Goal: Transaction & Acquisition: Purchase product/service

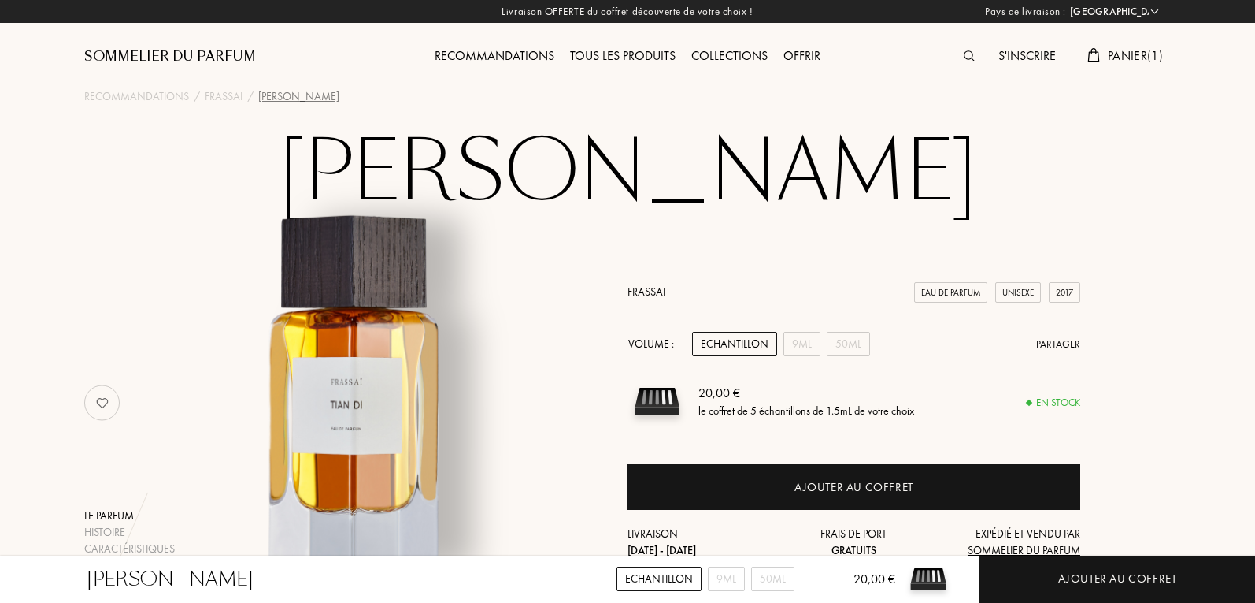
select select "FR"
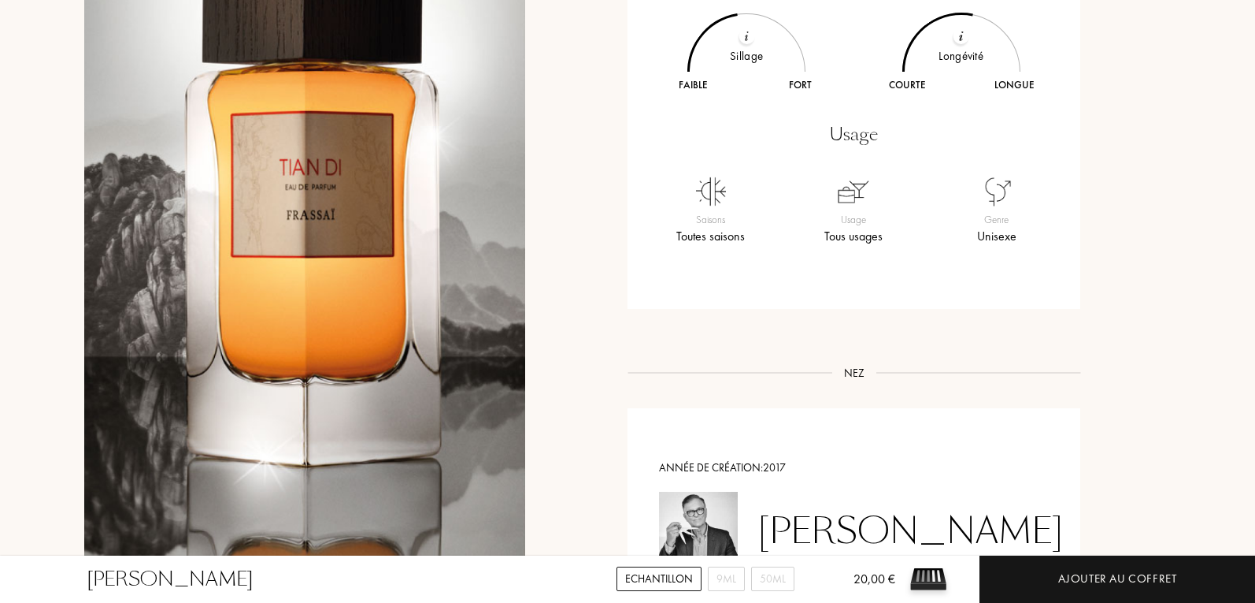
scroll to position [1024, 0]
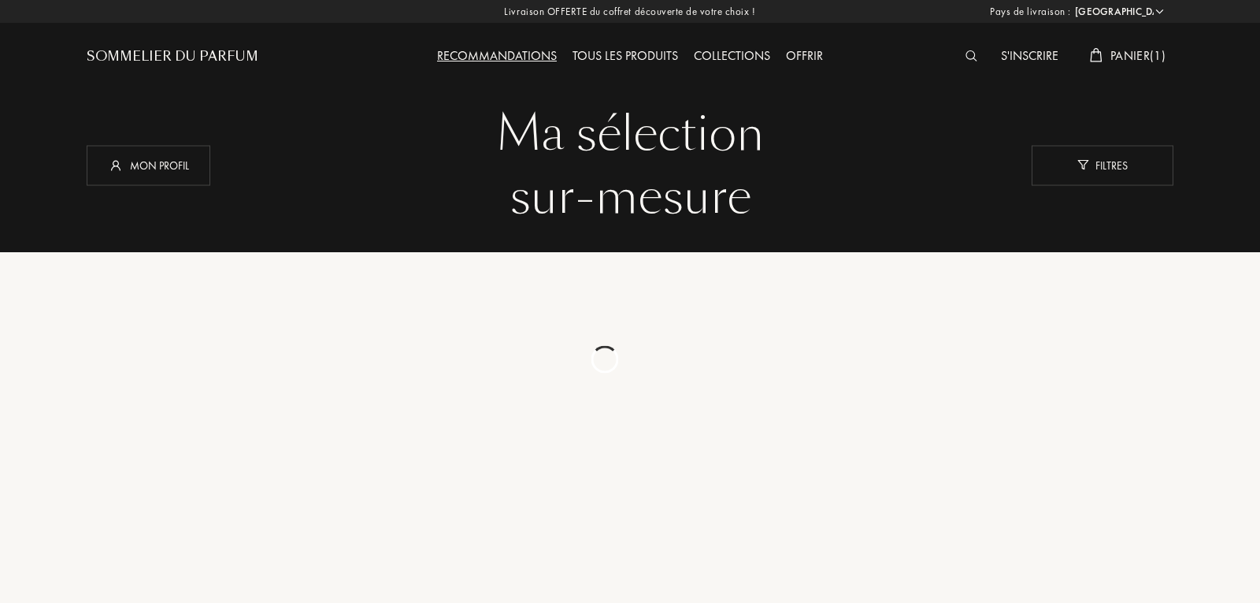
select select "FR"
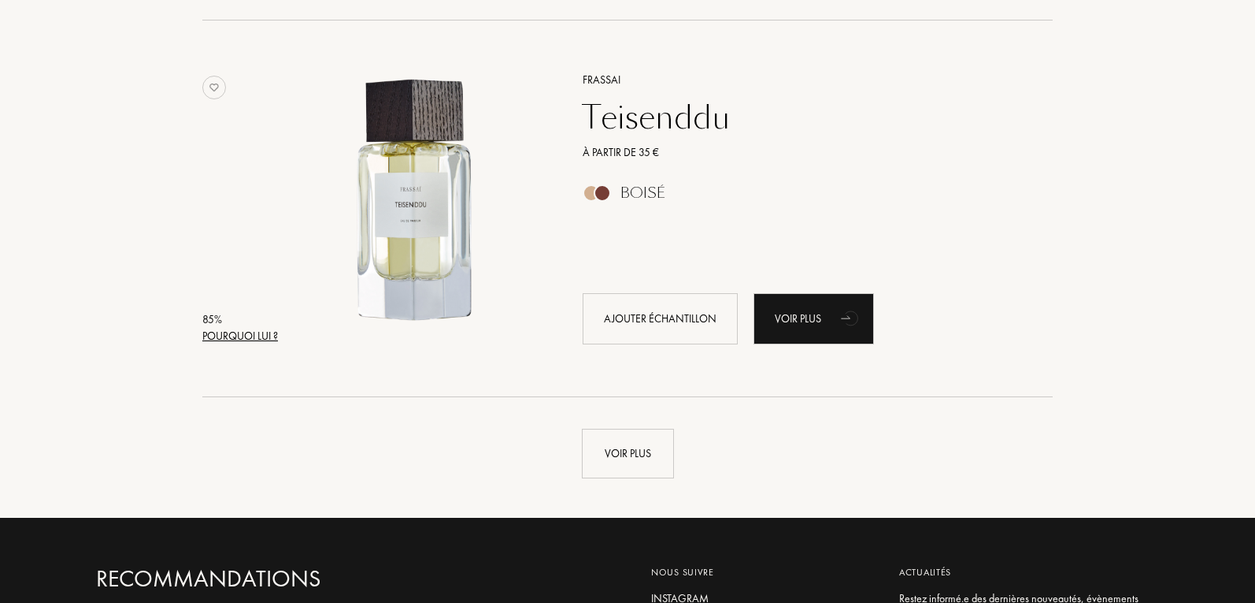
scroll to position [3621, 0]
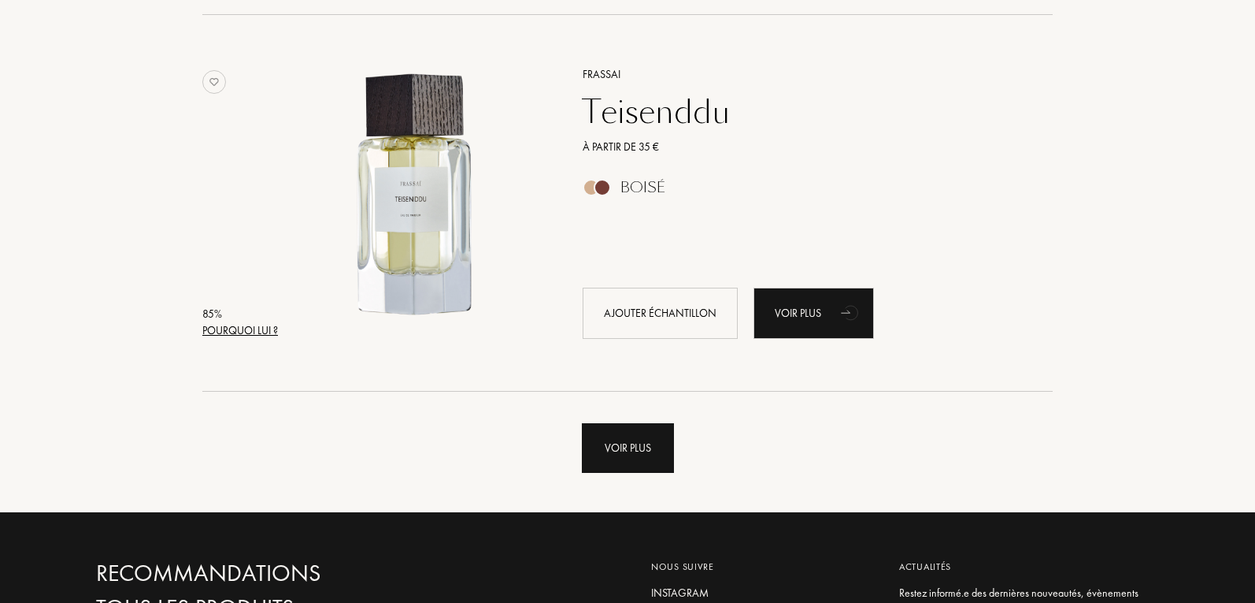
click at [640, 439] on div "Voir plus" at bounding box center [628, 448] width 92 height 50
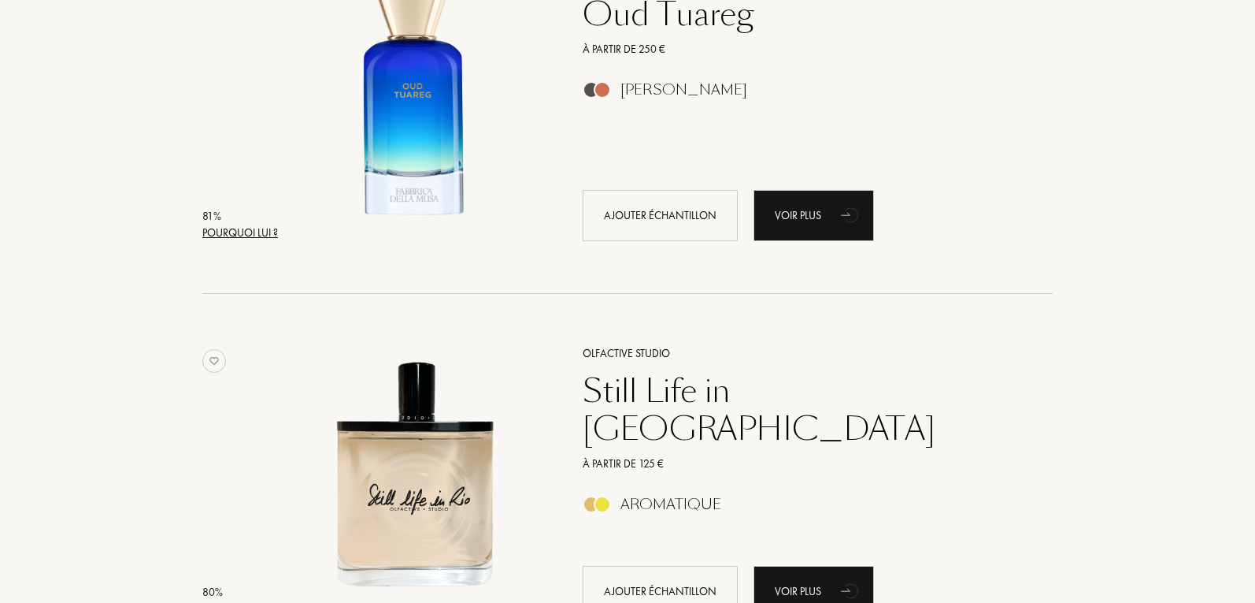
scroll to position [5433, 0]
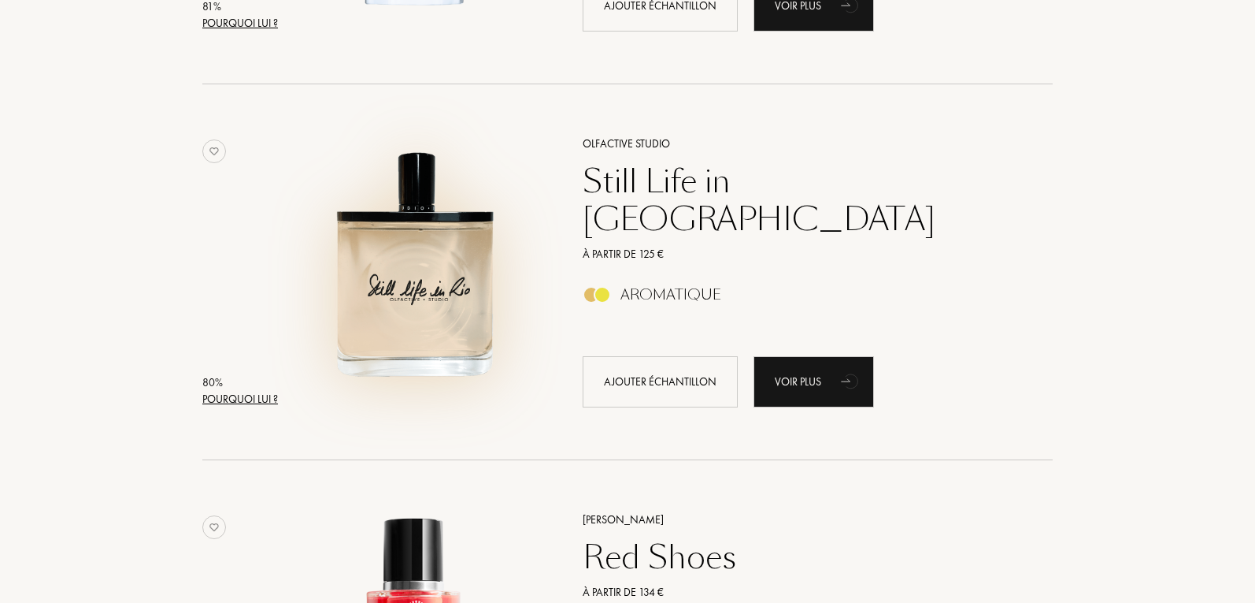
click at [444, 247] on img at bounding box center [415, 264] width 262 height 262
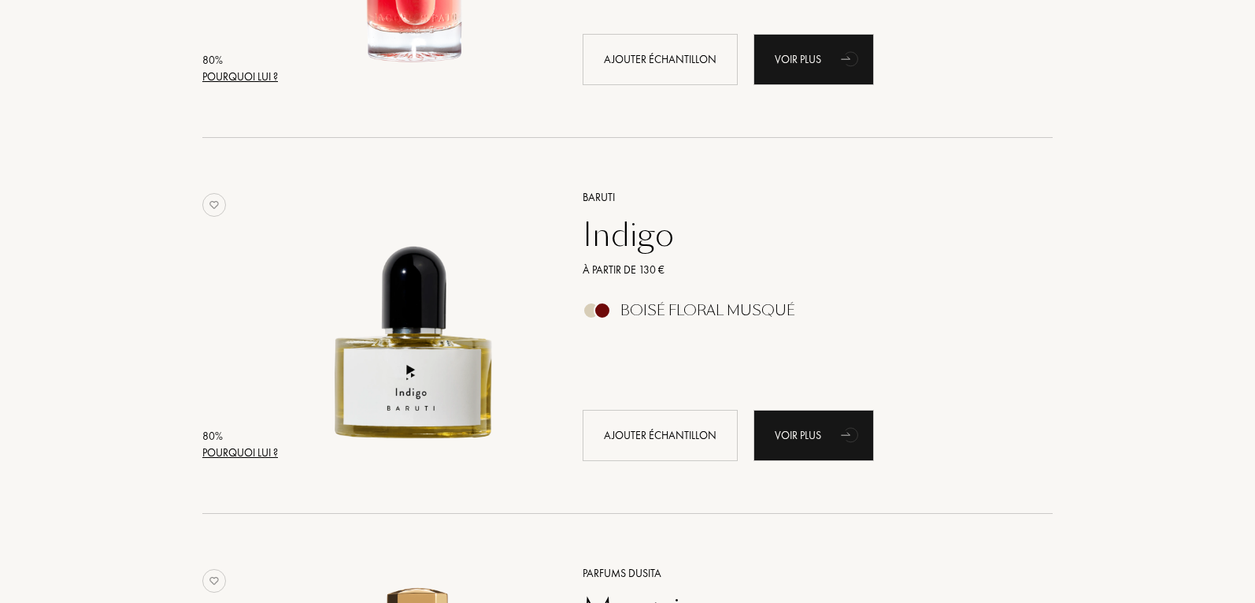
scroll to position [6221, 0]
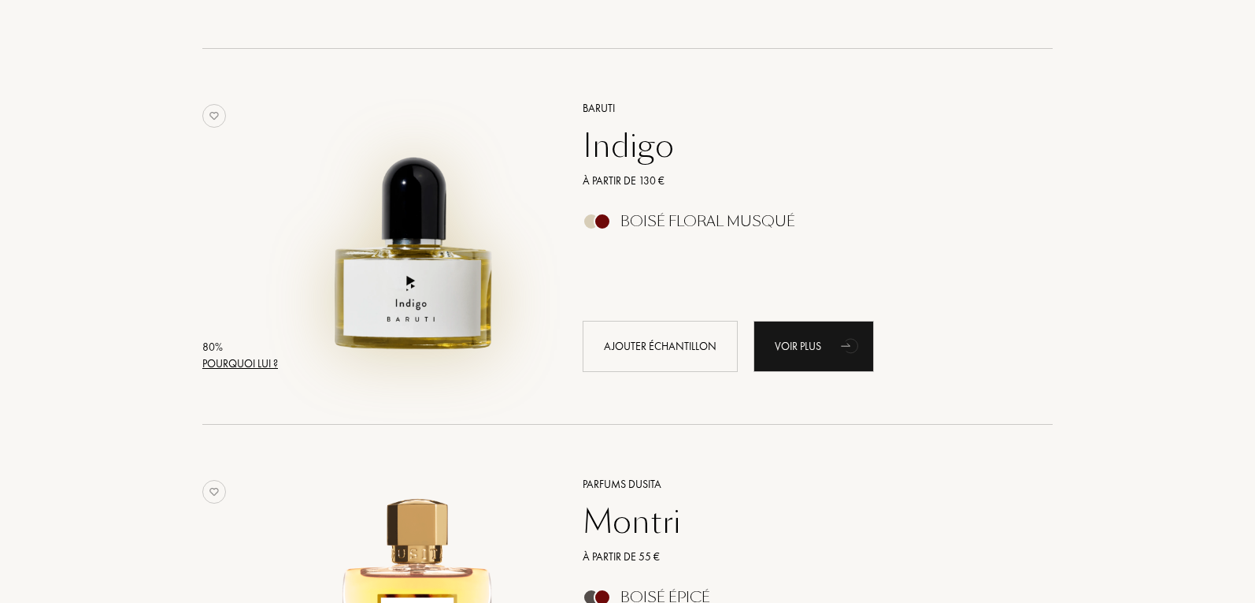
click at [479, 232] on img at bounding box center [415, 229] width 262 height 262
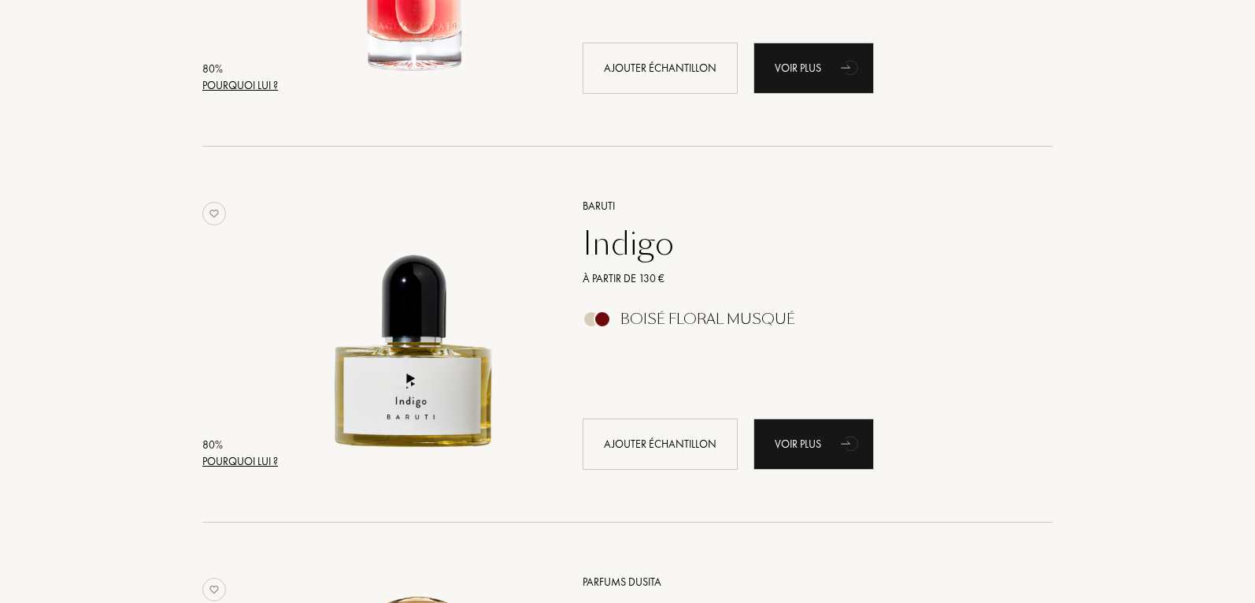
scroll to position [5906, 0]
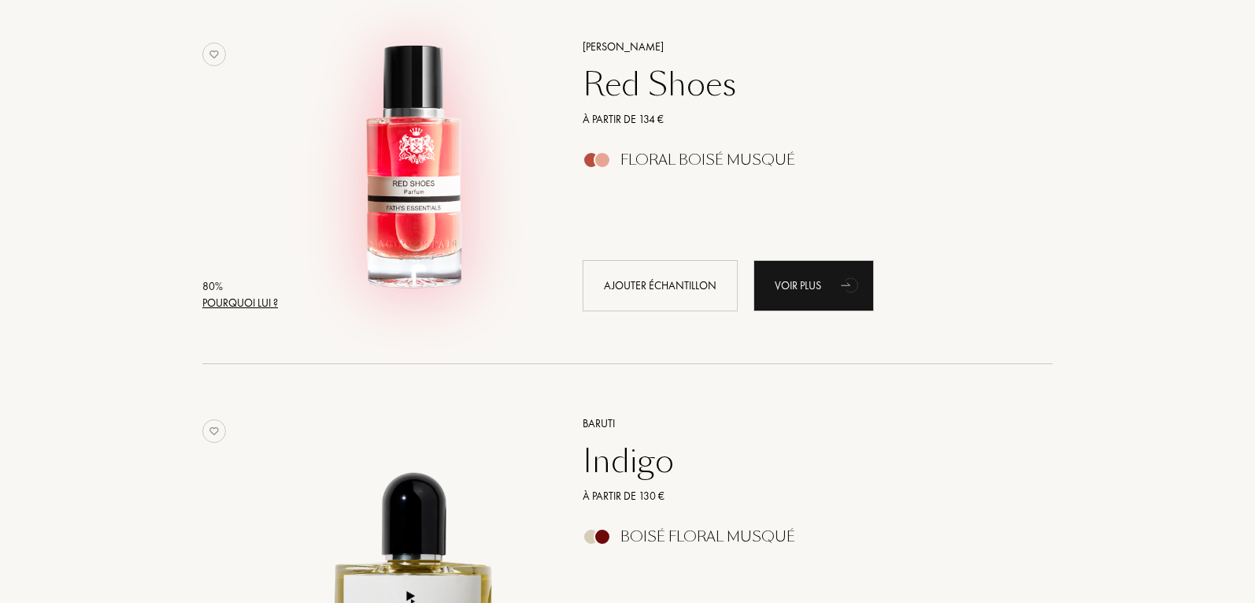
click at [426, 231] on img at bounding box center [415, 167] width 262 height 262
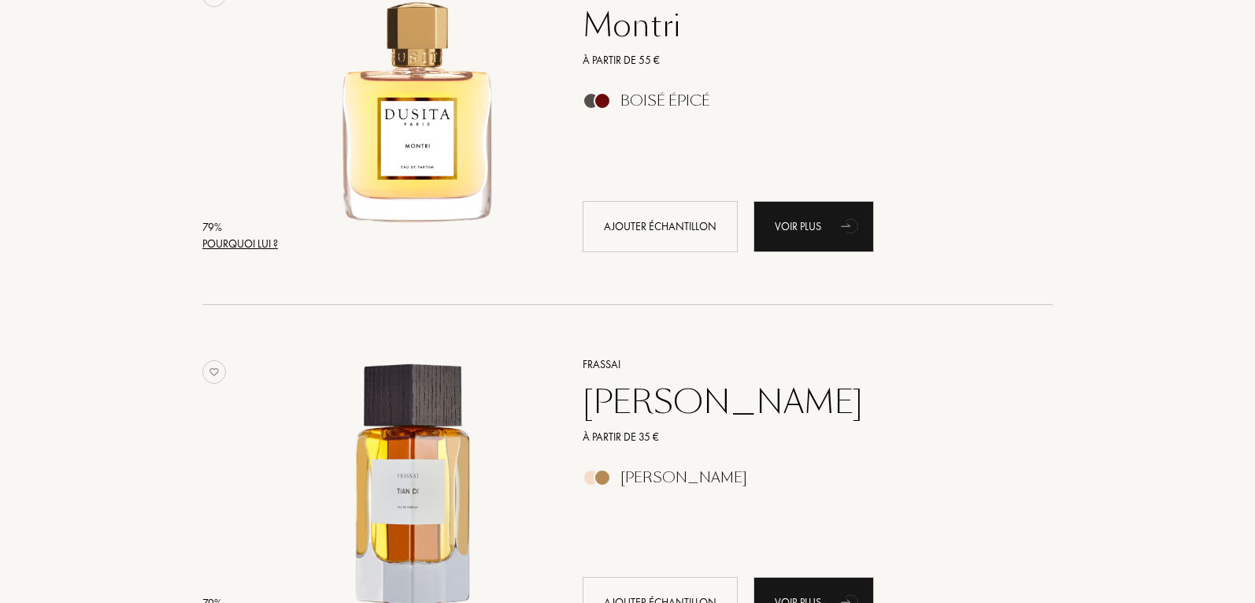
scroll to position [6693, 0]
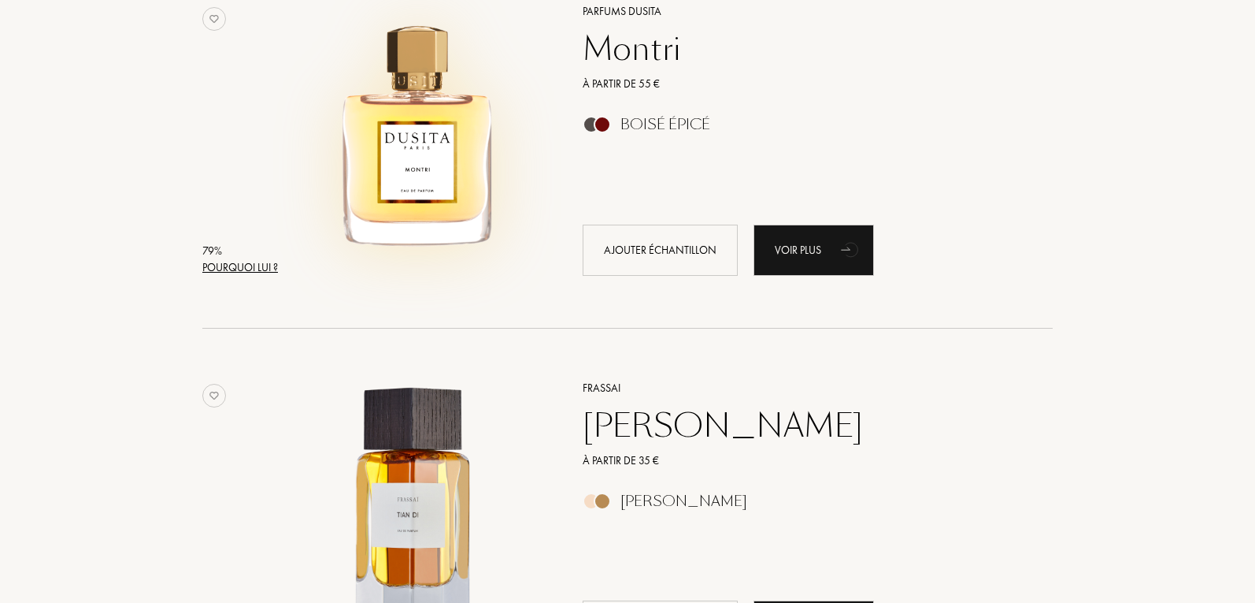
click at [444, 164] on img at bounding box center [415, 132] width 262 height 262
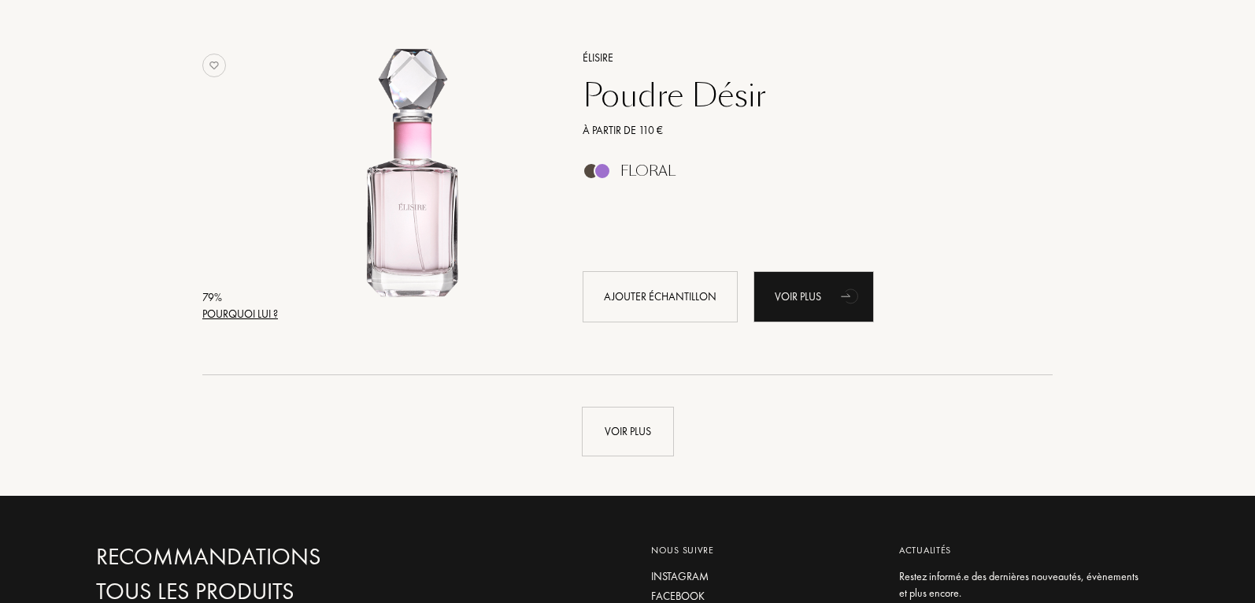
scroll to position [7402, 0]
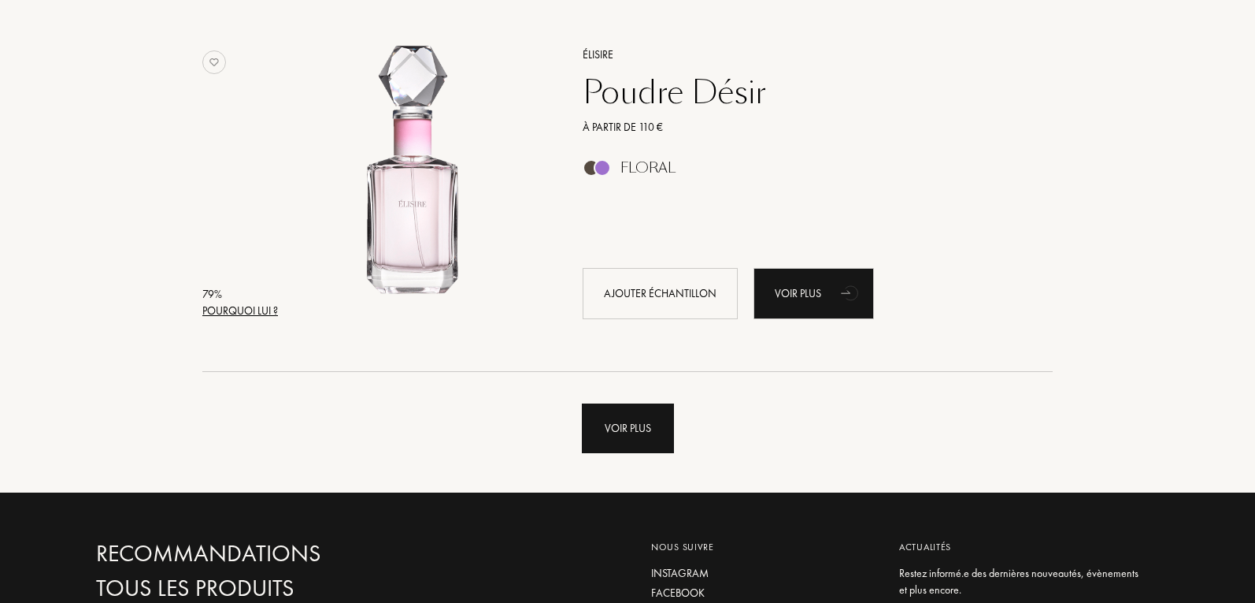
click at [623, 432] on div "Voir plus" at bounding box center [628, 428] width 92 height 50
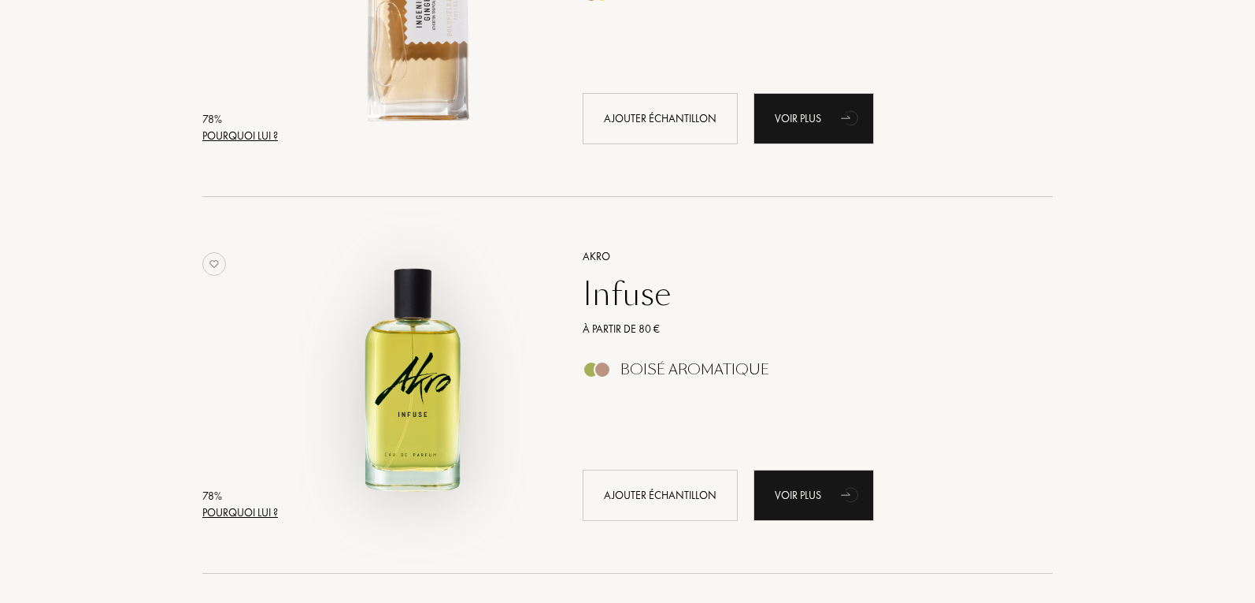
scroll to position [7953, 0]
click at [427, 388] on img at bounding box center [415, 376] width 262 height 262
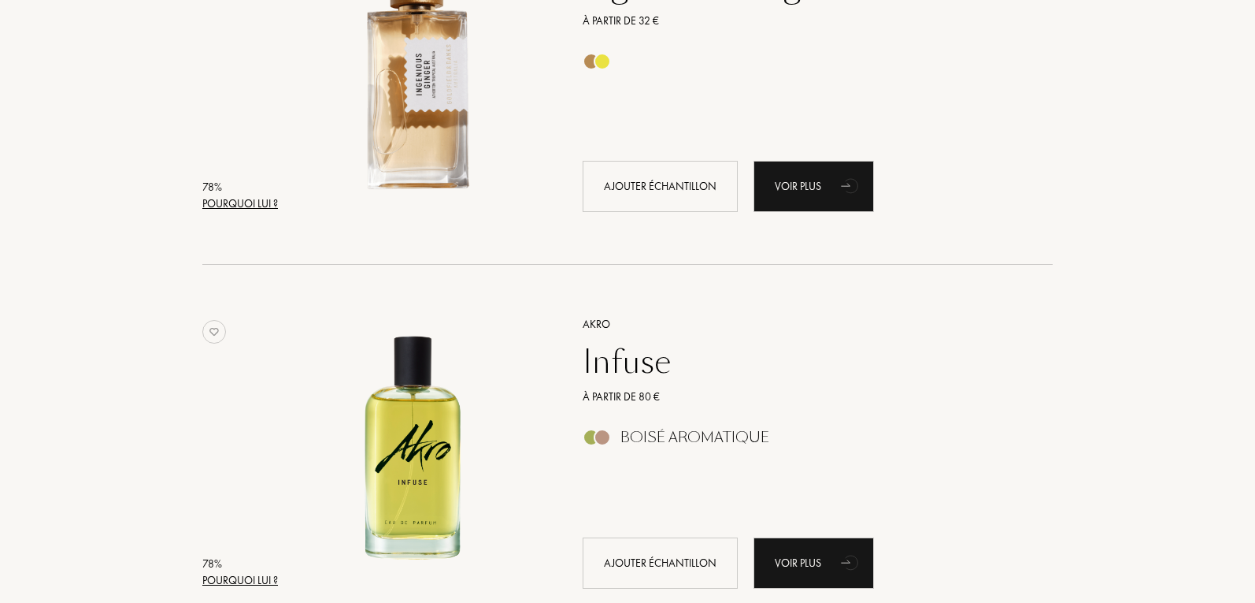
scroll to position [7796, 0]
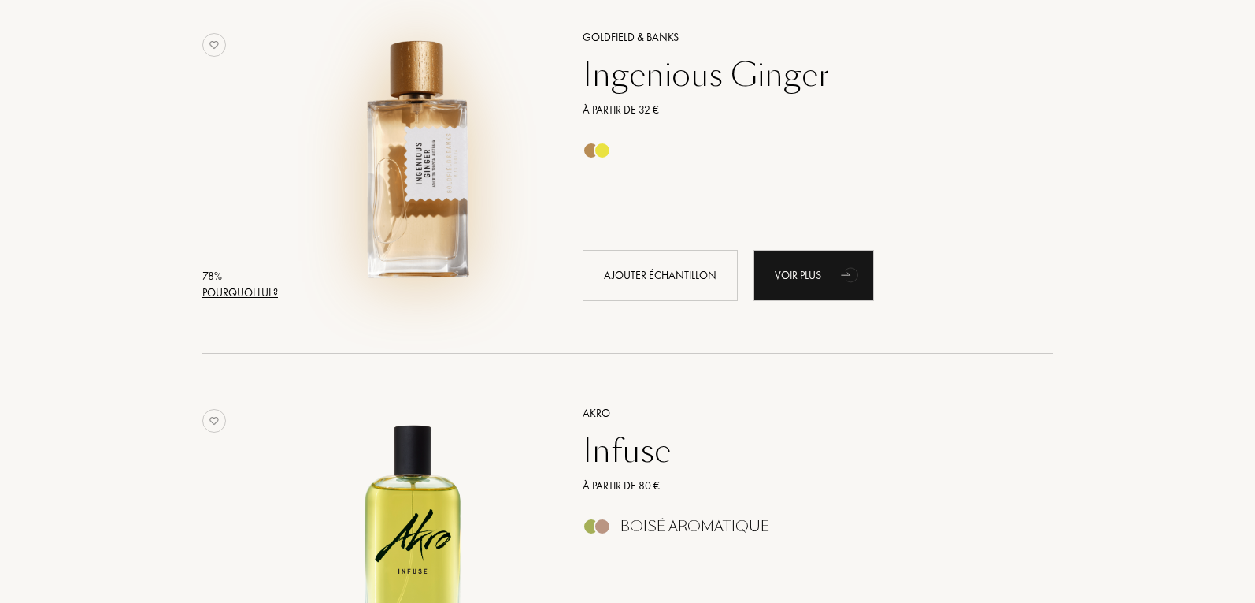
click at [427, 173] on img at bounding box center [415, 158] width 262 height 262
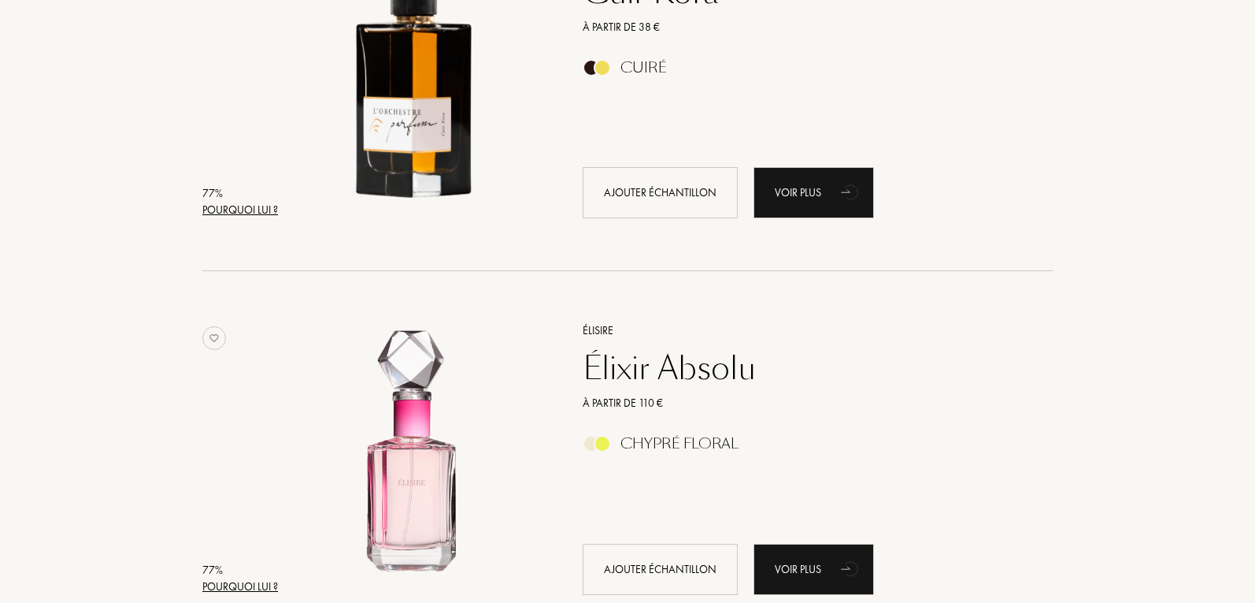
scroll to position [8505, 0]
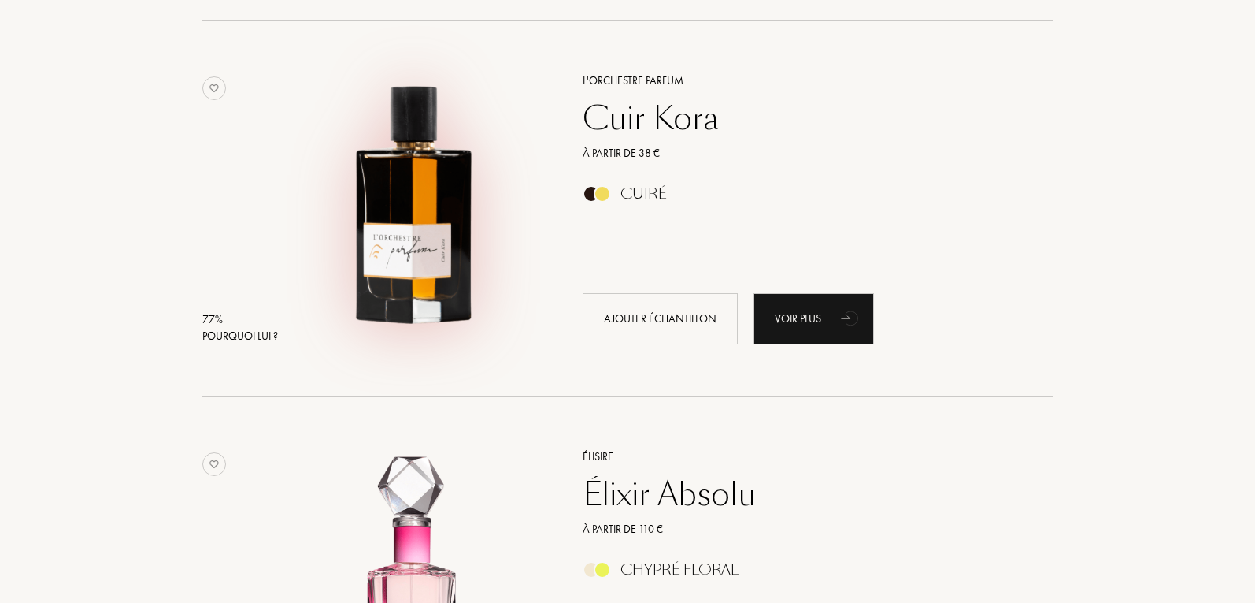
click at [425, 180] on img at bounding box center [415, 201] width 262 height 262
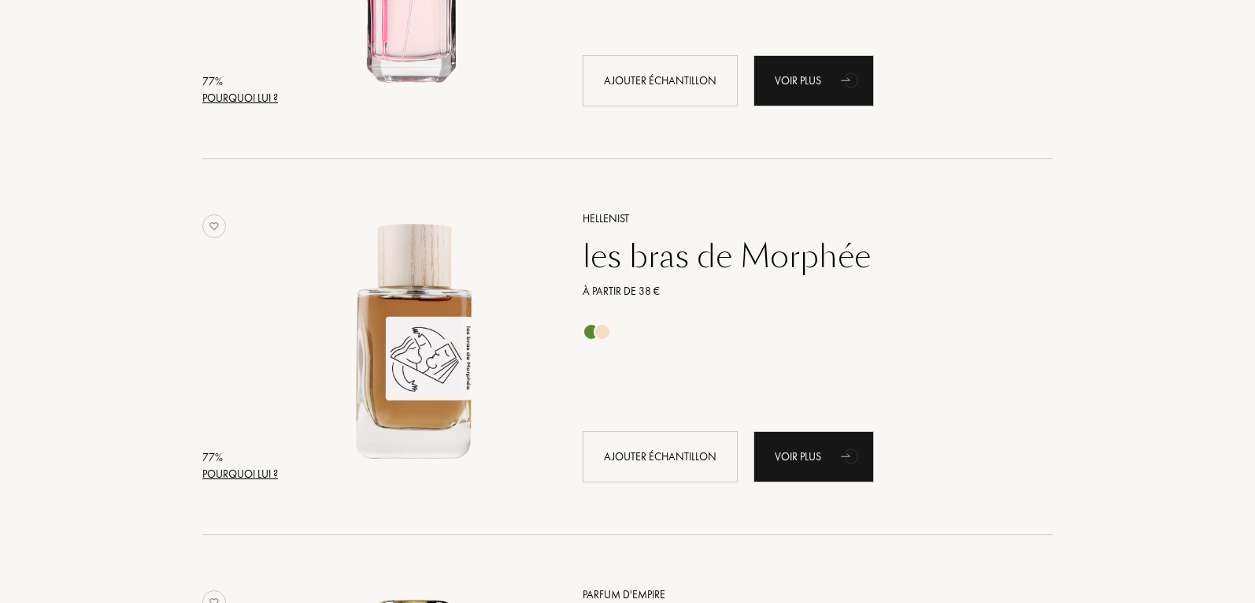
scroll to position [9135, 0]
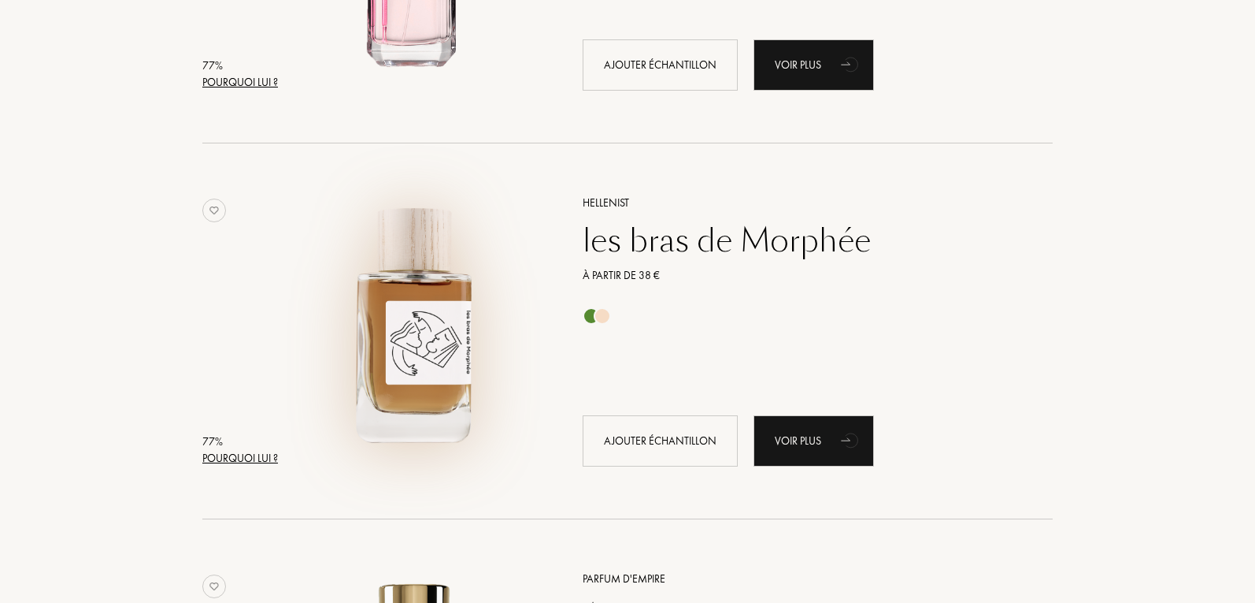
click at [395, 335] on img at bounding box center [415, 323] width 262 height 262
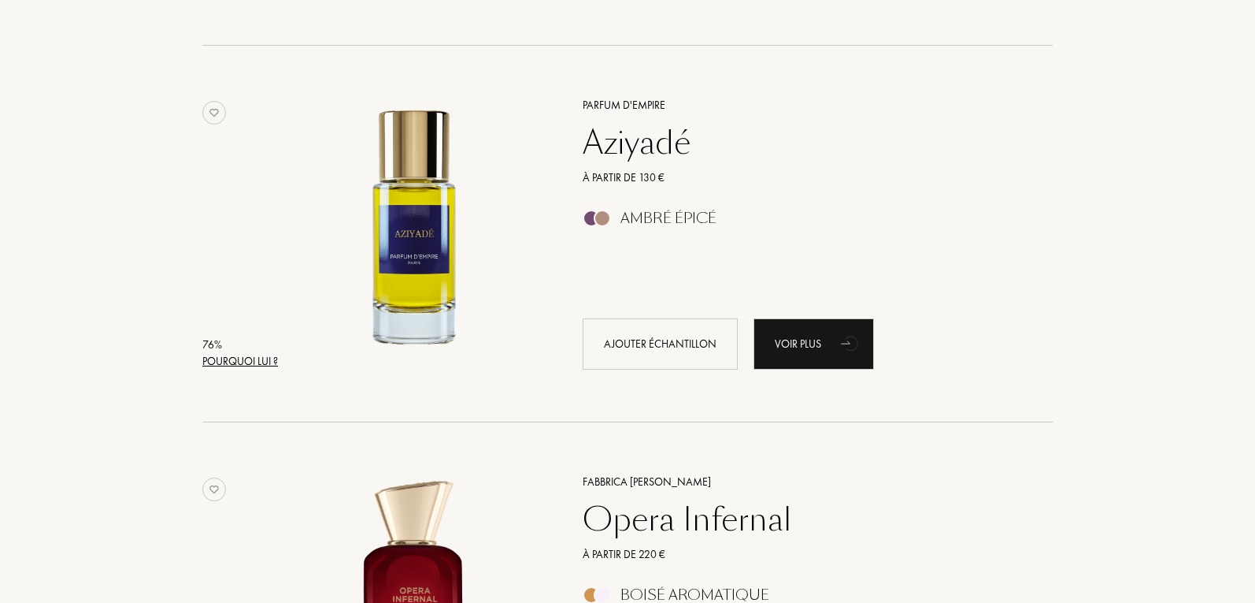
scroll to position [9607, 0]
click at [417, 174] on img at bounding box center [415, 226] width 262 height 262
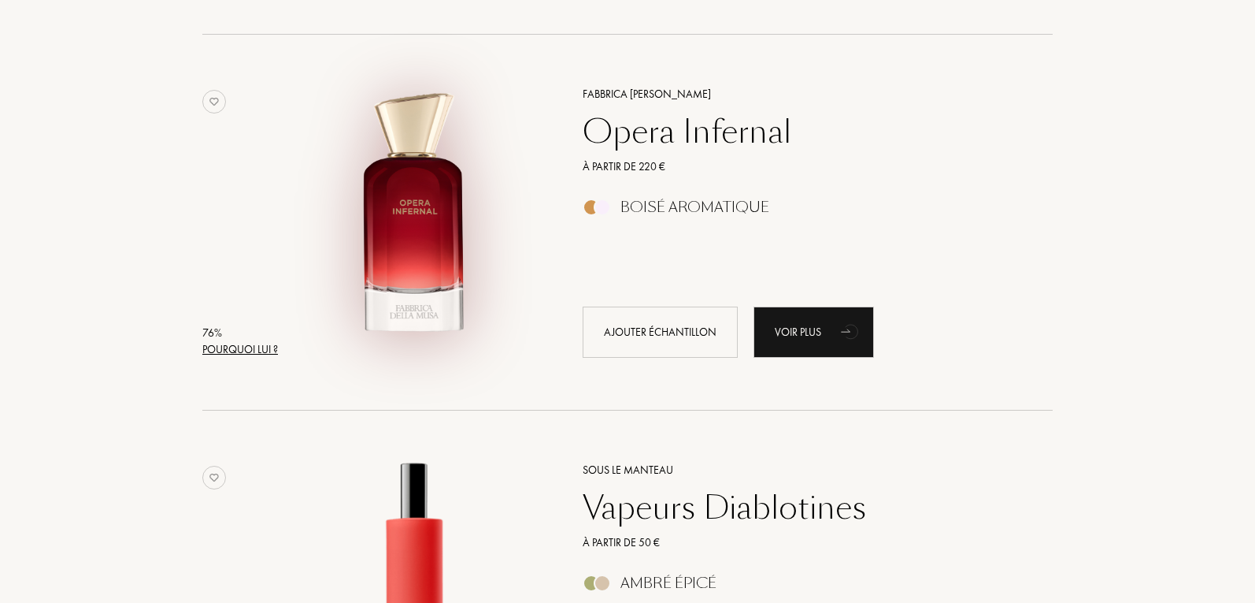
scroll to position [10159, 0]
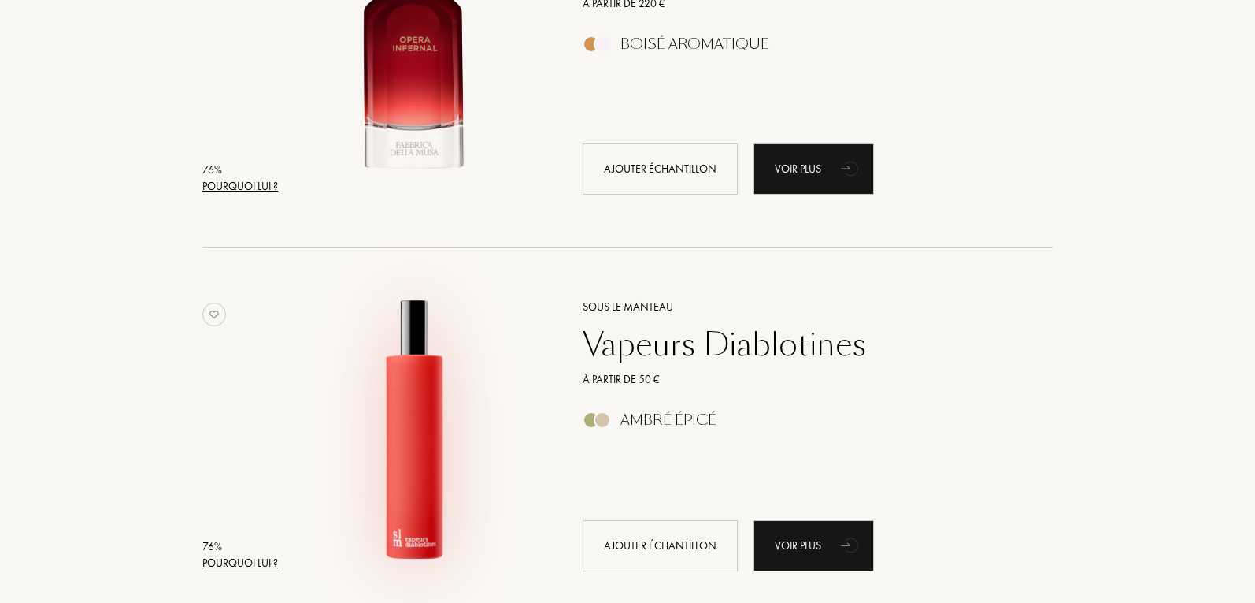
click at [421, 344] on img at bounding box center [415, 427] width 262 height 262
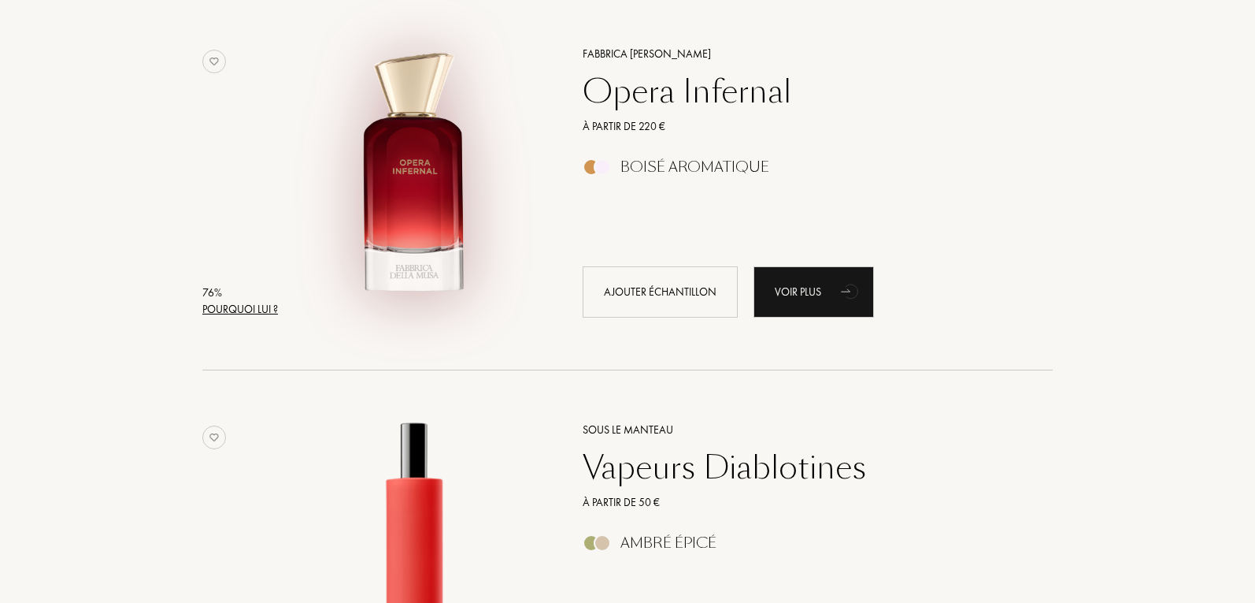
scroll to position [10001, 0]
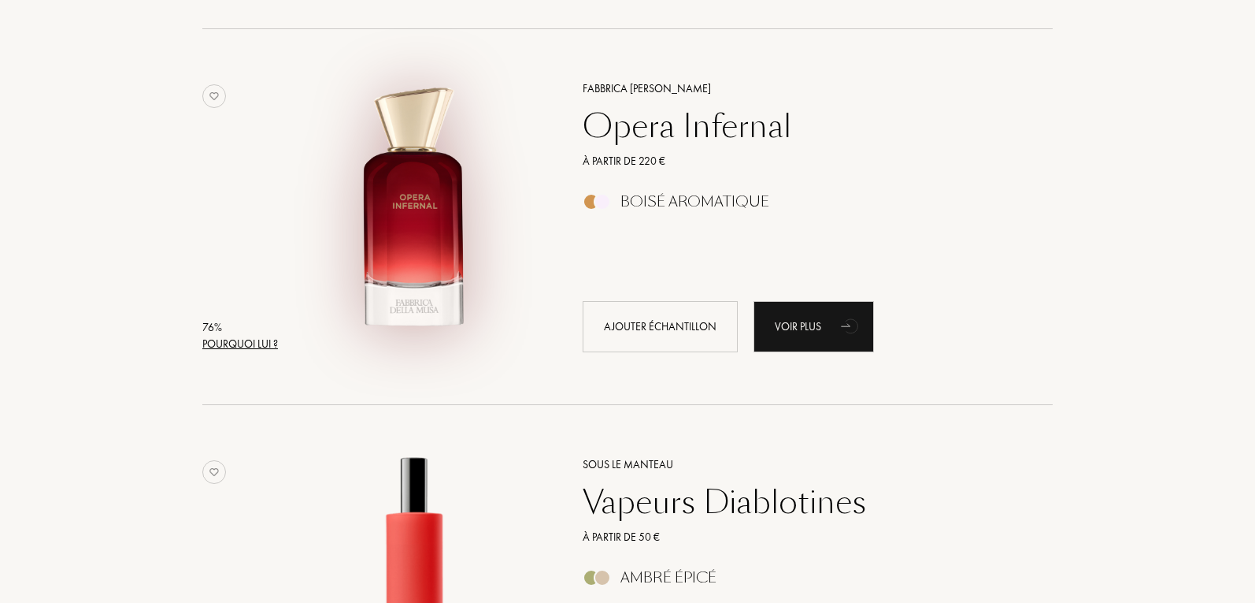
click at [417, 184] on img at bounding box center [415, 209] width 262 height 262
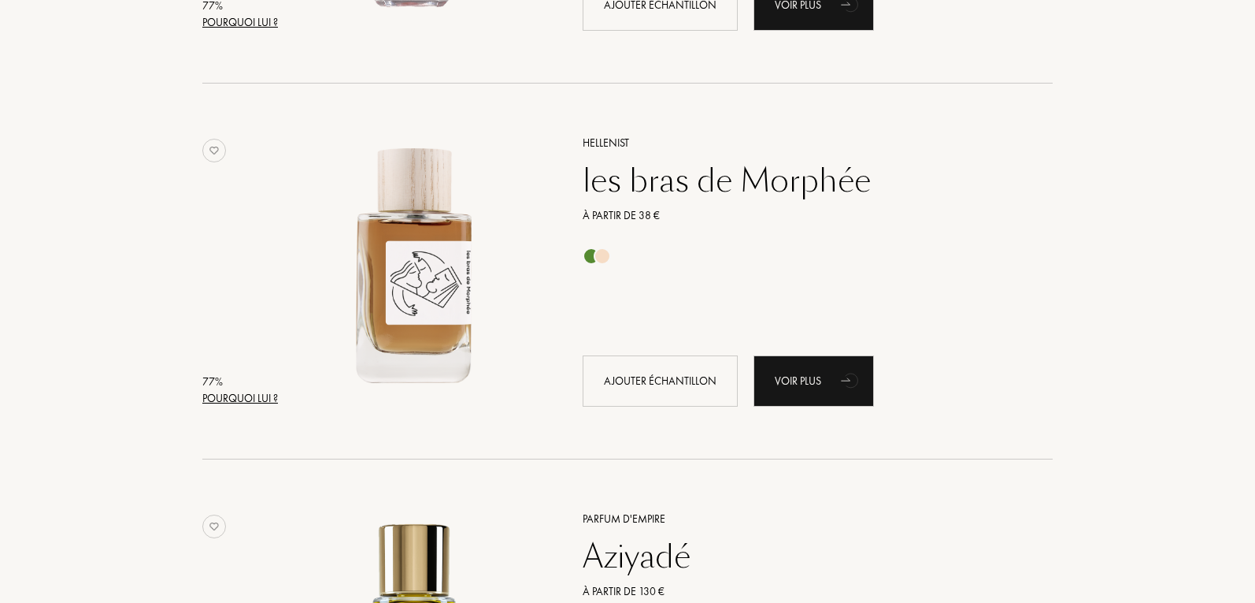
scroll to position [8977, 0]
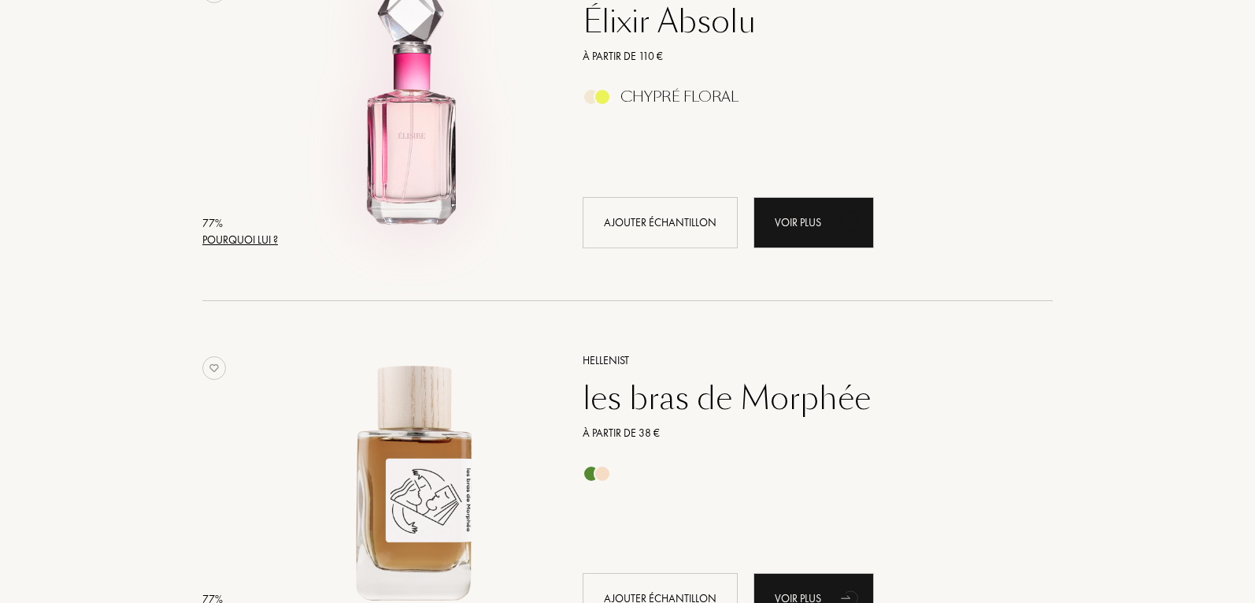
click at [442, 117] on img at bounding box center [415, 104] width 262 height 262
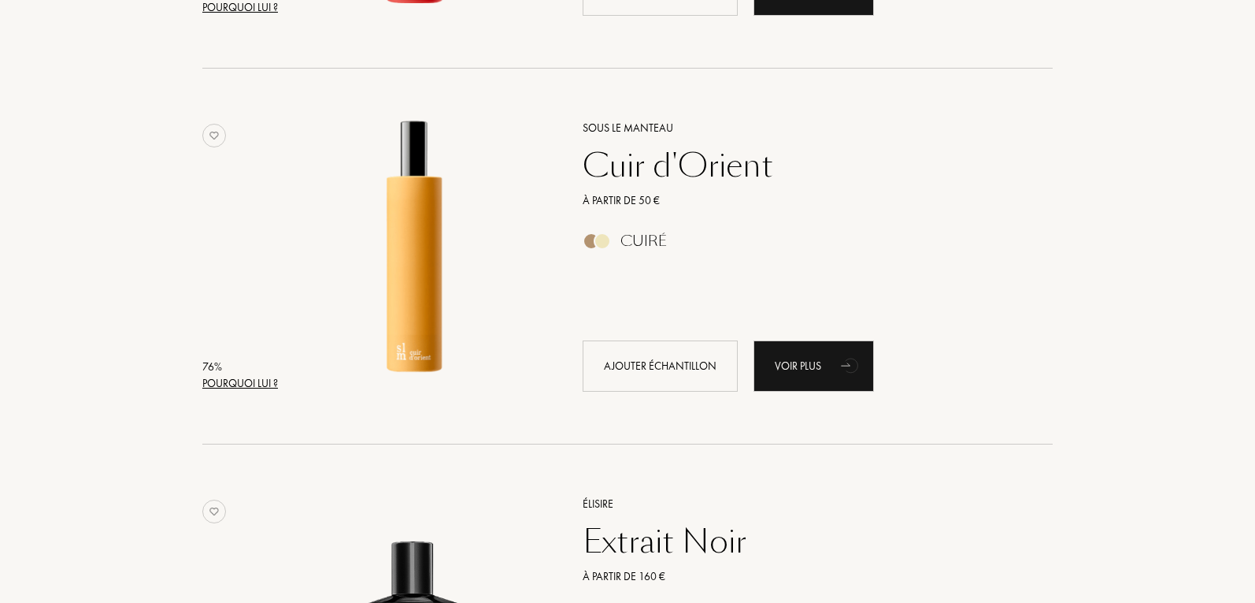
scroll to position [10710, 0]
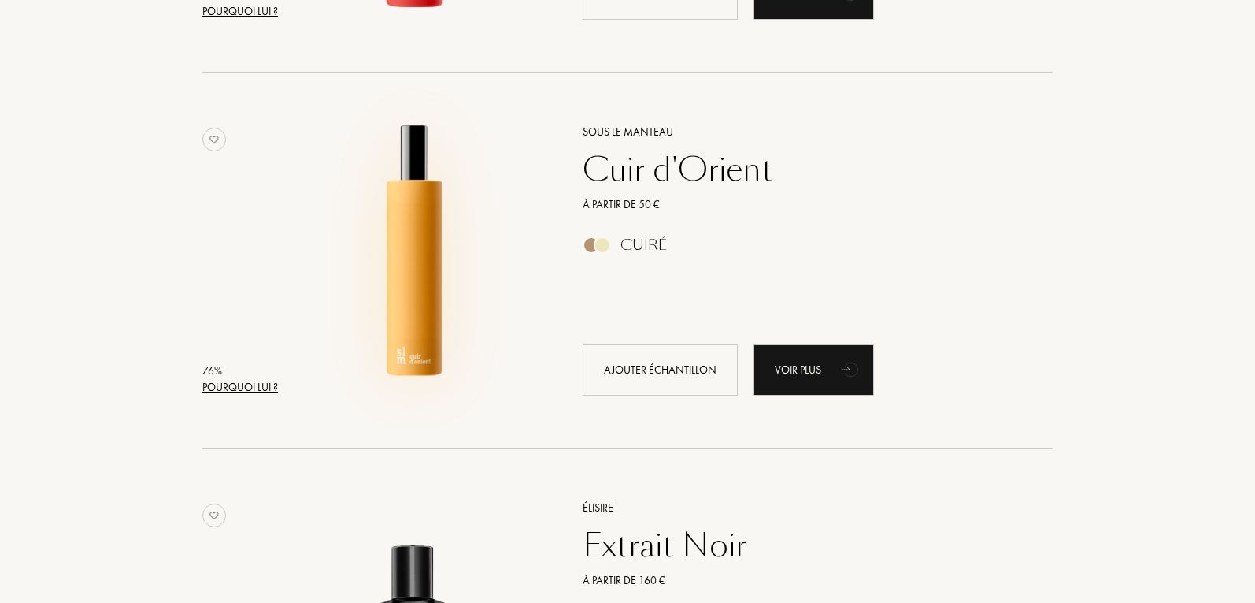
click at [410, 273] on img at bounding box center [415, 252] width 262 height 262
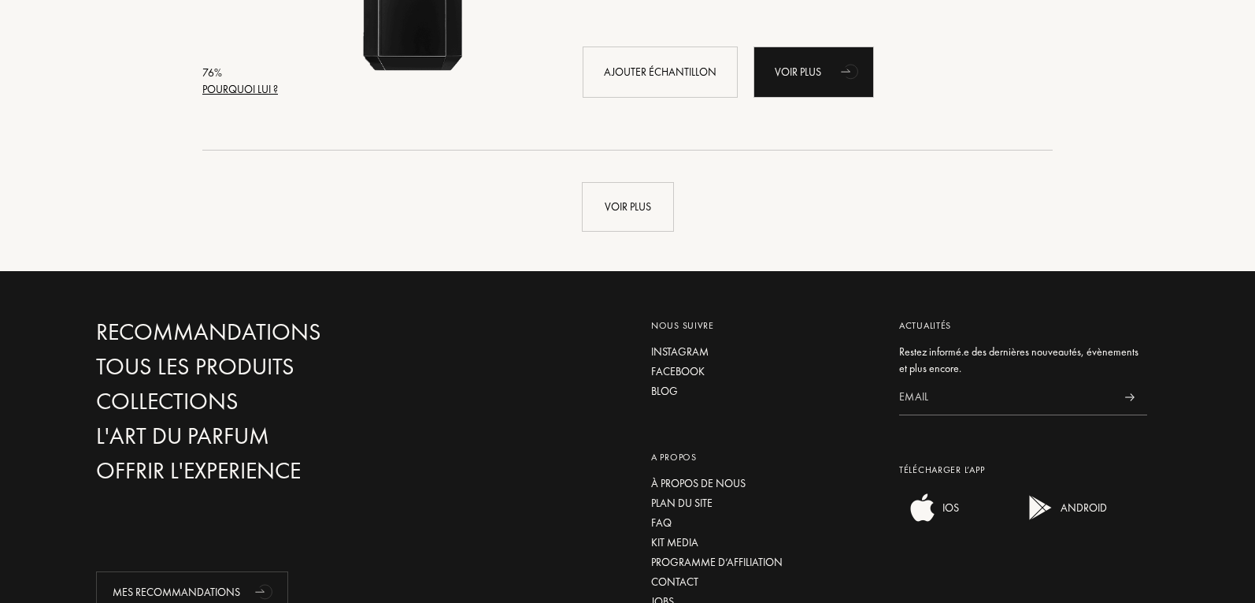
scroll to position [11419, 0]
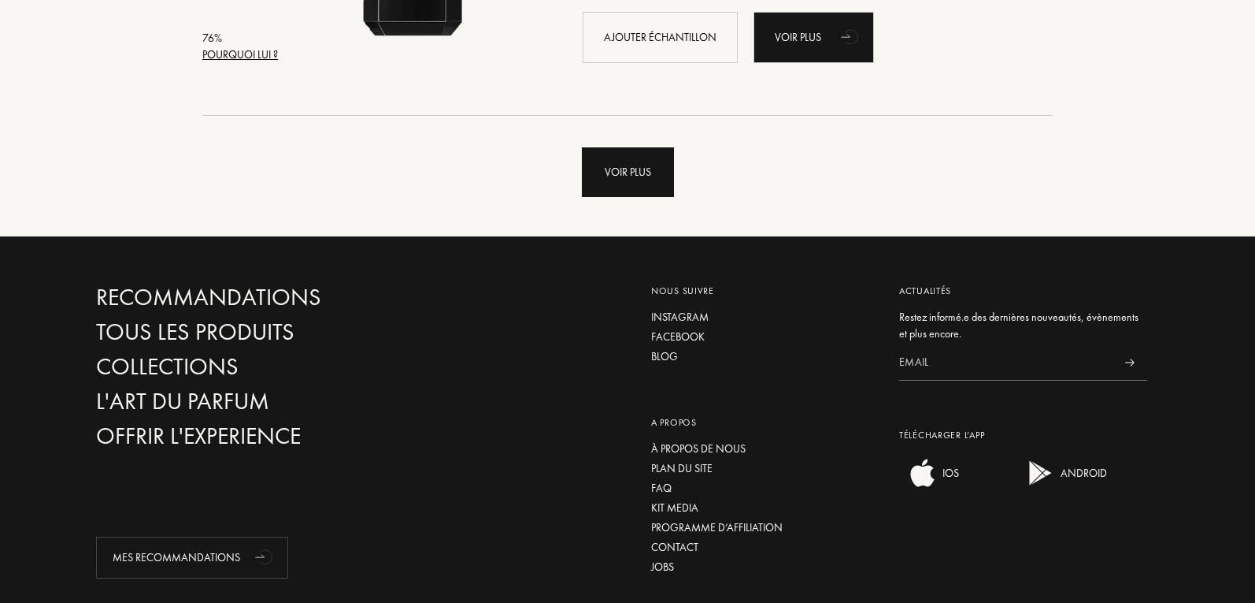
click at [630, 166] on div "Voir plus" at bounding box center [628, 172] width 92 height 50
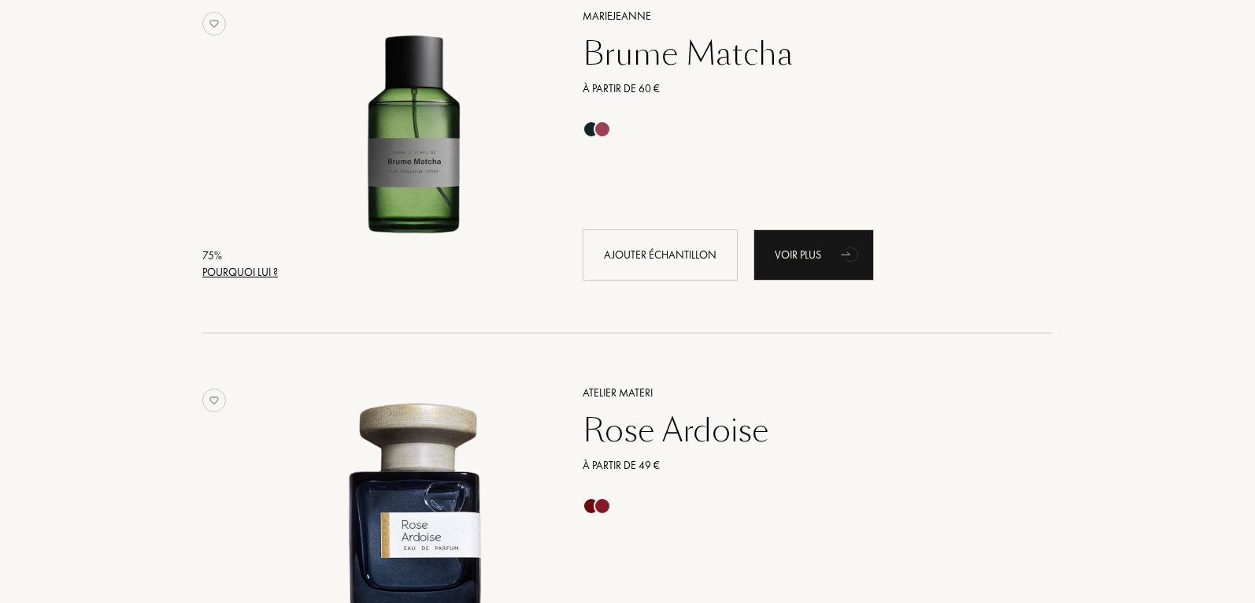
scroll to position [12837, 0]
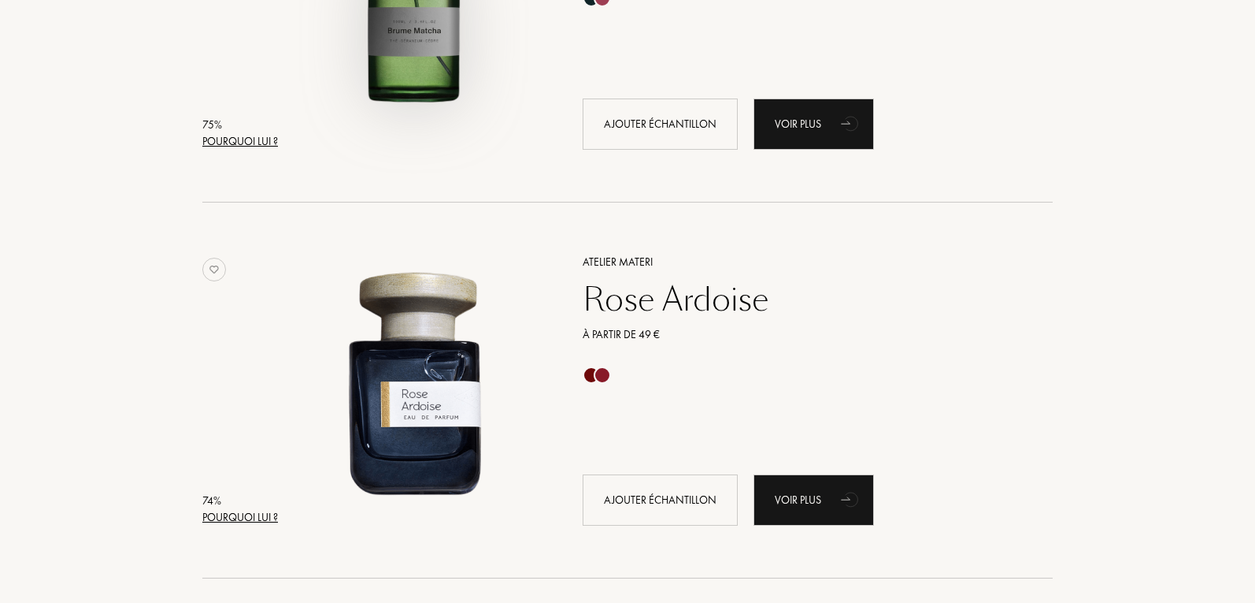
click at [377, 41] on img at bounding box center [415, 6] width 262 height 262
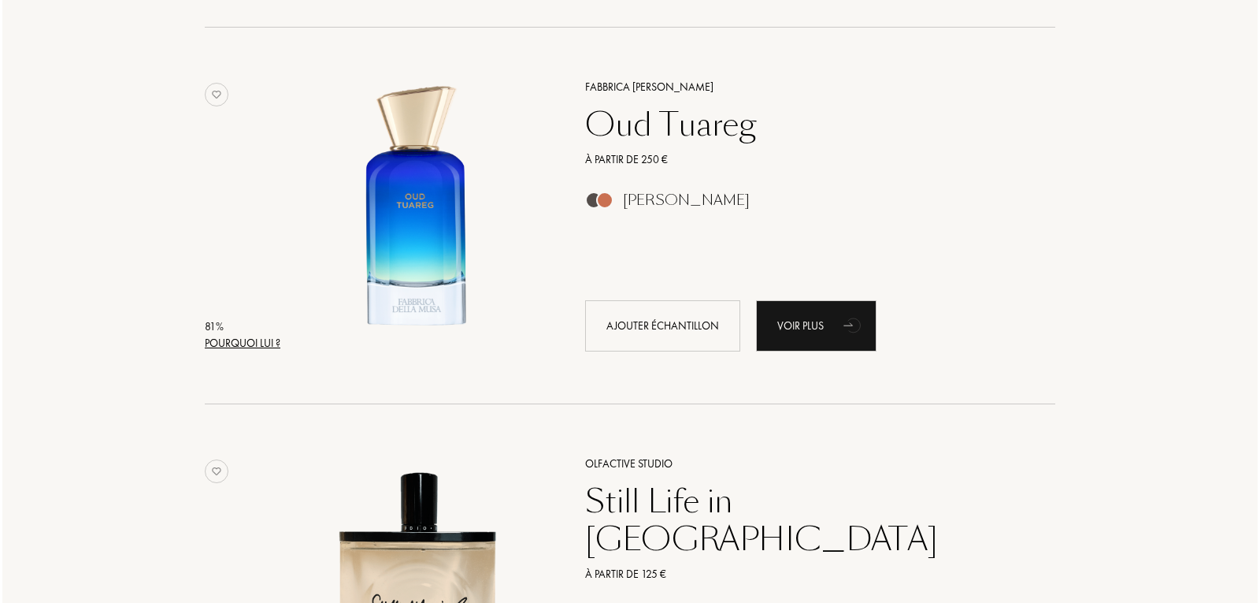
scroll to position [5737, 0]
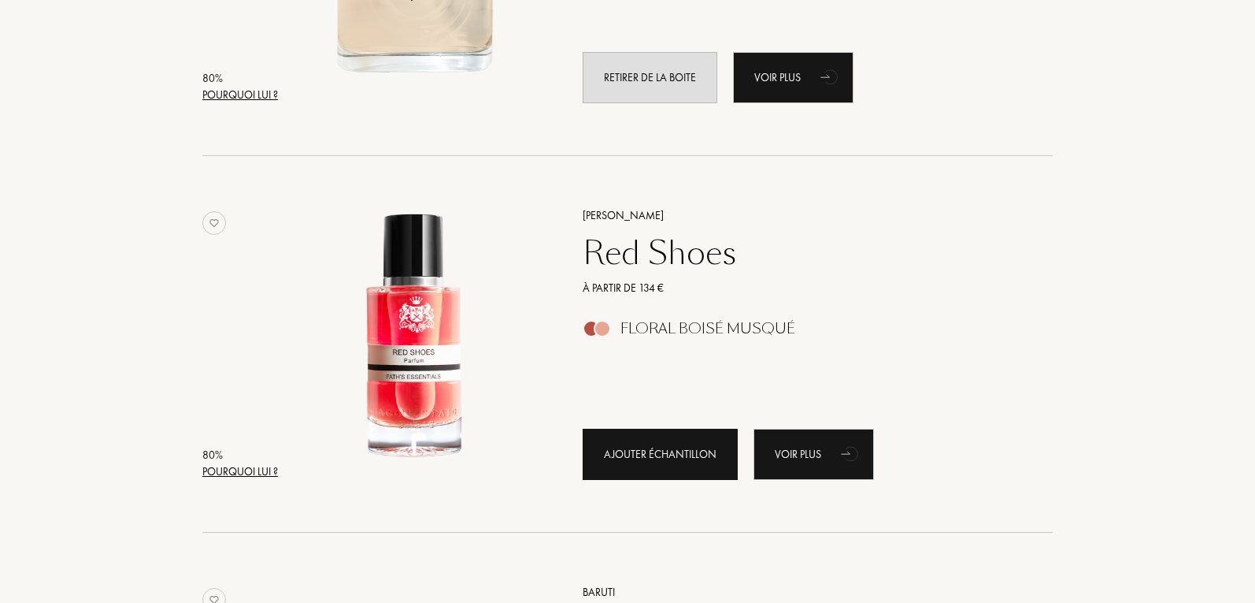
click at [638, 449] on div "Ajouter échantillon" at bounding box center [660, 453] width 155 height 51
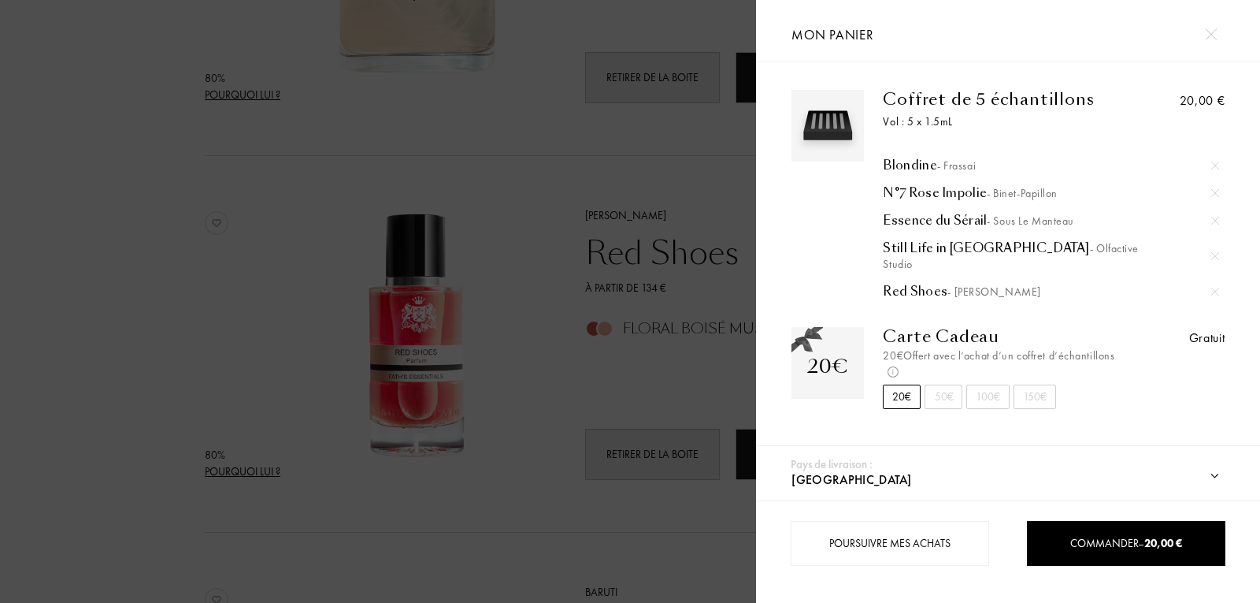
click at [912, 169] on div "Blondine - Frassai" at bounding box center [1052, 166] width 336 height 16
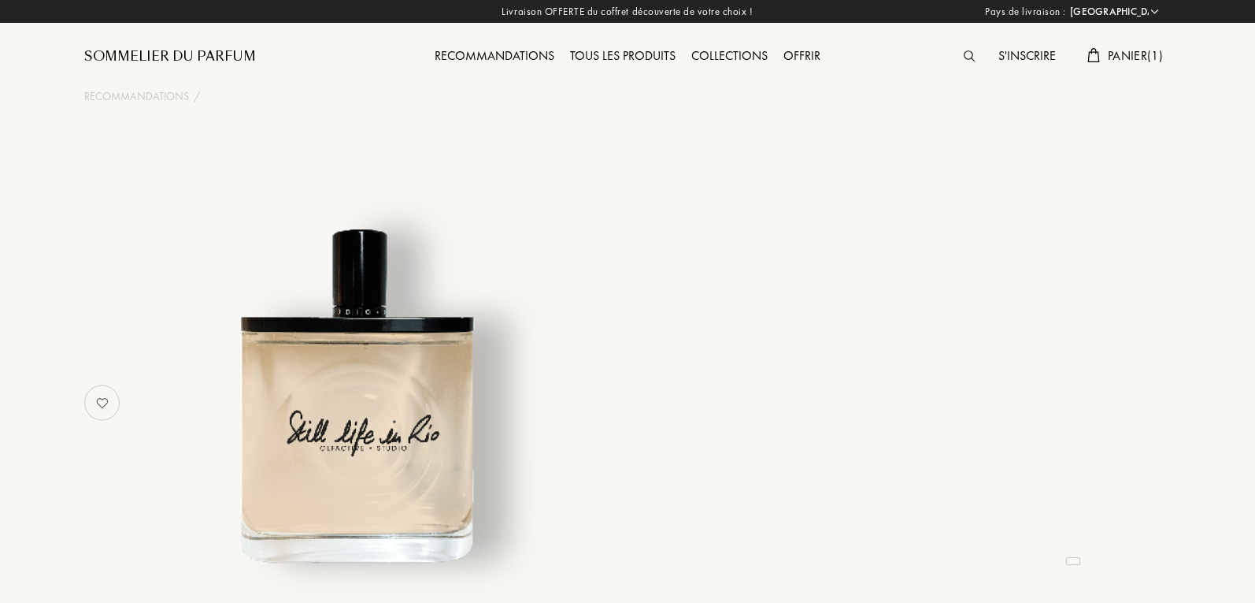
select select "FR"
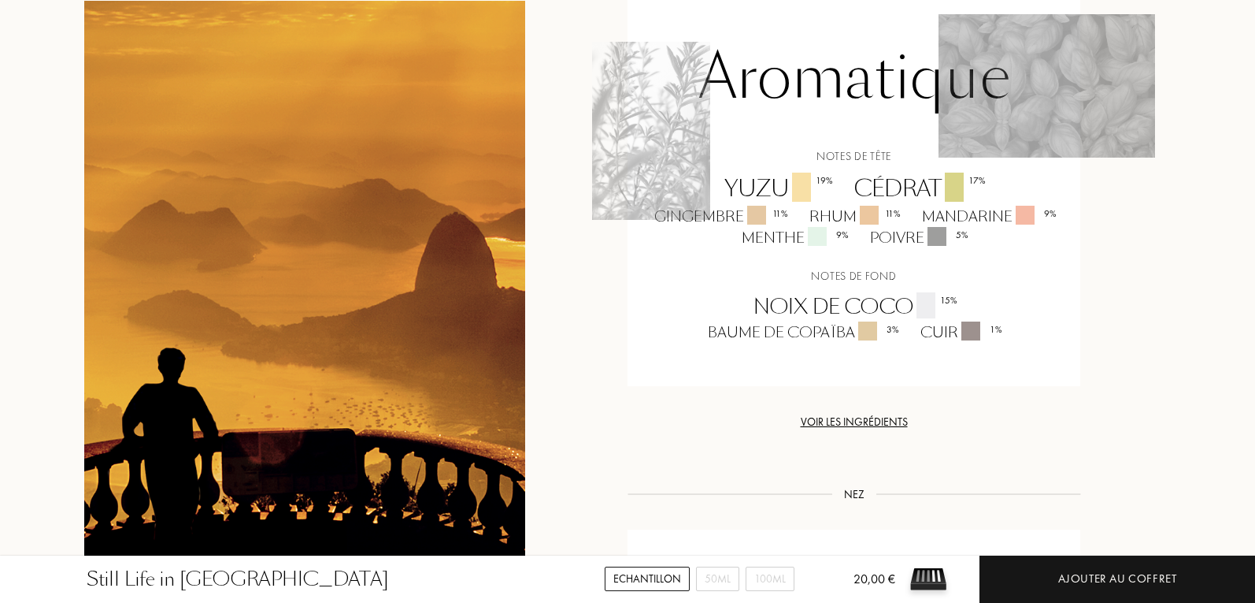
scroll to position [1181, 0]
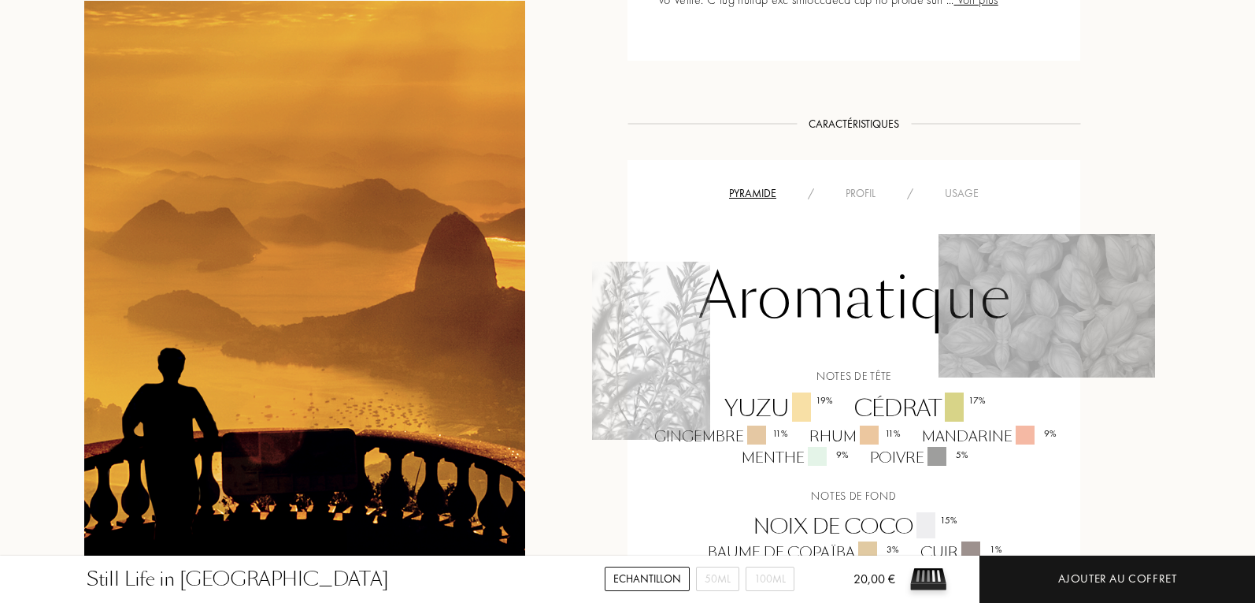
click at [877, 185] on div "Profil" at bounding box center [860, 193] width 61 height 17
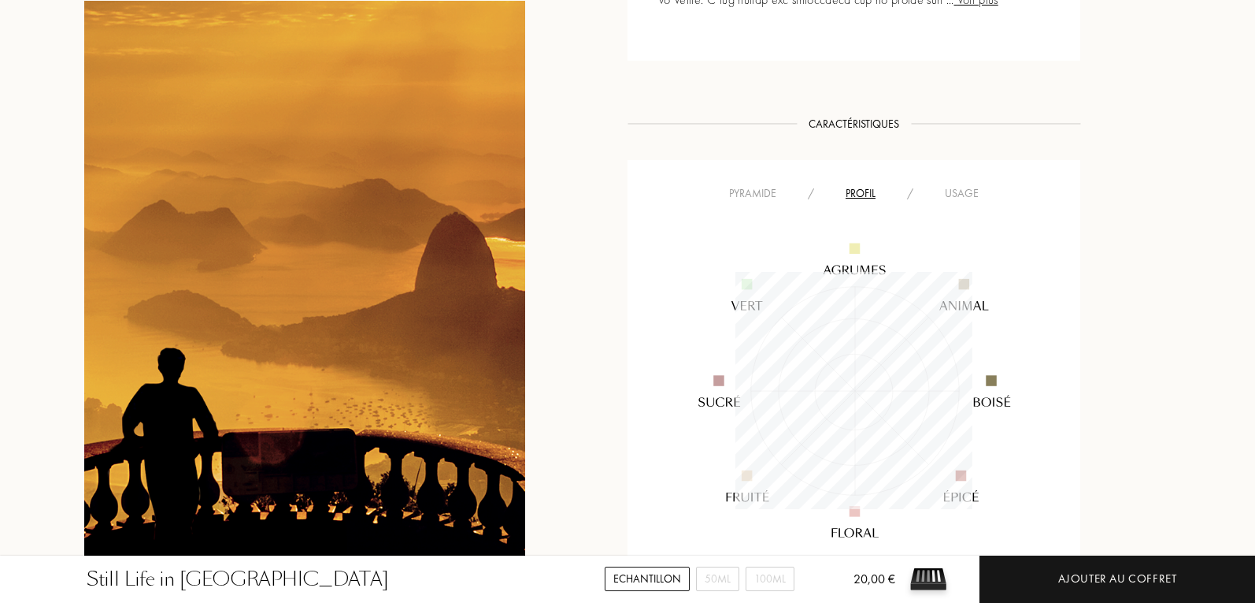
scroll to position [237, 237]
click at [959, 185] on div "Usage" at bounding box center [961, 193] width 65 height 17
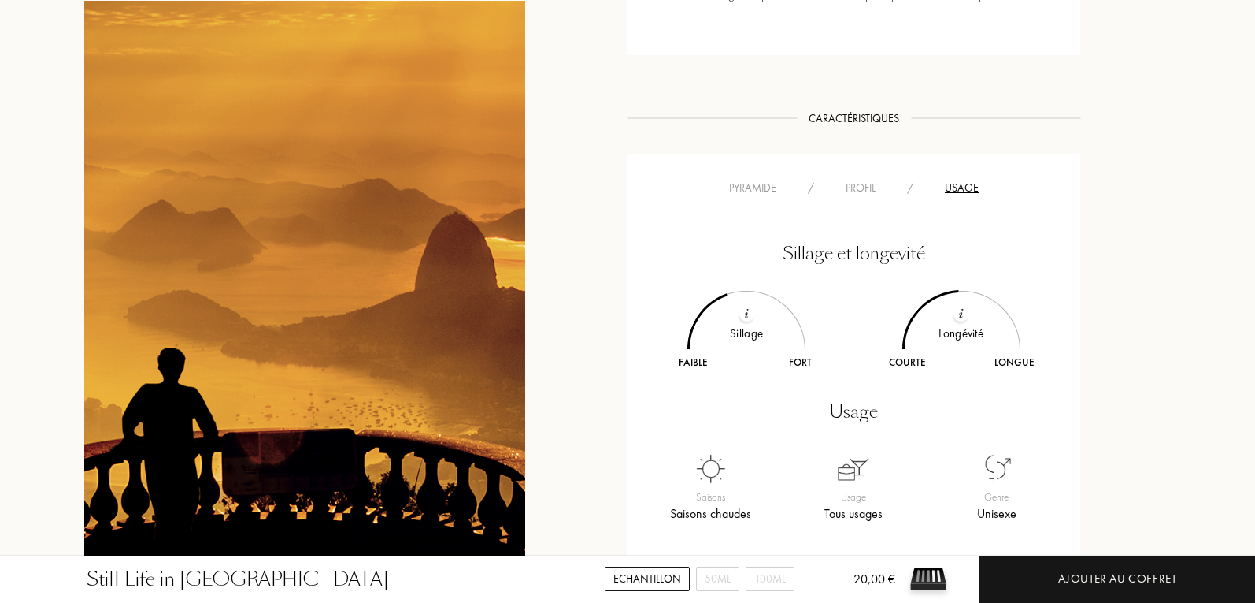
scroll to position [945, 0]
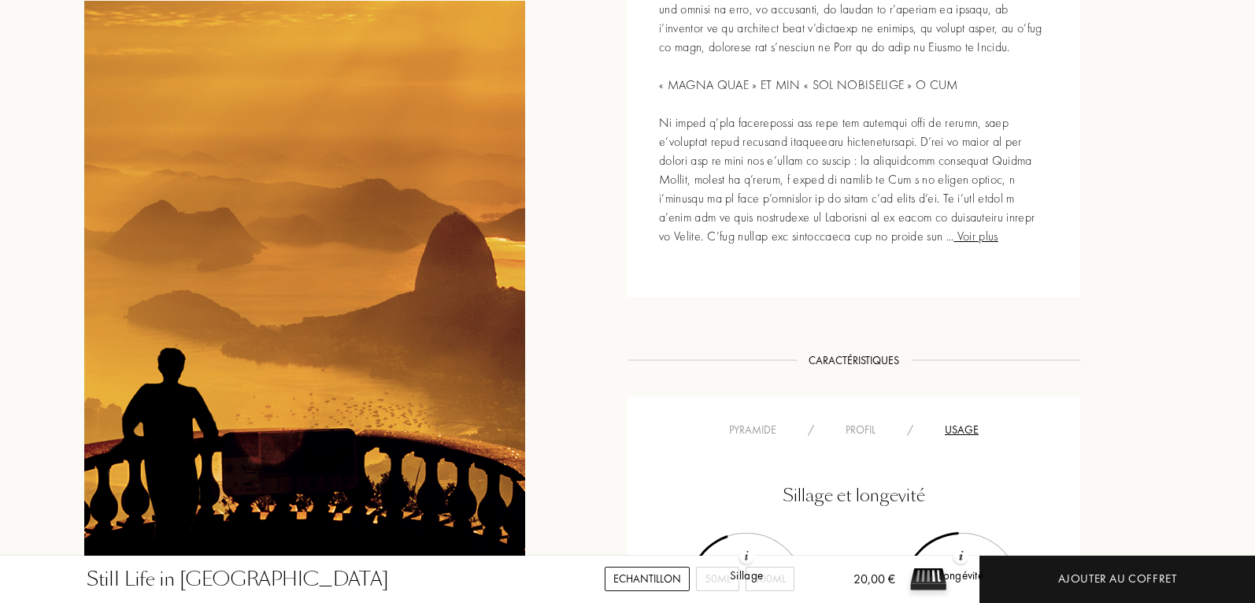
click at [846, 421] on div "Profil" at bounding box center [860, 429] width 61 height 17
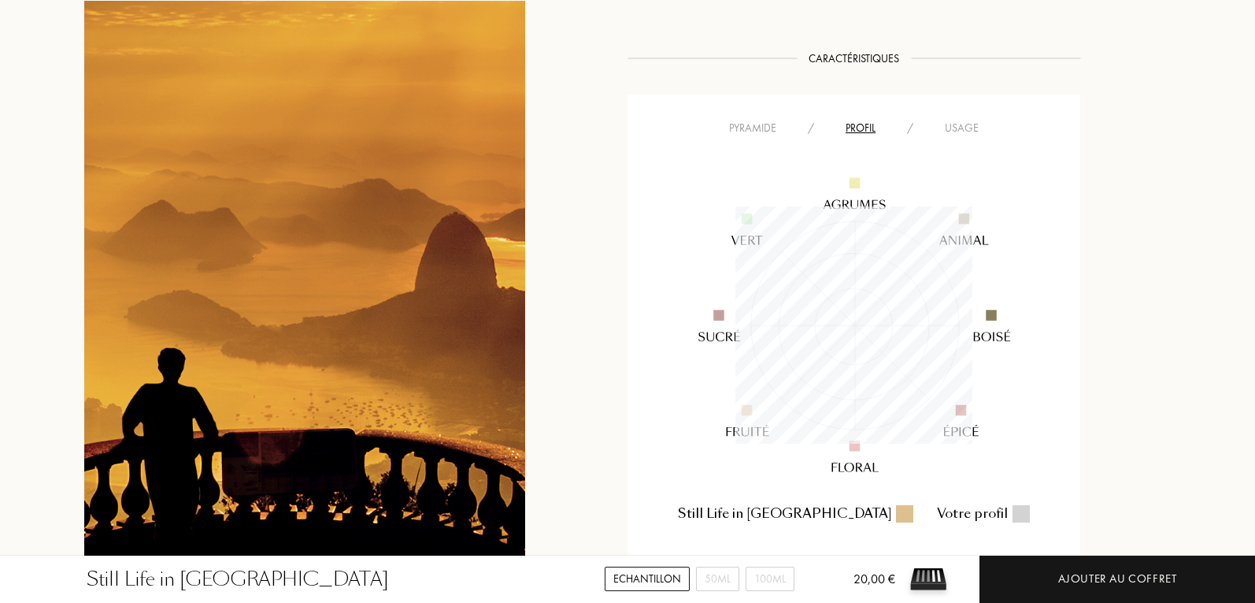
scroll to position [1103, 0]
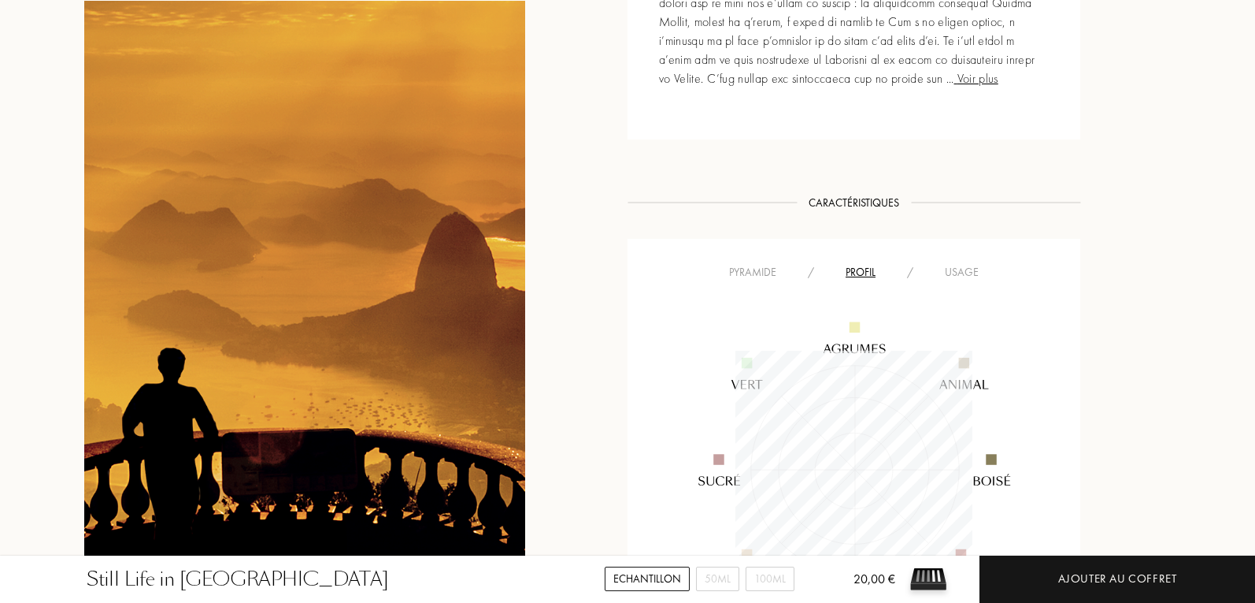
click at [740, 264] on div "Pyramide" at bounding box center [753, 272] width 79 height 17
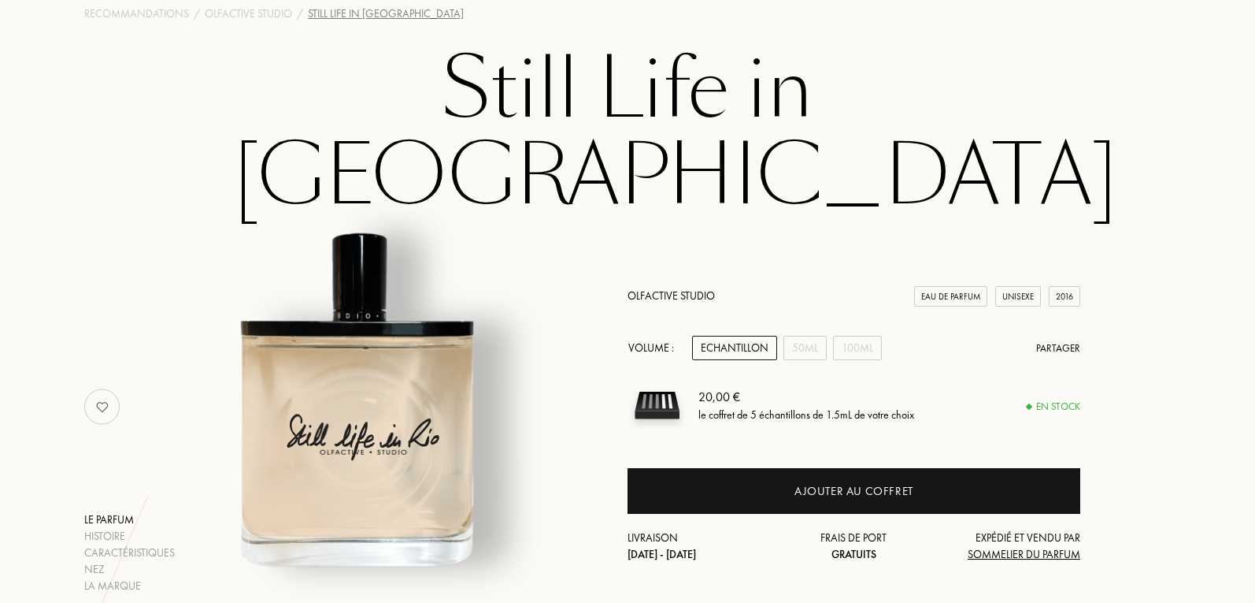
scroll to position [79, 0]
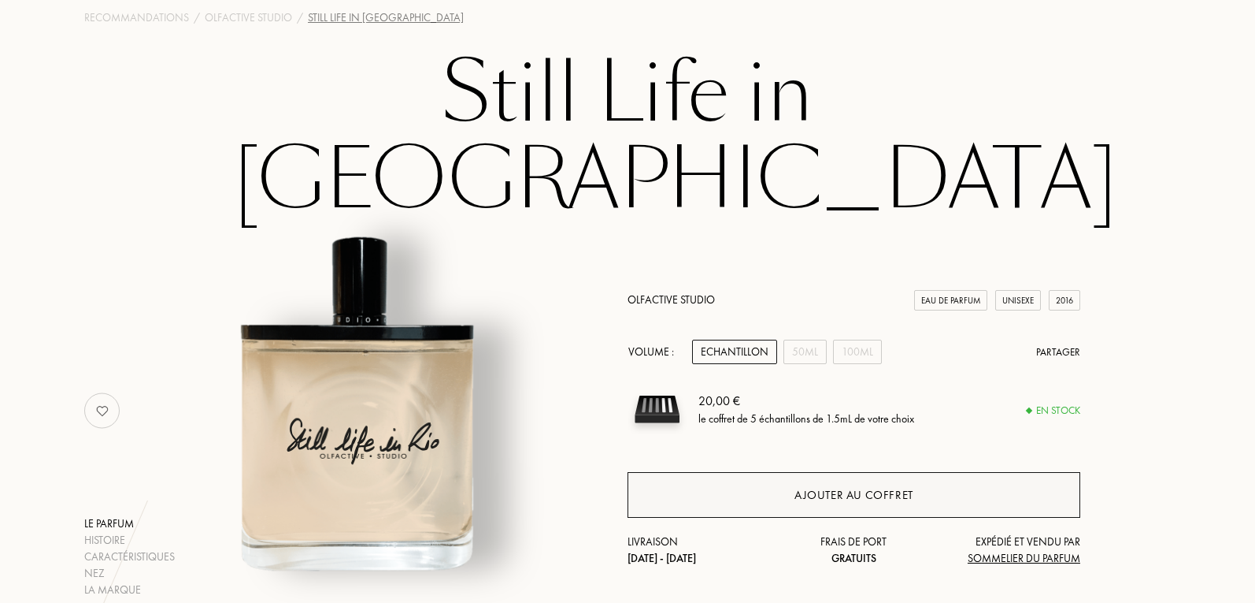
click at [823, 486] on div "Ajouter au coffret" at bounding box center [854, 495] width 119 height 18
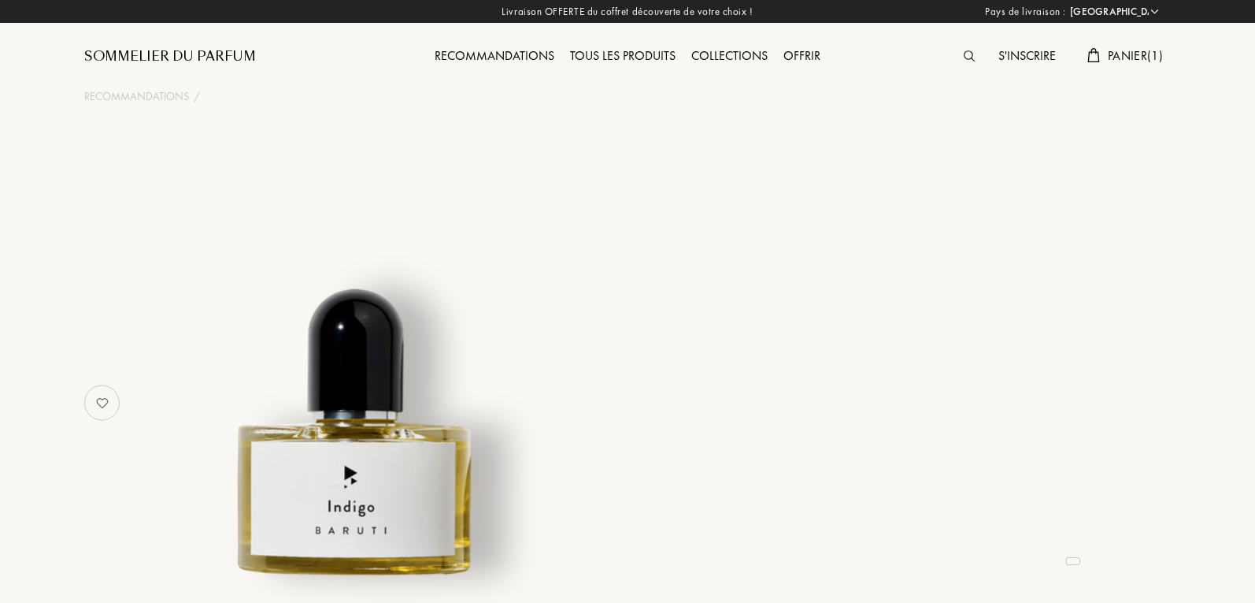
select select "FR"
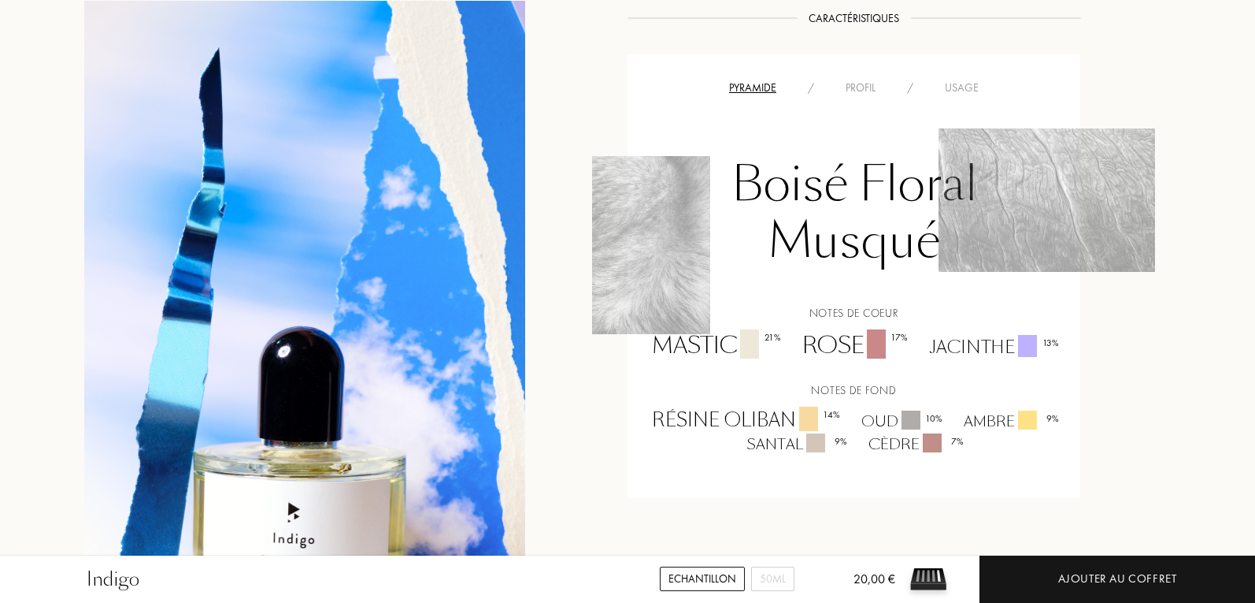
scroll to position [1024, 0]
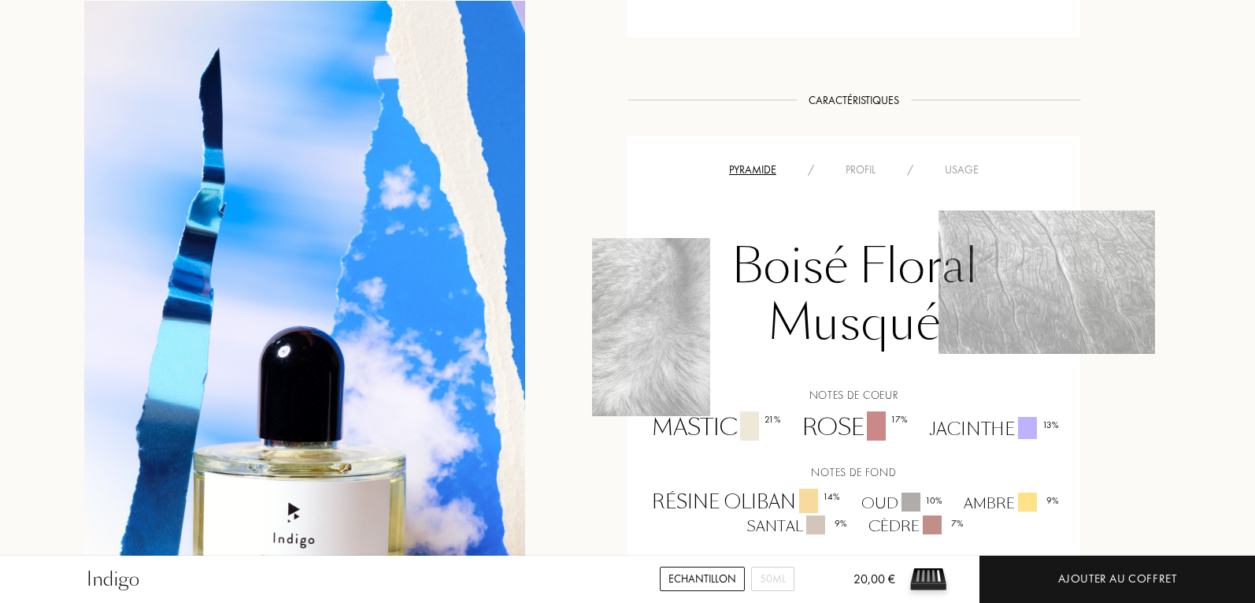
click at [868, 160] on div "Pyramide / Profil / Usage" at bounding box center [854, 169] width 429 height 19
click at [853, 161] on div "Profil" at bounding box center [860, 169] width 61 height 17
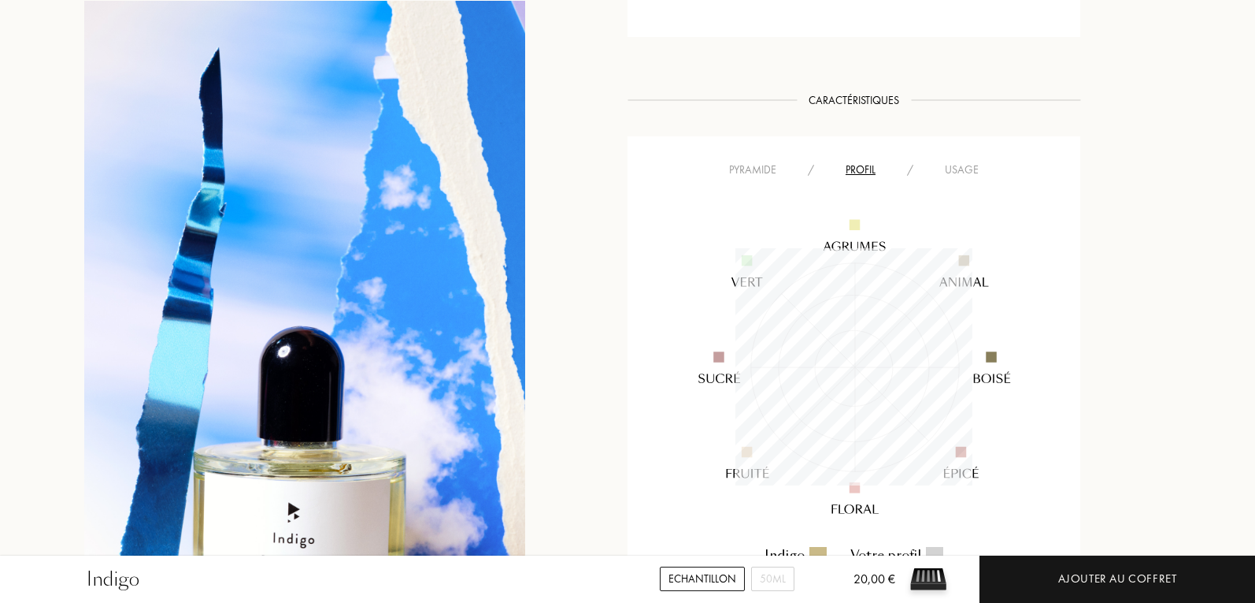
scroll to position [237, 237]
drag, startPoint x: 961, startPoint y: 149, endPoint x: 1010, endPoint y: 154, distance: 49.1
click at [958, 161] on div "Usage" at bounding box center [961, 169] width 65 height 17
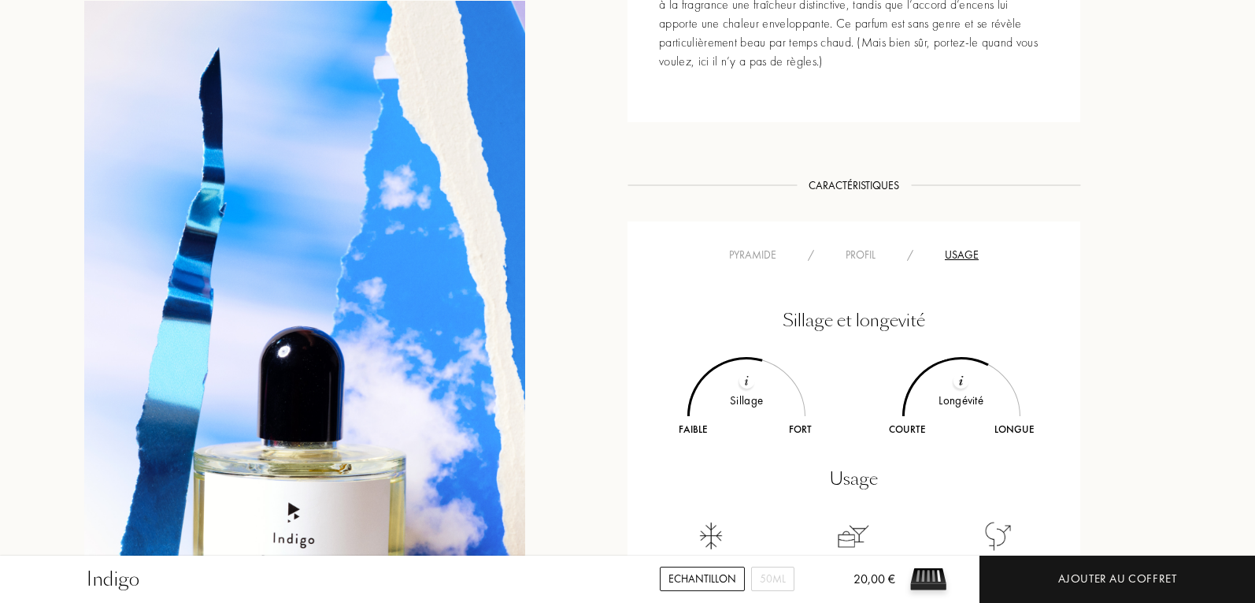
scroll to position [709, 0]
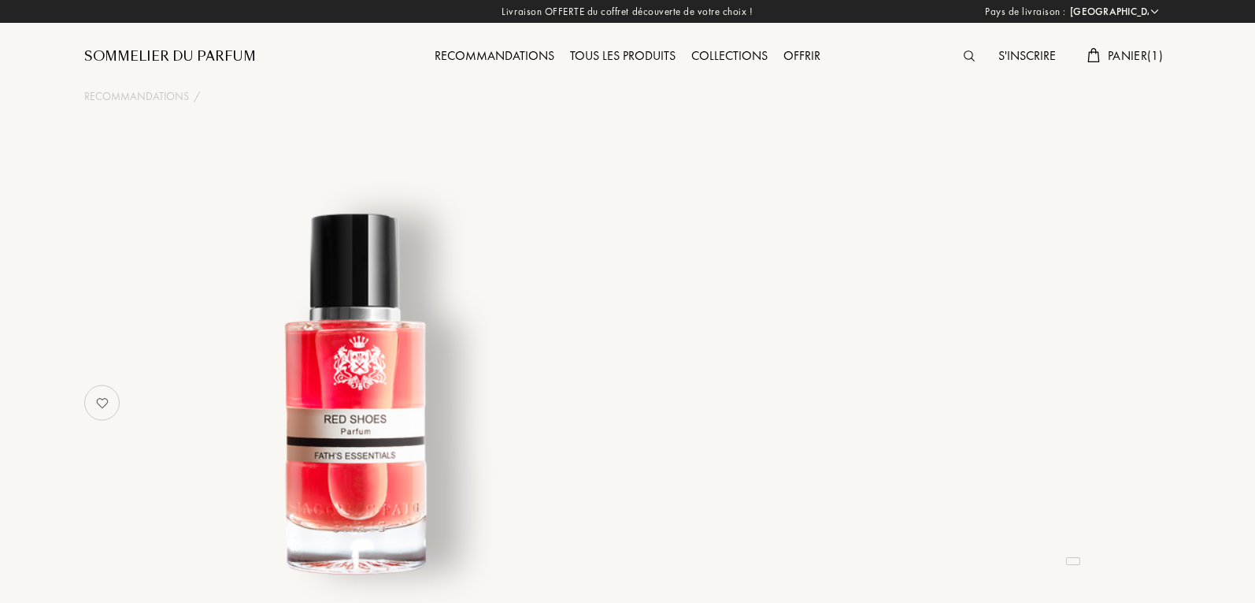
select select "FR"
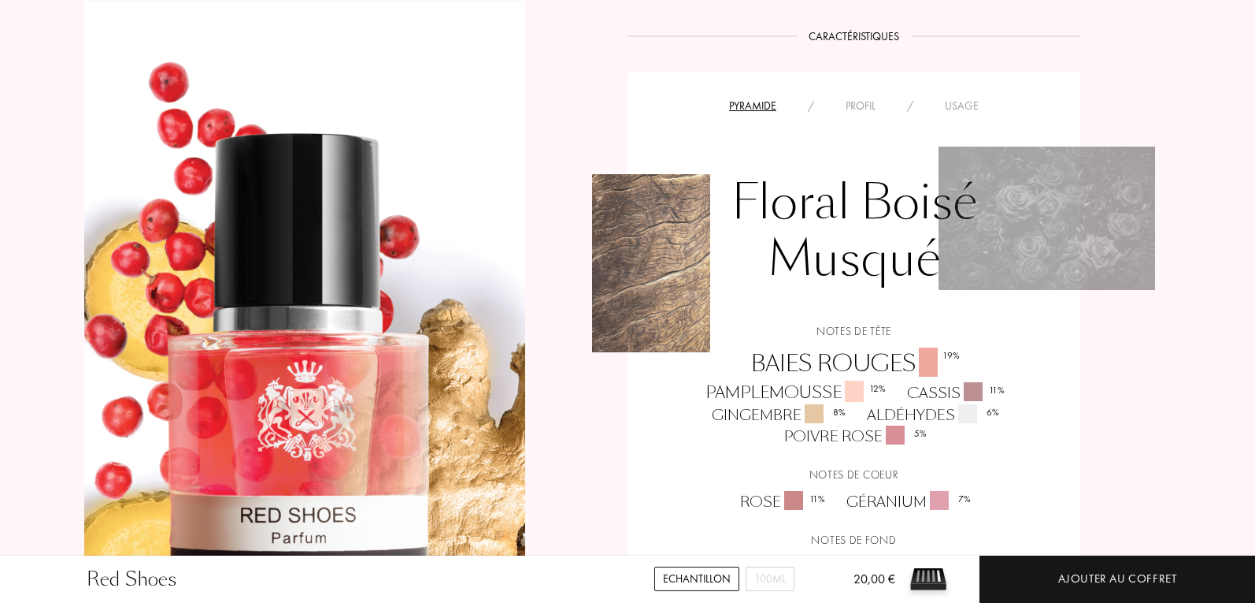
scroll to position [1181, 0]
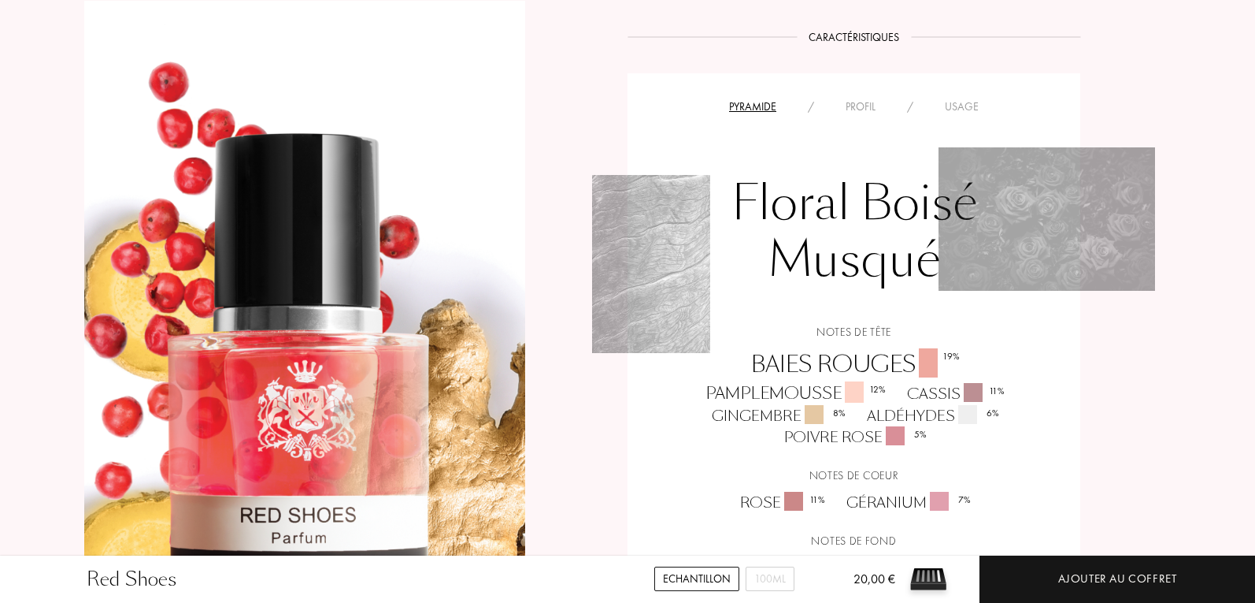
click at [867, 106] on div "Profil" at bounding box center [860, 106] width 61 height 17
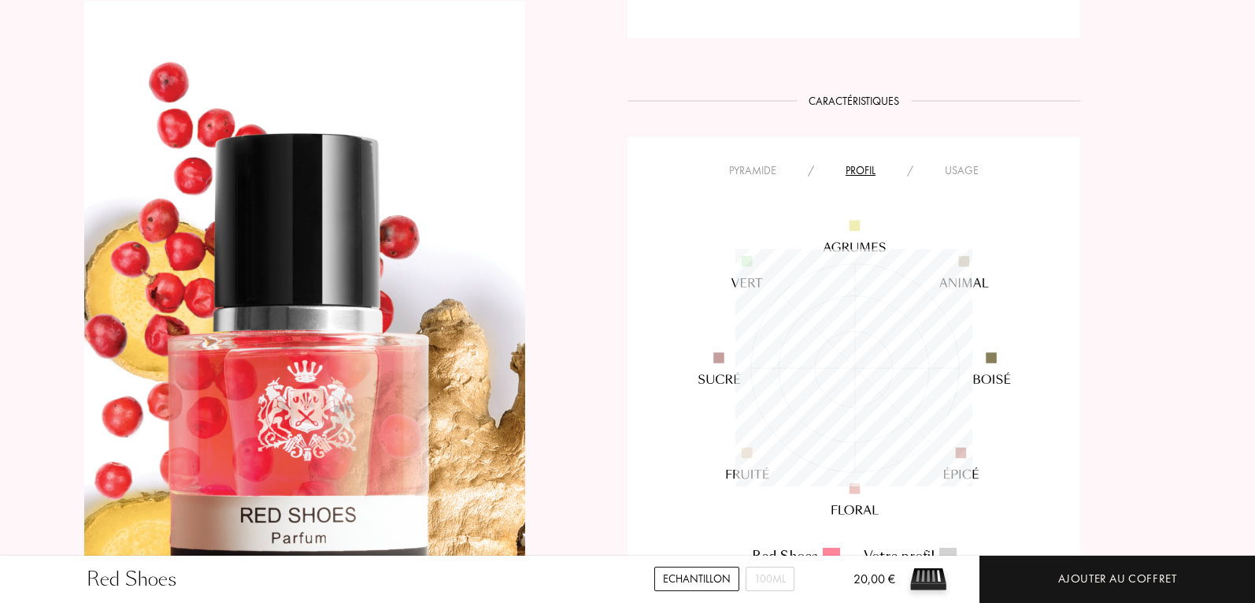
scroll to position [1103, 0]
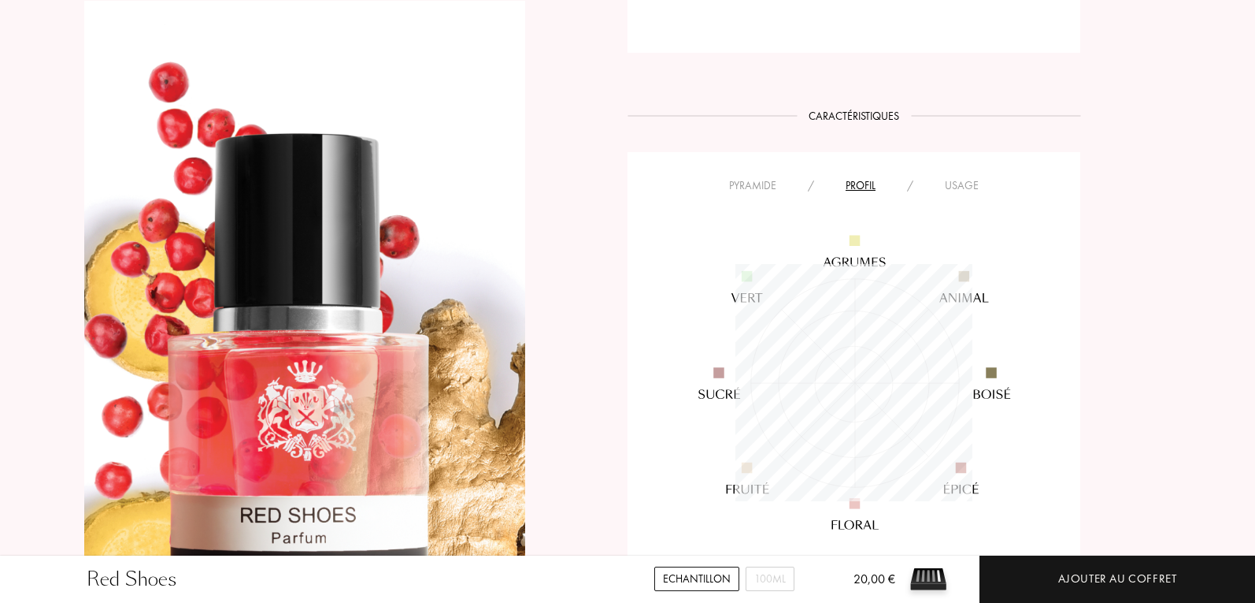
click at [964, 183] on div "Usage" at bounding box center [961, 185] width 65 height 17
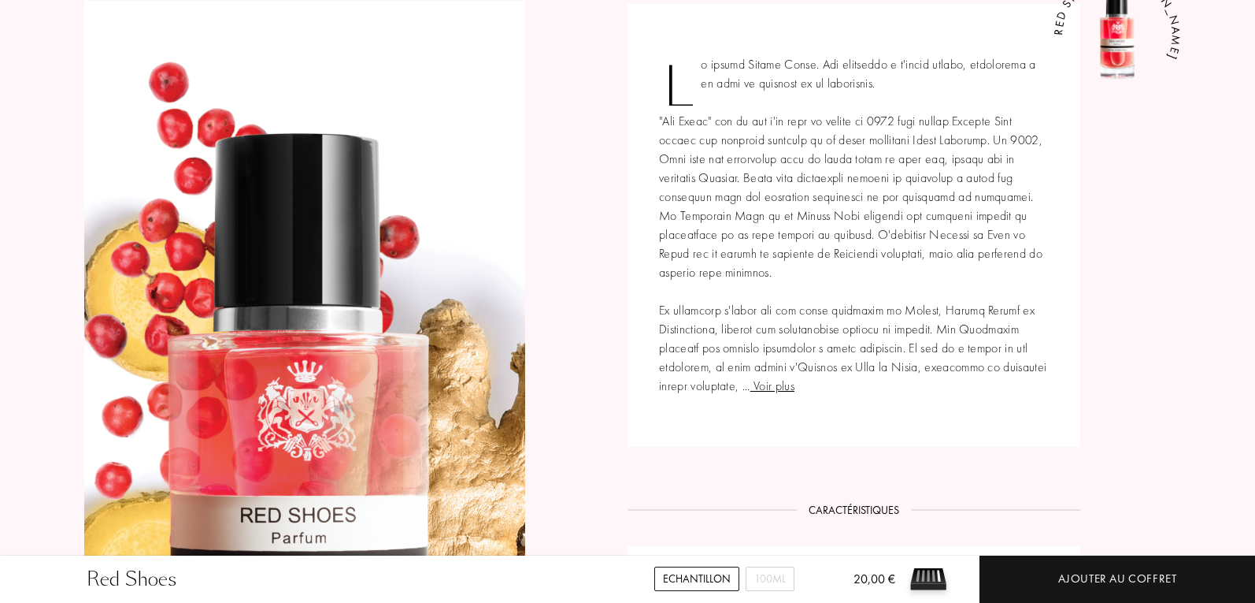
scroll to position [315, 0]
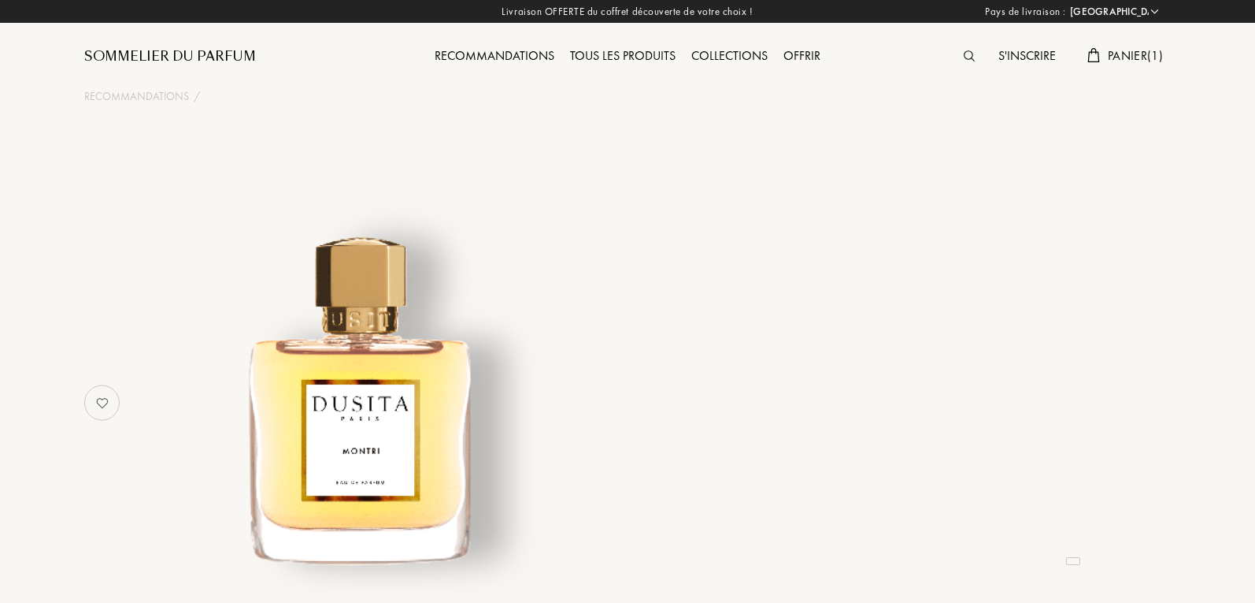
select select "FR"
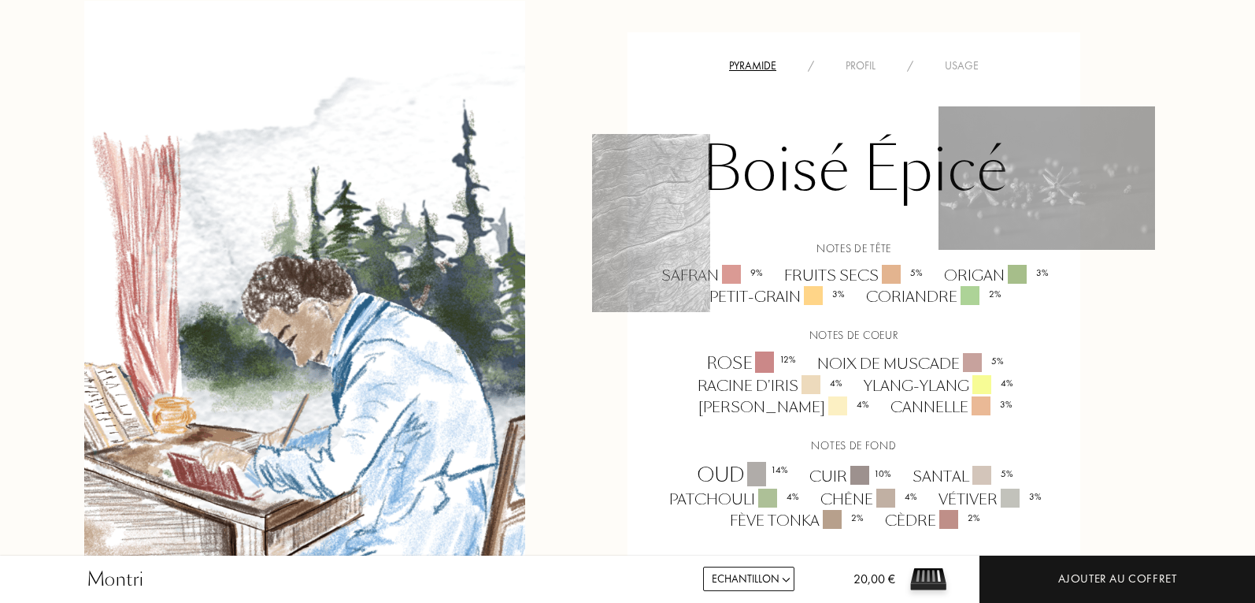
scroll to position [1260, 0]
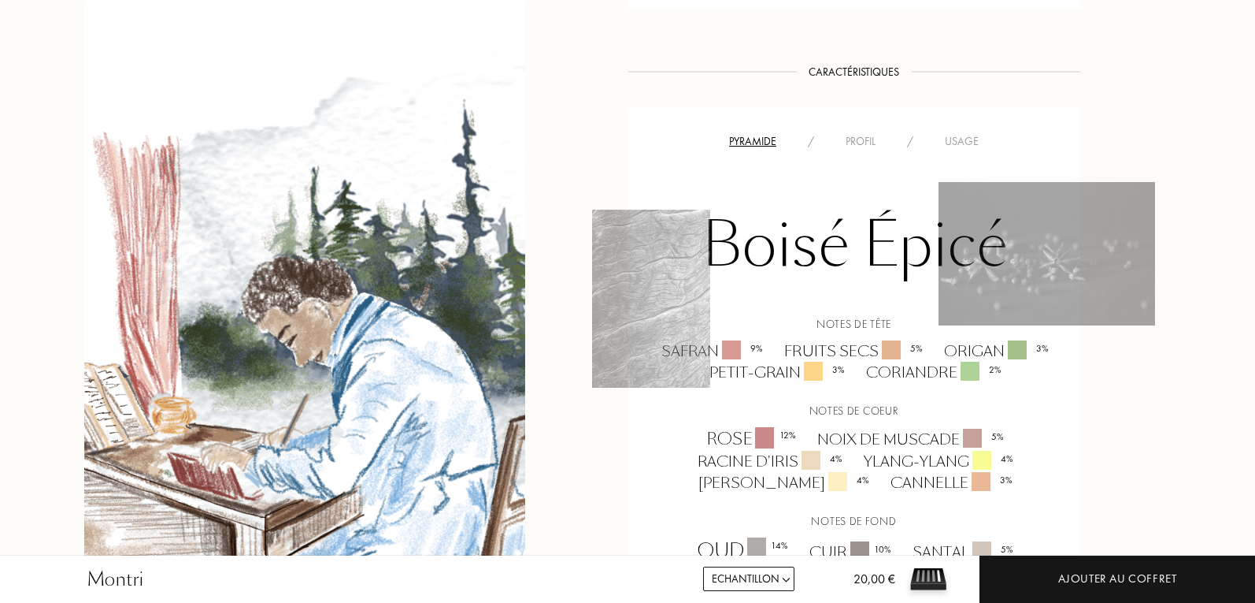
click at [975, 133] on div "Usage" at bounding box center [961, 141] width 65 height 17
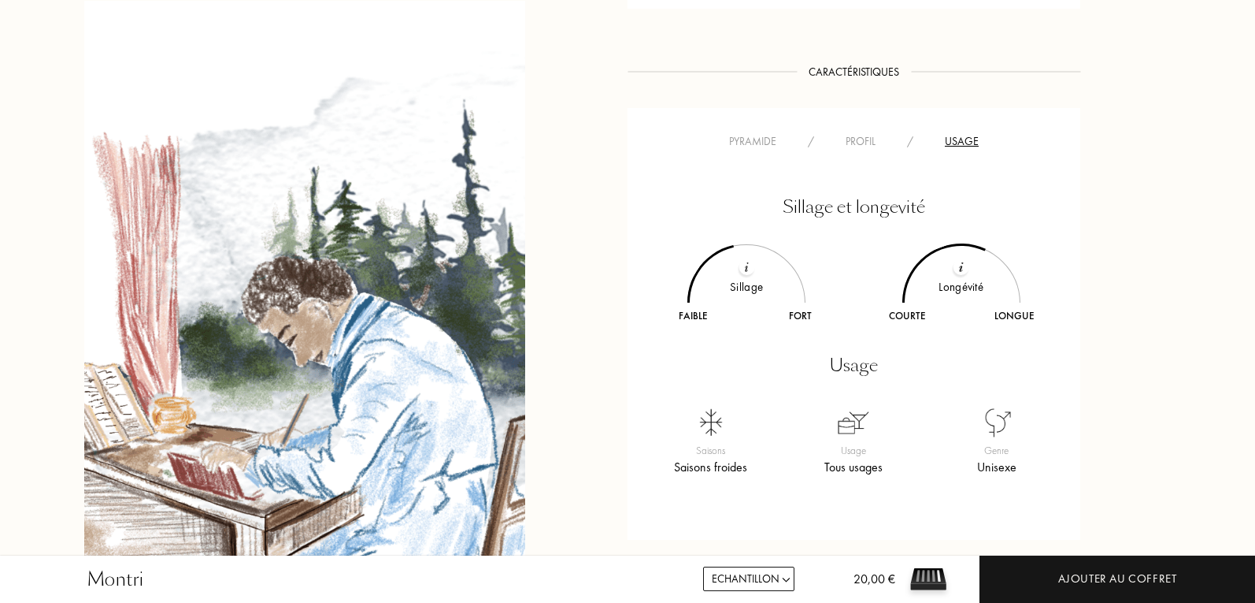
click at [847, 133] on div "Profil" at bounding box center [860, 141] width 61 height 17
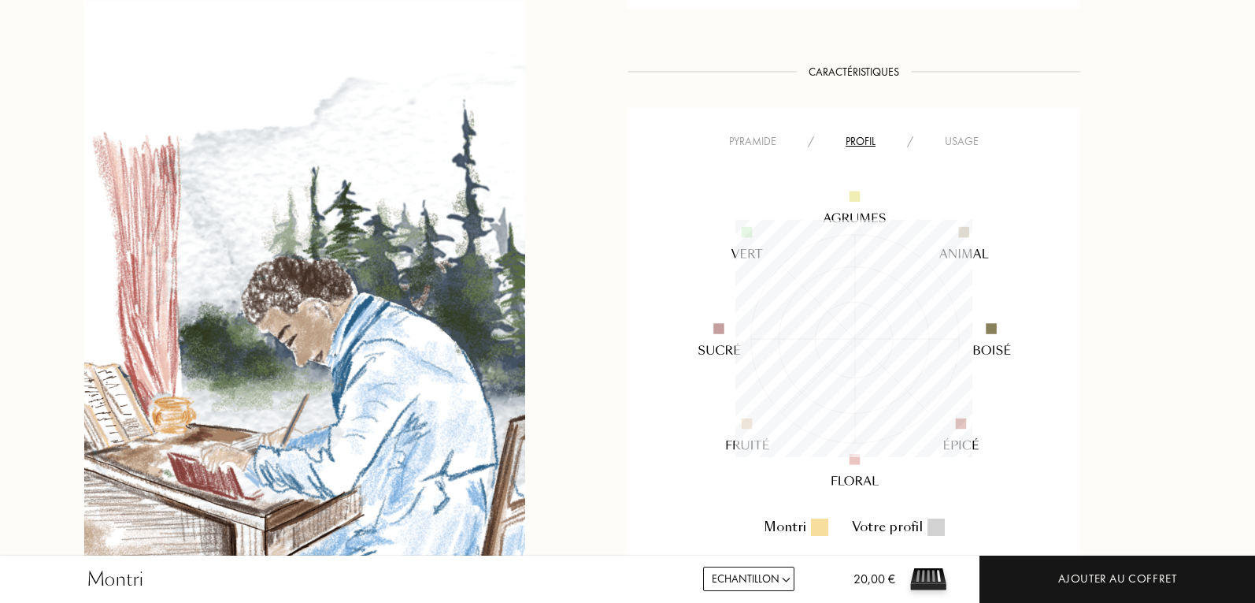
scroll to position [237, 237]
click at [952, 133] on div "Usage" at bounding box center [961, 141] width 65 height 17
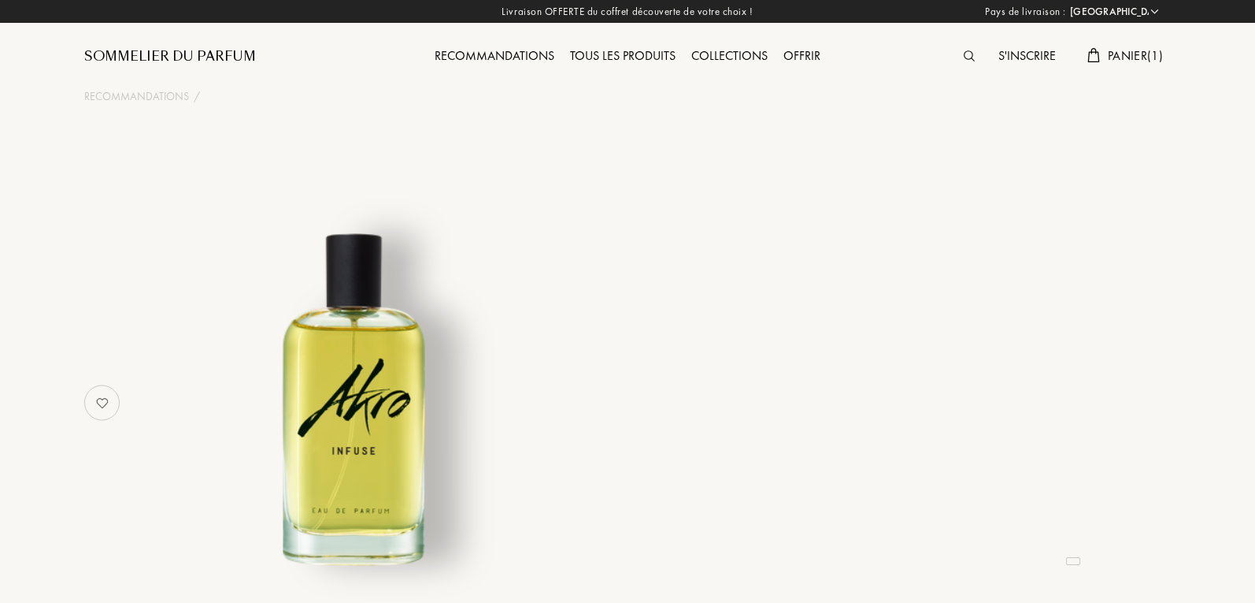
select select "FR"
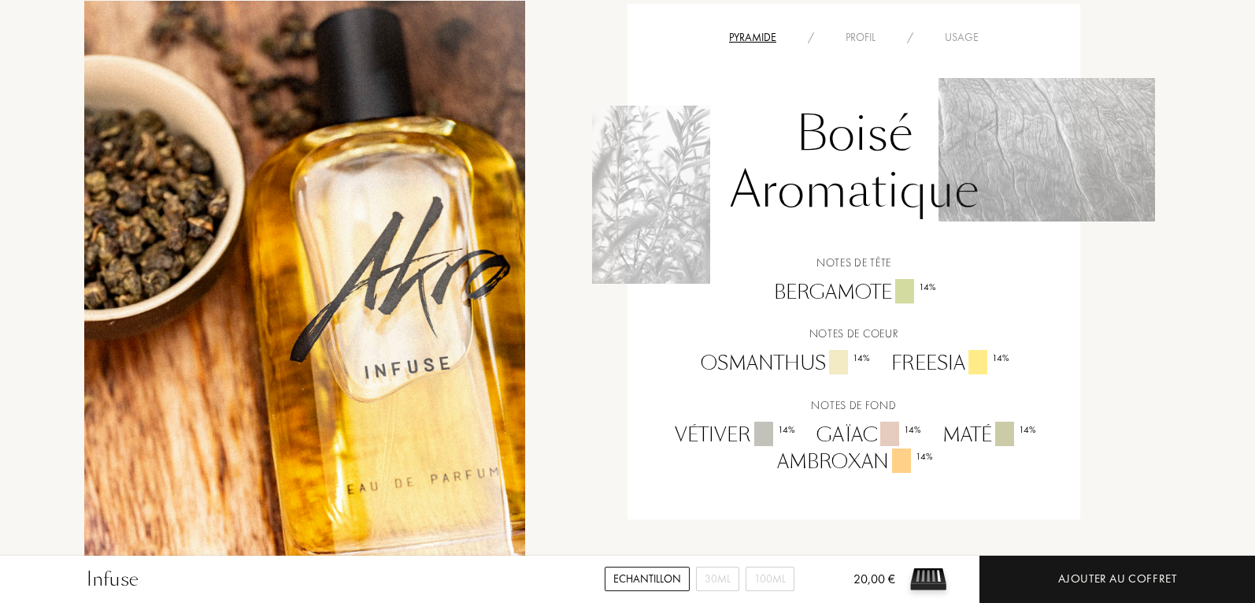
scroll to position [945, 0]
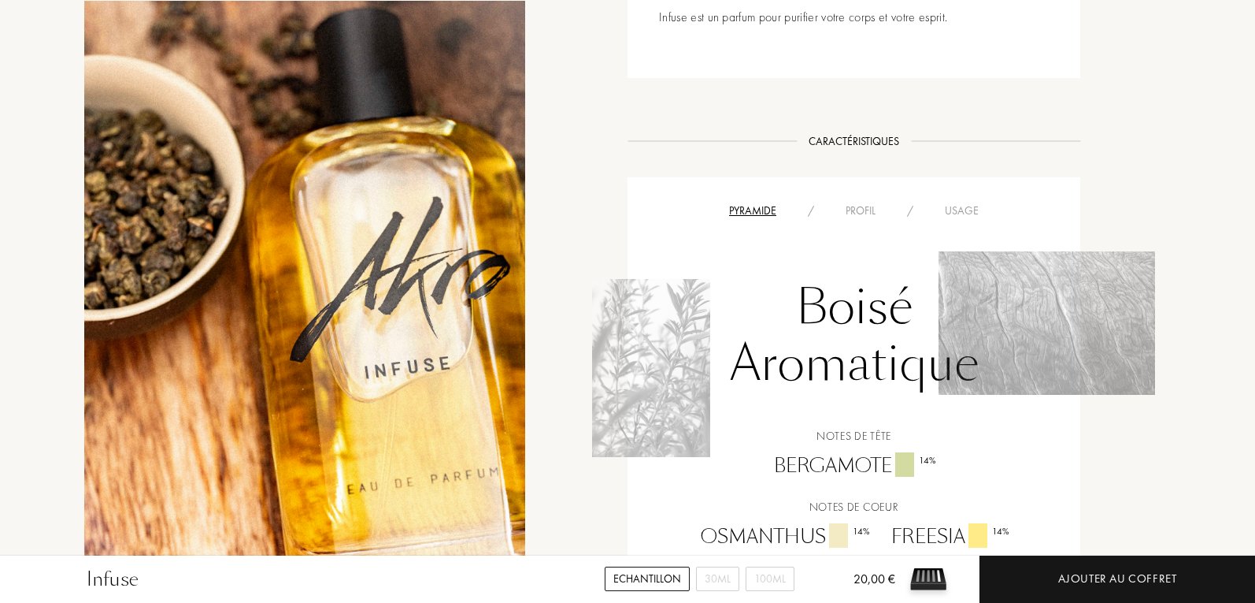
click at [872, 211] on div "Profil" at bounding box center [860, 210] width 61 height 17
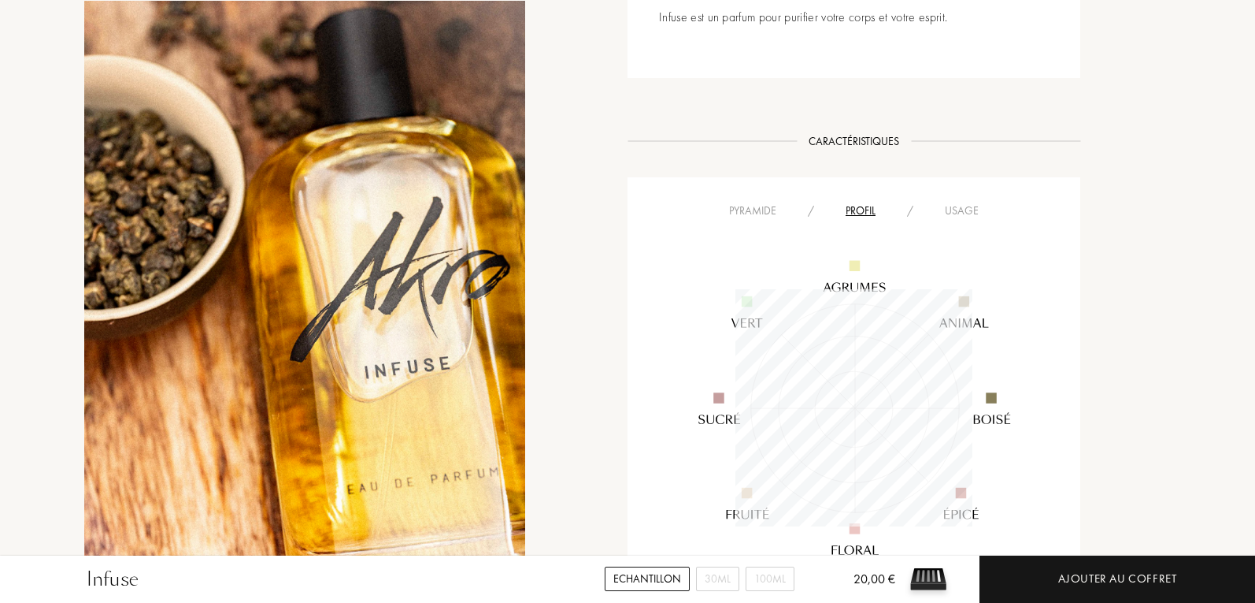
scroll to position [237, 237]
click at [979, 214] on div "Usage" at bounding box center [961, 210] width 65 height 17
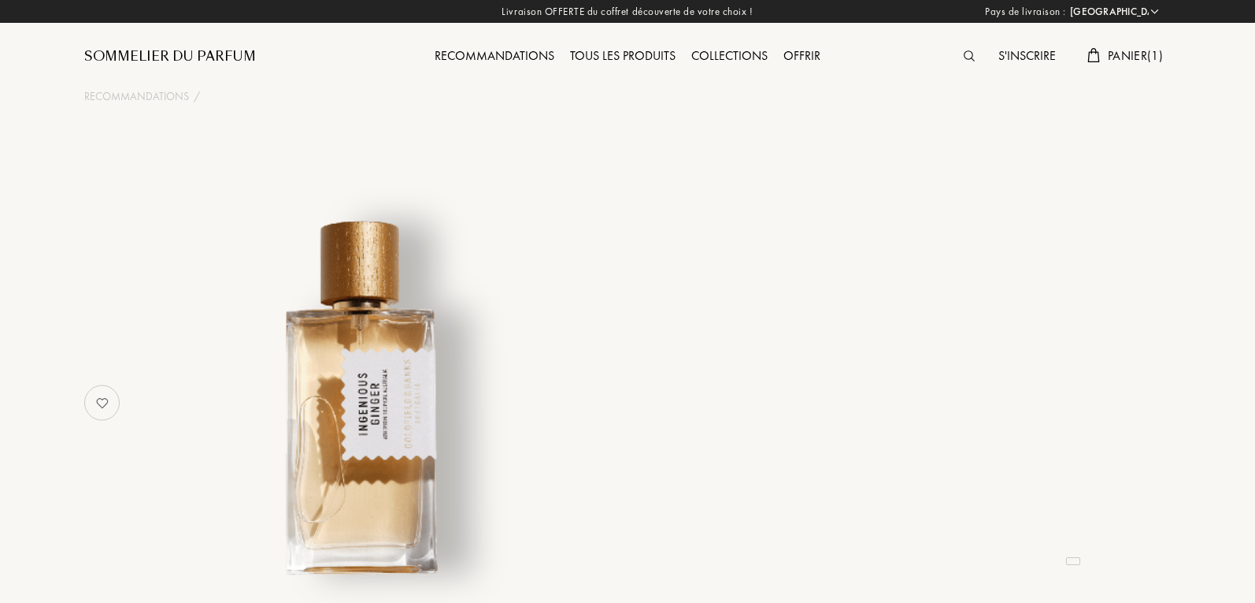
select select "FR"
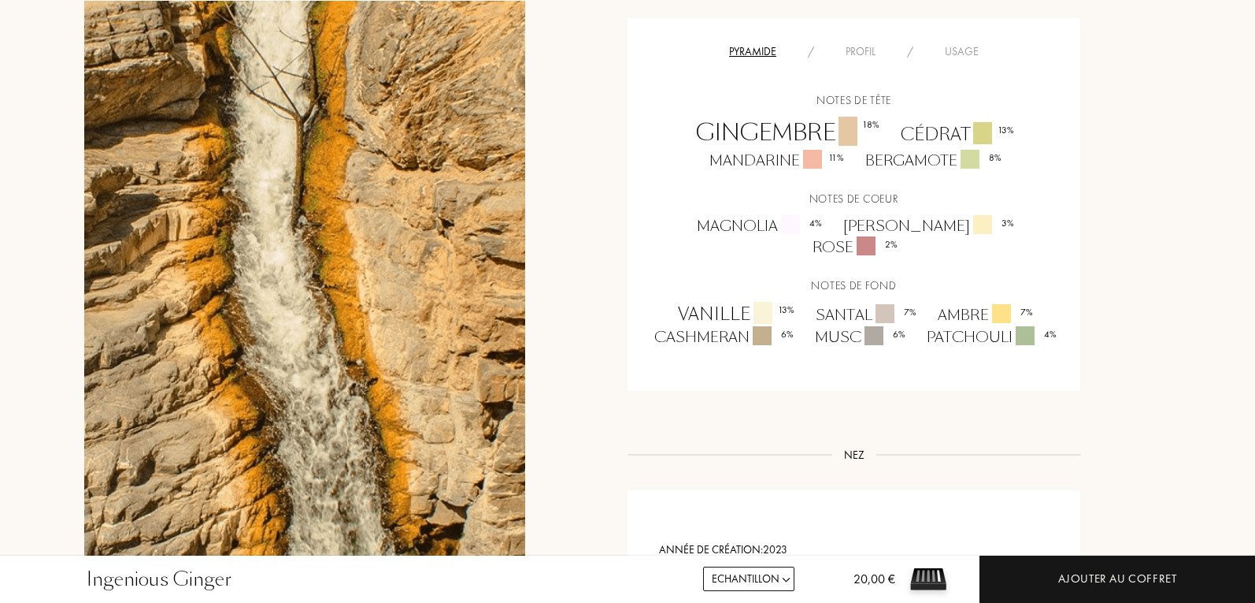
scroll to position [1024, 0]
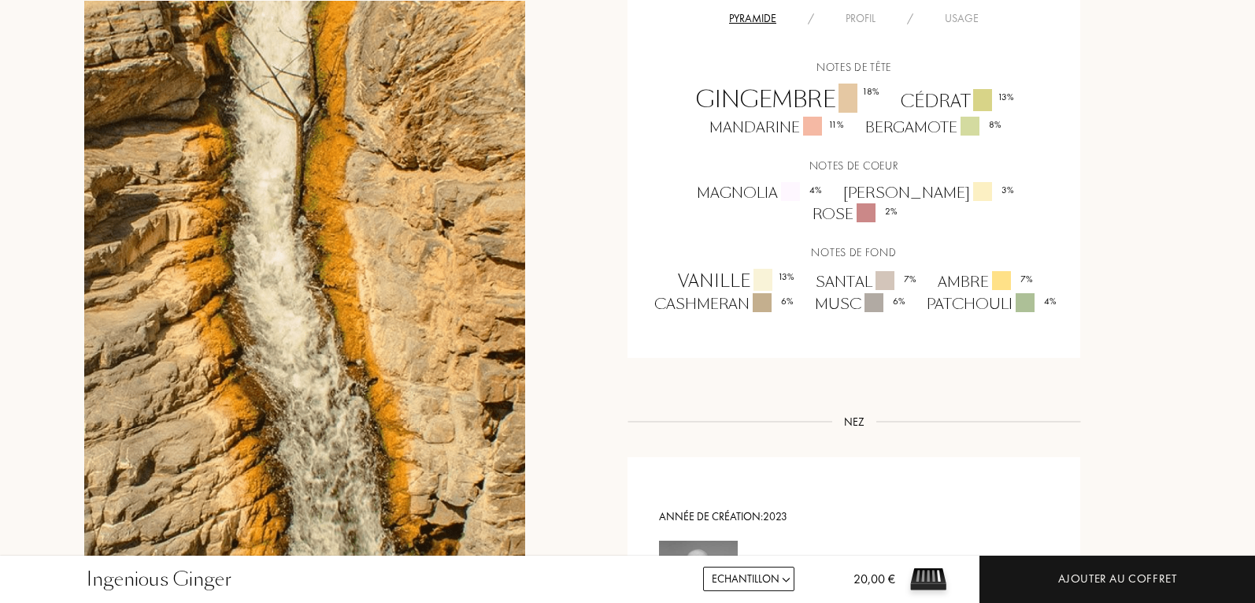
click at [956, 19] on div "Usage" at bounding box center [961, 18] width 65 height 17
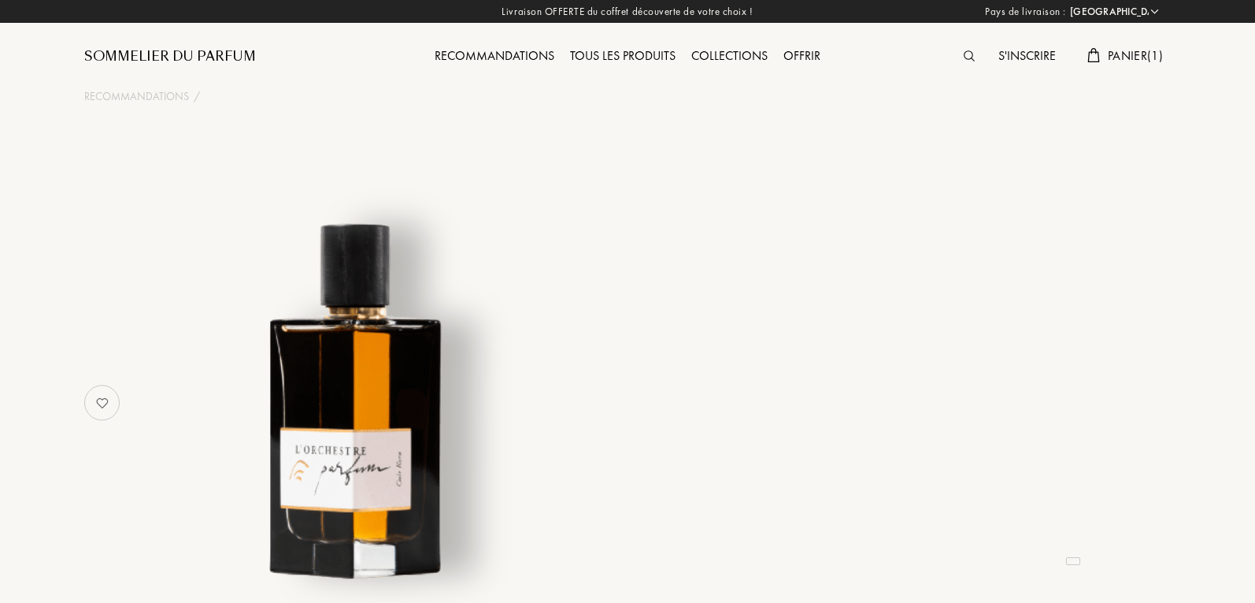
select select "FR"
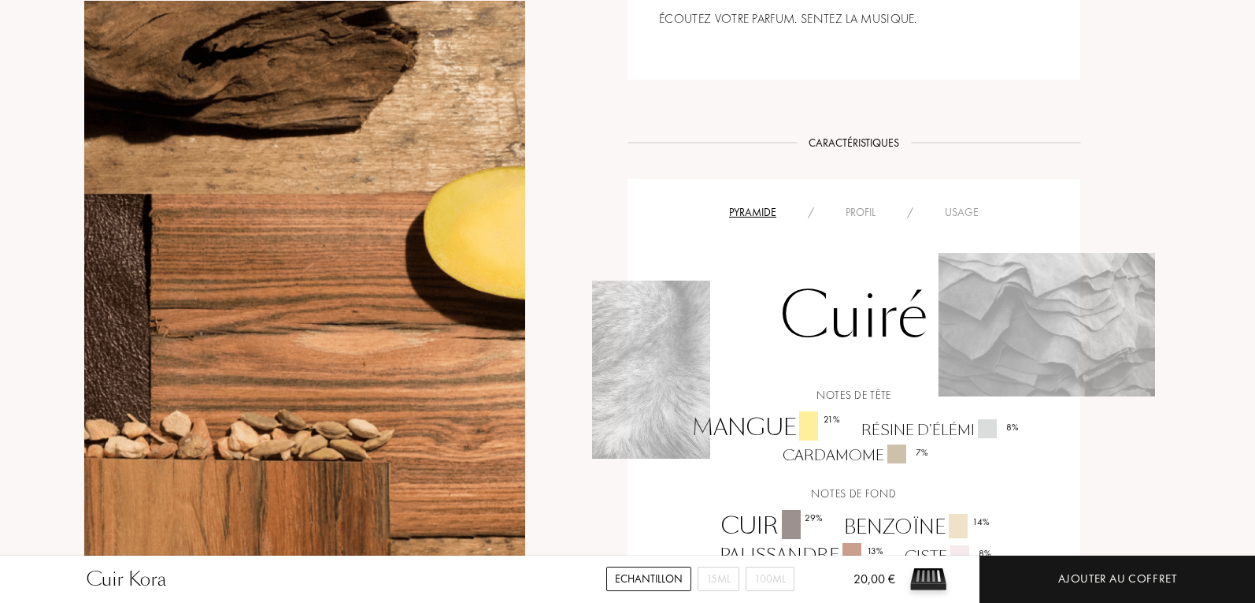
scroll to position [1024, 0]
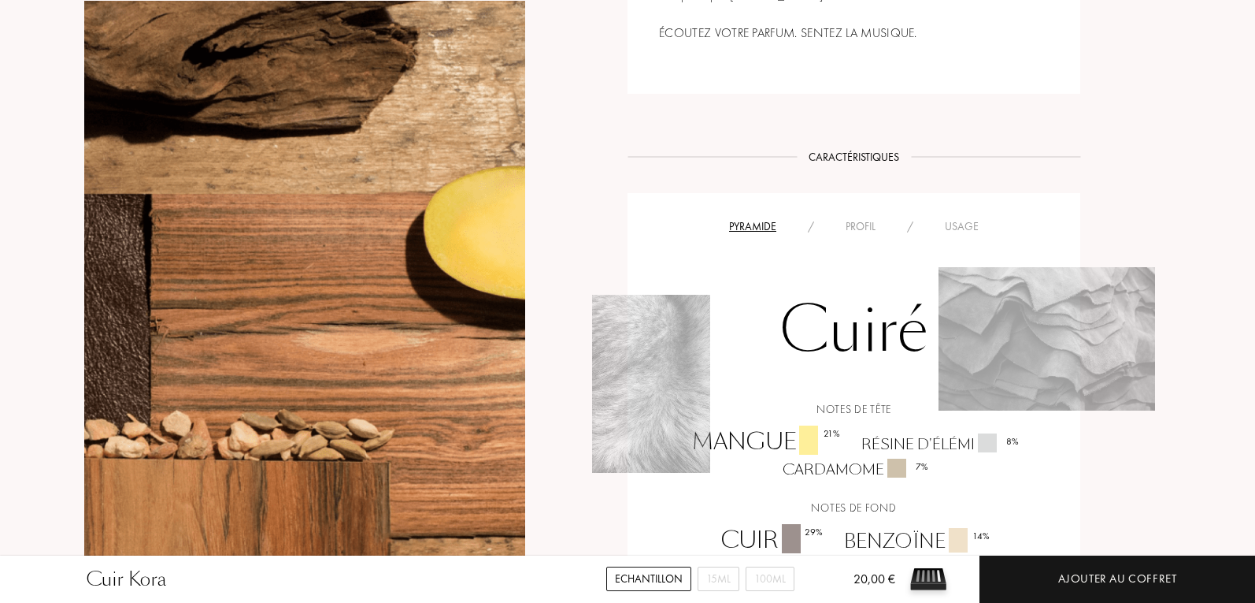
click at [852, 226] on div "Profil" at bounding box center [860, 226] width 61 height 17
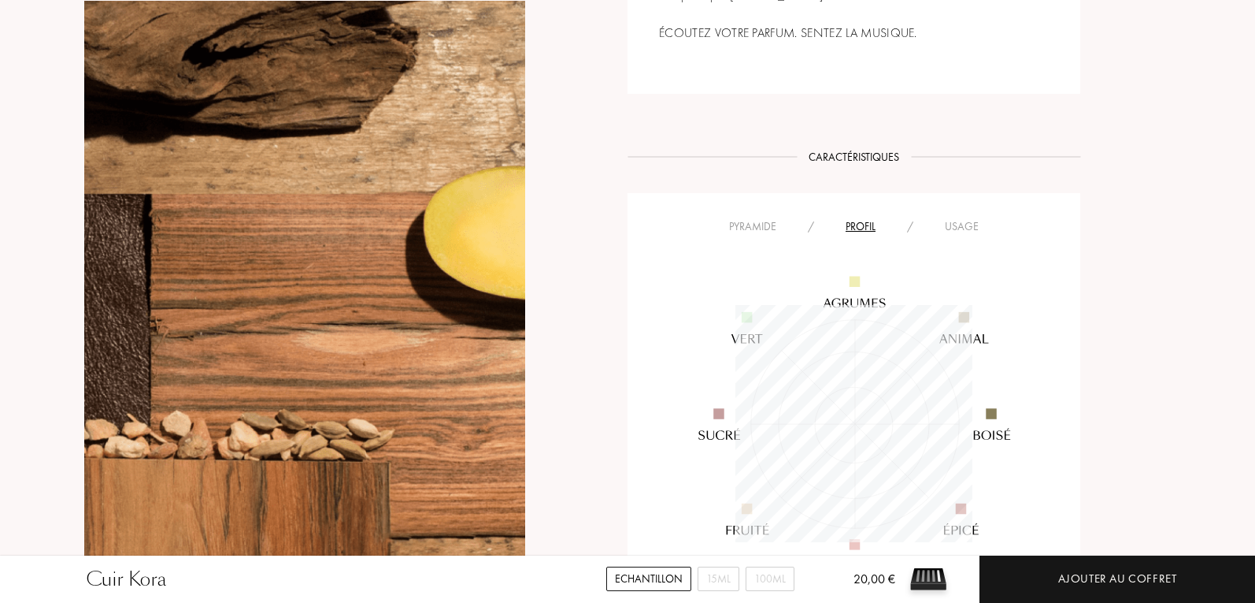
scroll to position [237, 237]
click at [961, 231] on div "Usage" at bounding box center [961, 226] width 65 height 17
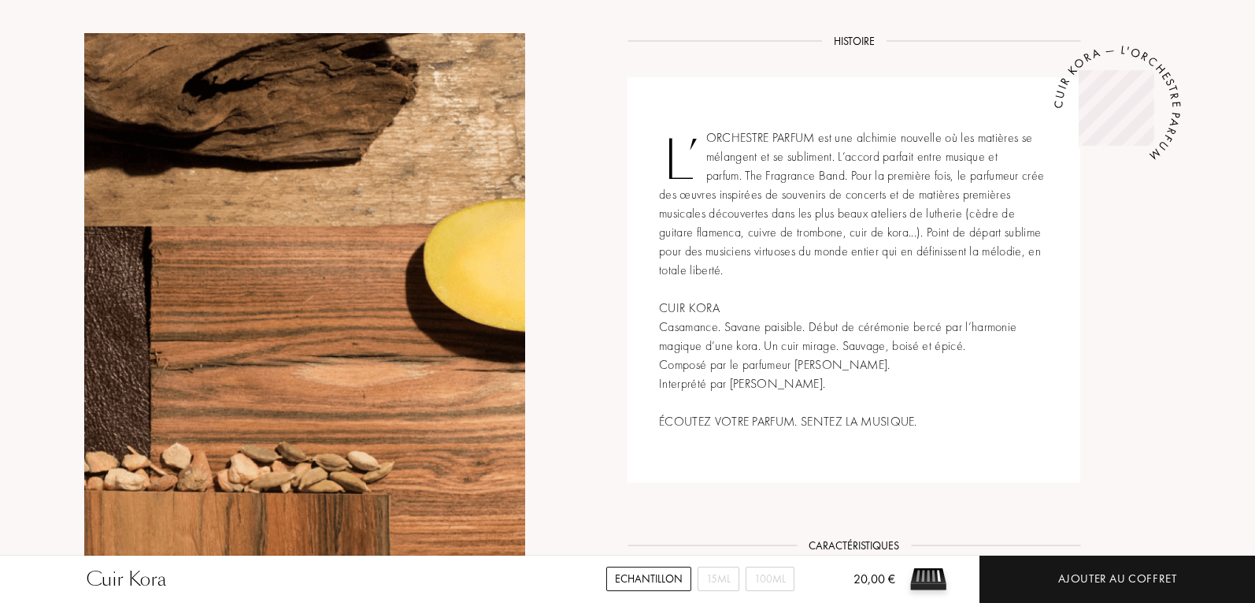
scroll to position [630, 0]
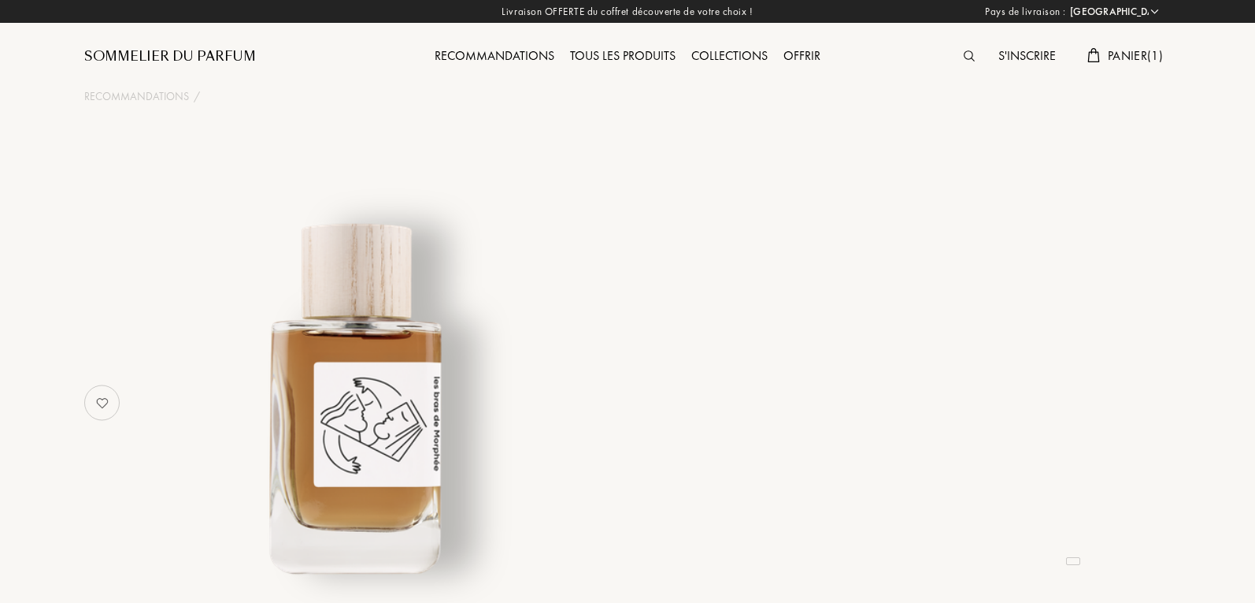
select select "FR"
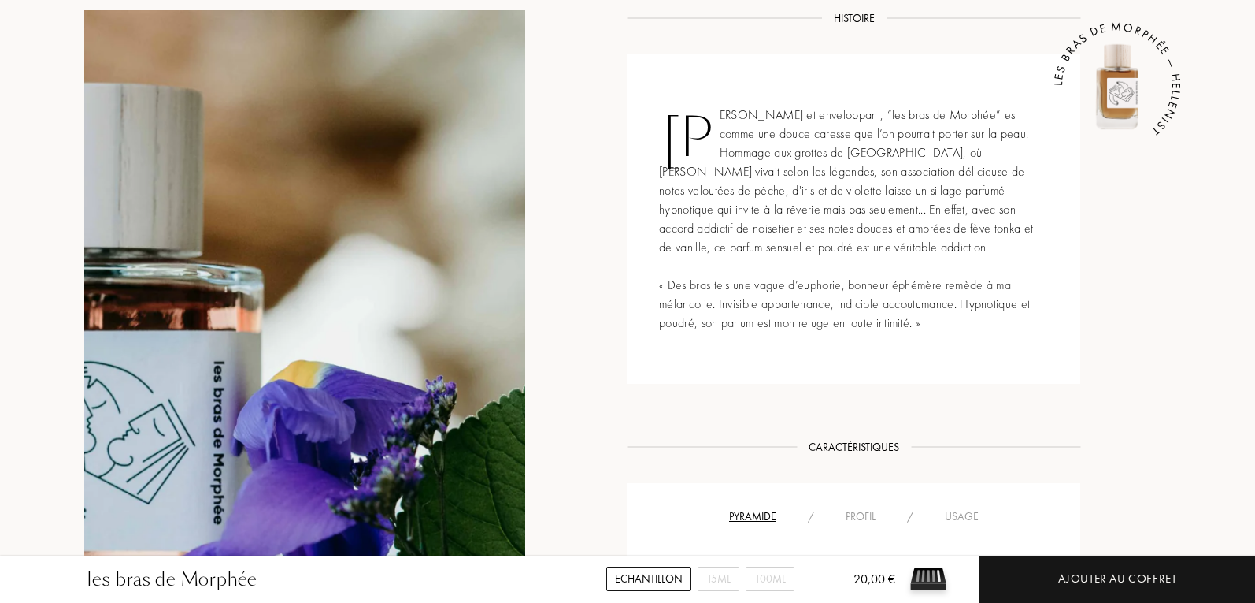
scroll to position [788, 0]
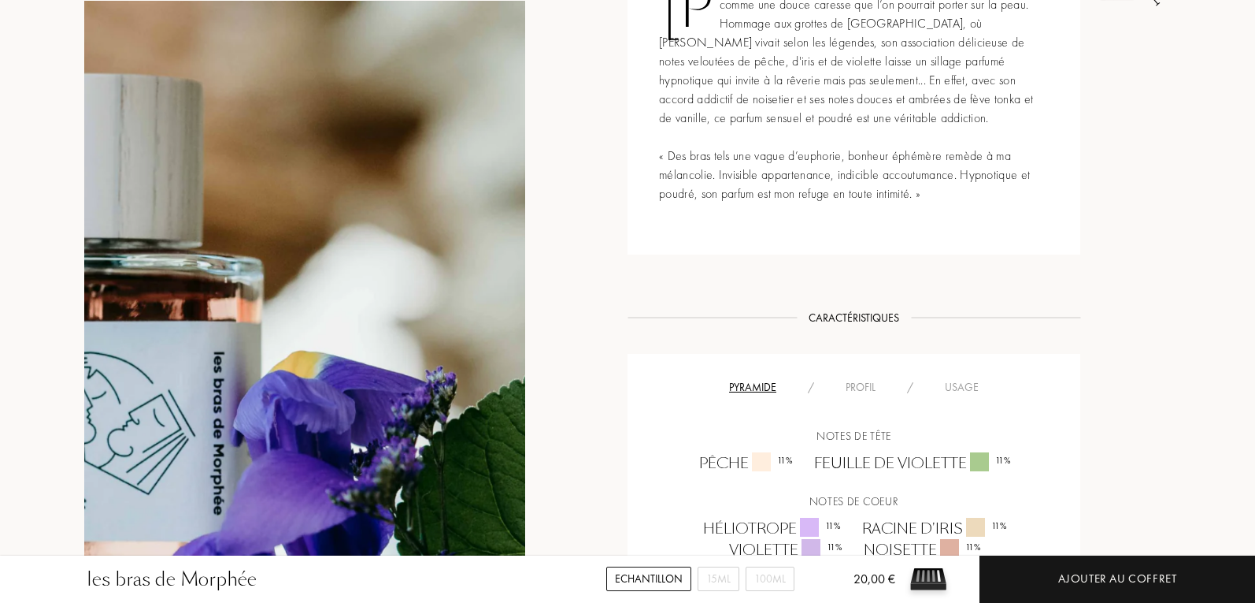
click at [951, 380] on div "Usage" at bounding box center [961, 387] width 65 height 17
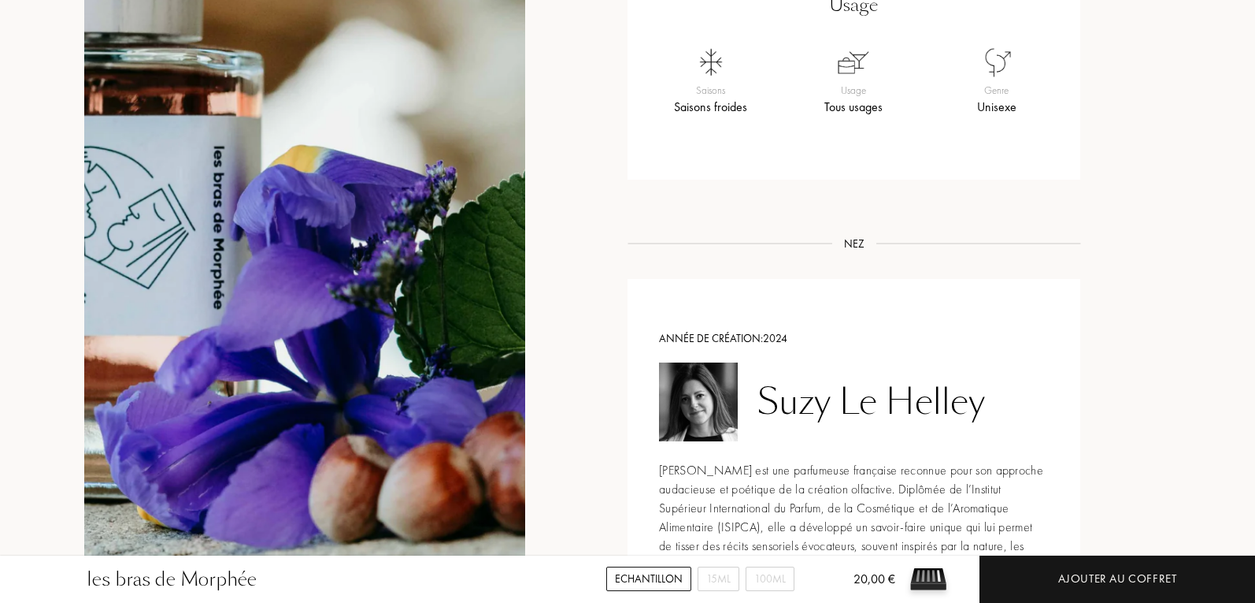
scroll to position [1654, 0]
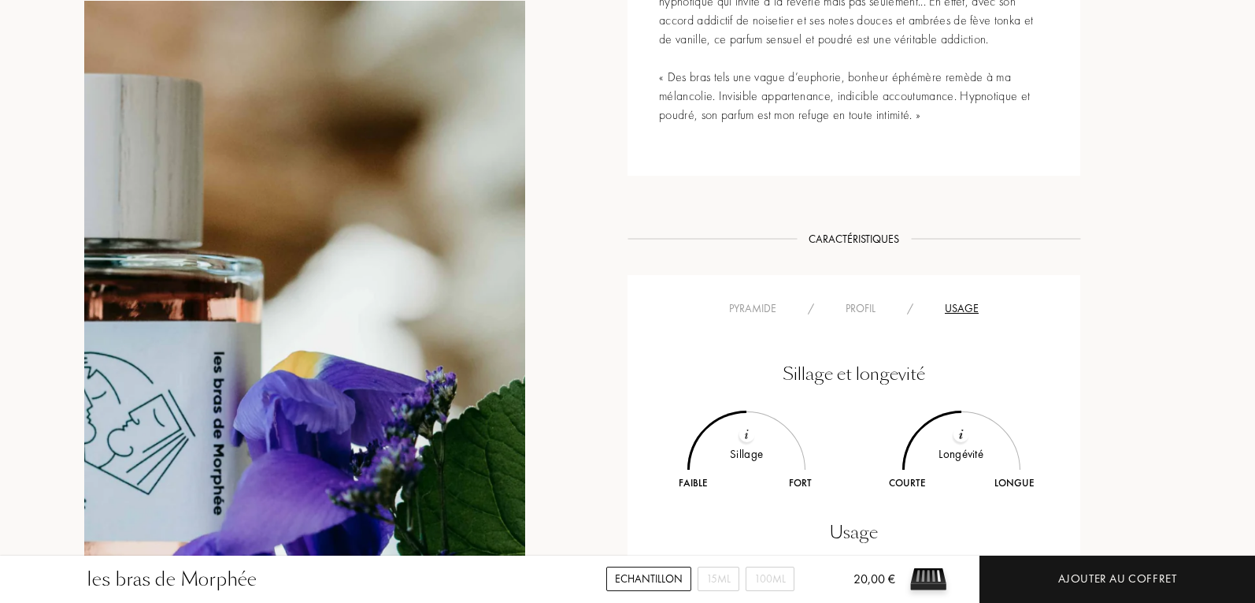
click at [747, 309] on div "Pyramide" at bounding box center [753, 308] width 79 height 17
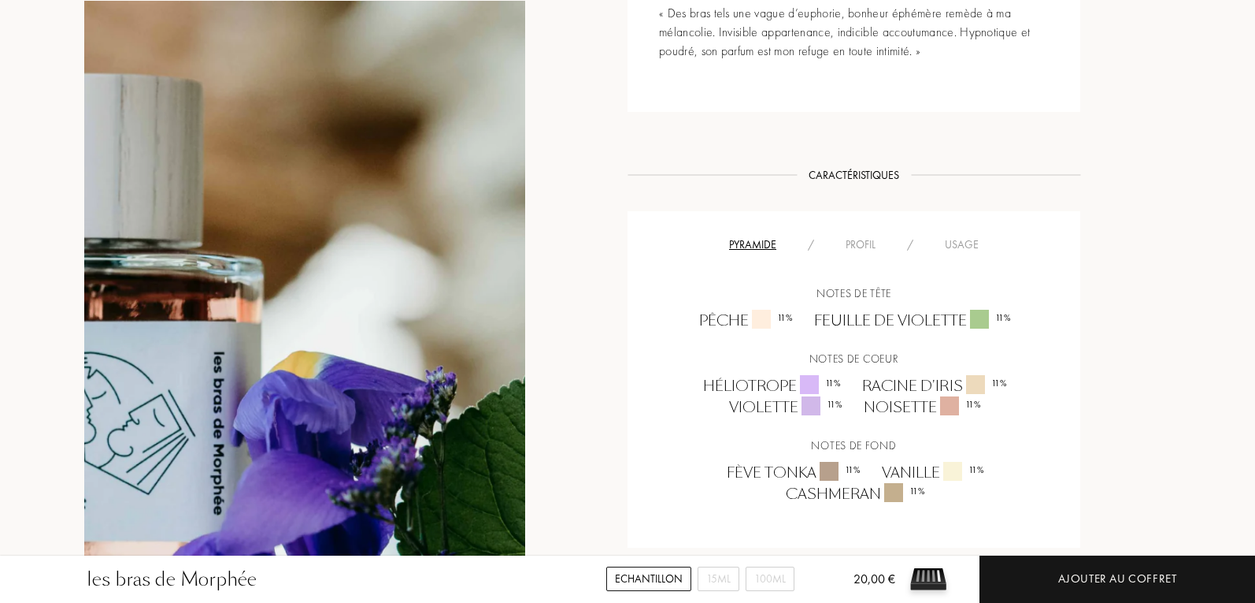
scroll to position [1024, 0]
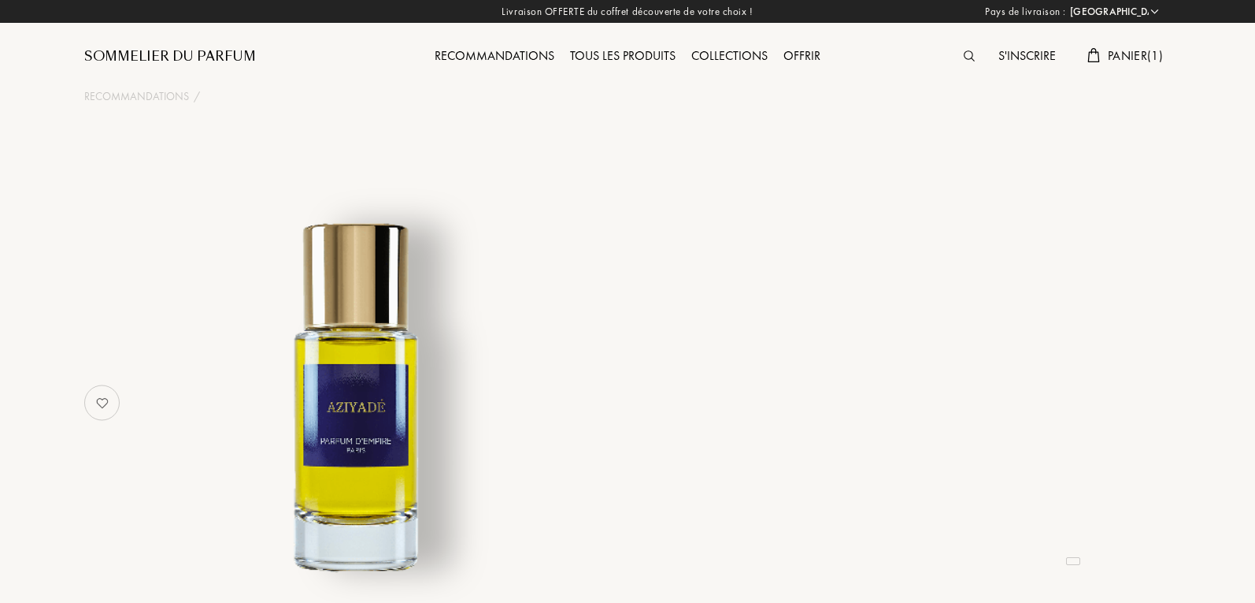
select select "FR"
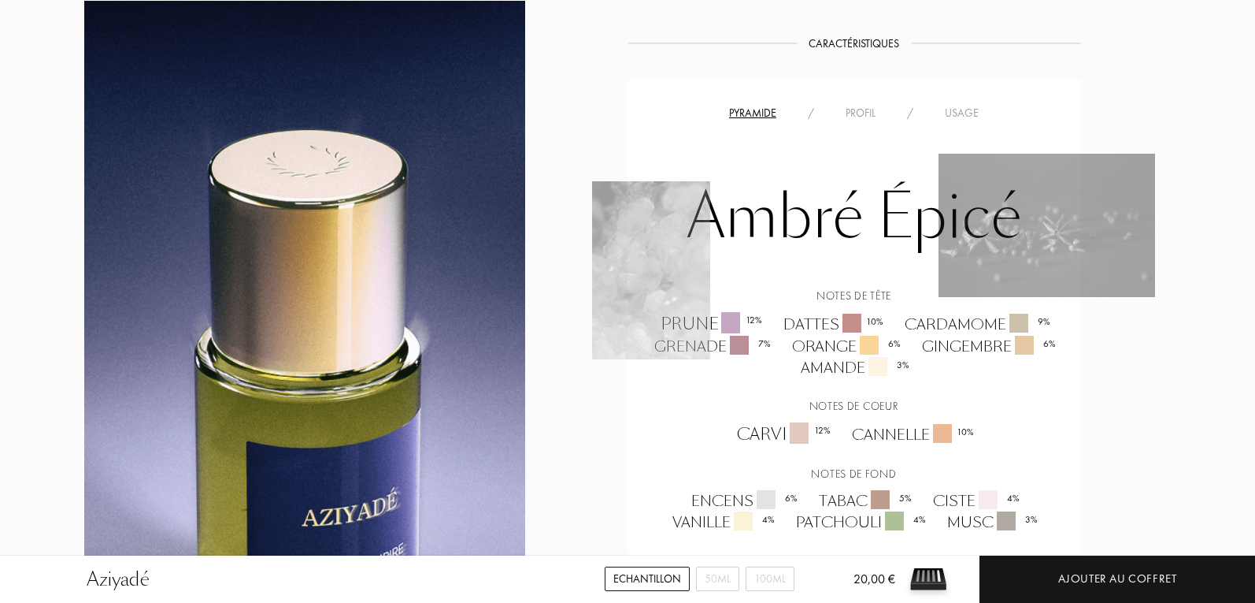
scroll to position [1260, 0]
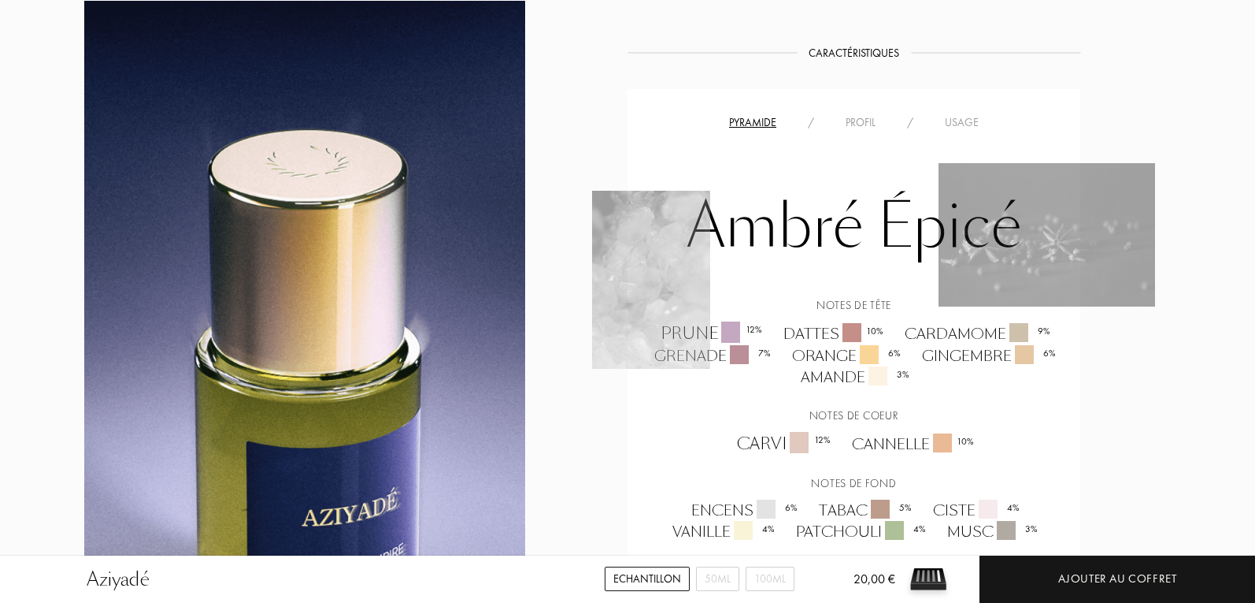
click at [966, 121] on div "Usage" at bounding box center [961, 122] width 65 height 17
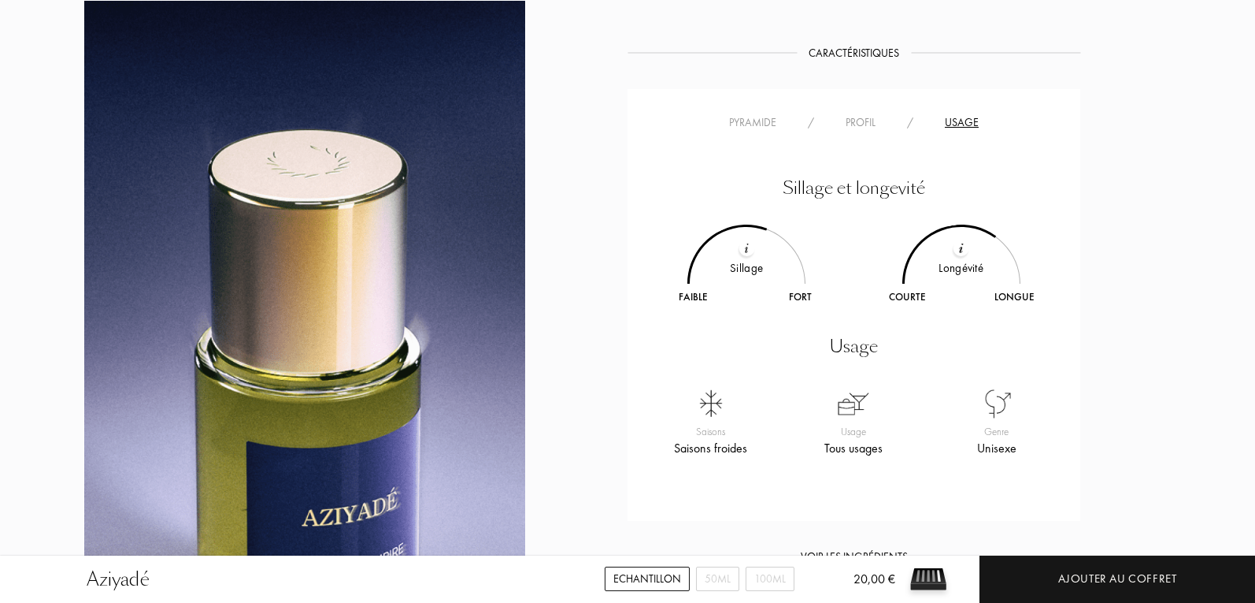
click at [848, 117] on div "Profil" at bounding box center [860, 122] width 61 height 17
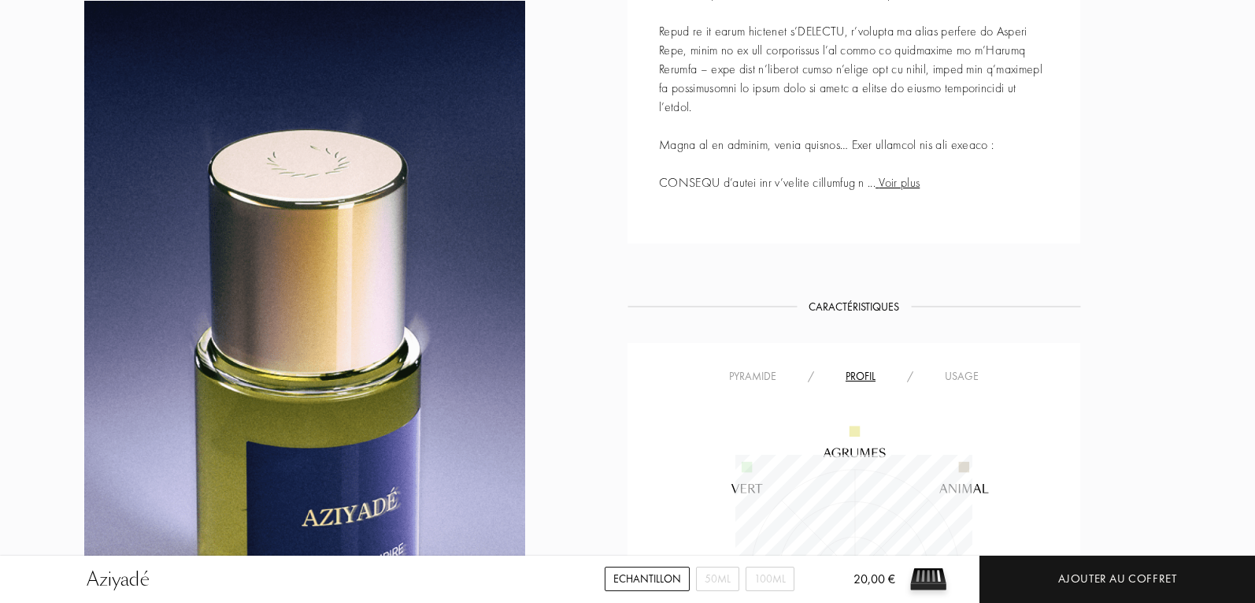
scroll to position [1024, 0]
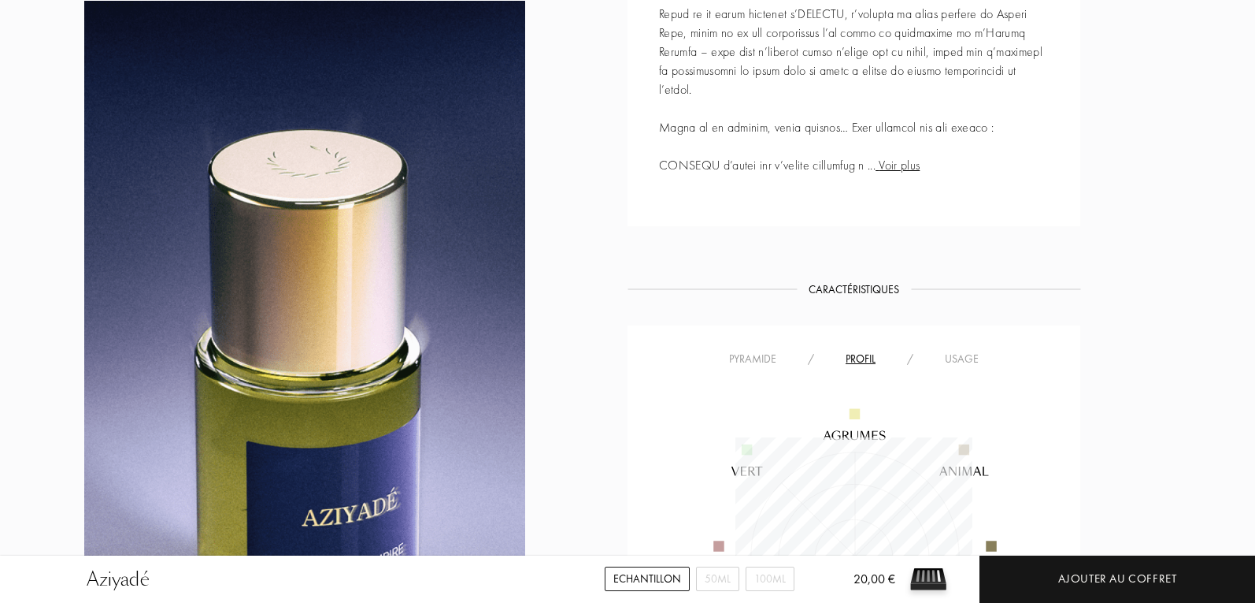
click at [904, 167] on span "Voir plus" at bounding box center [898, 165] width 44 height 17
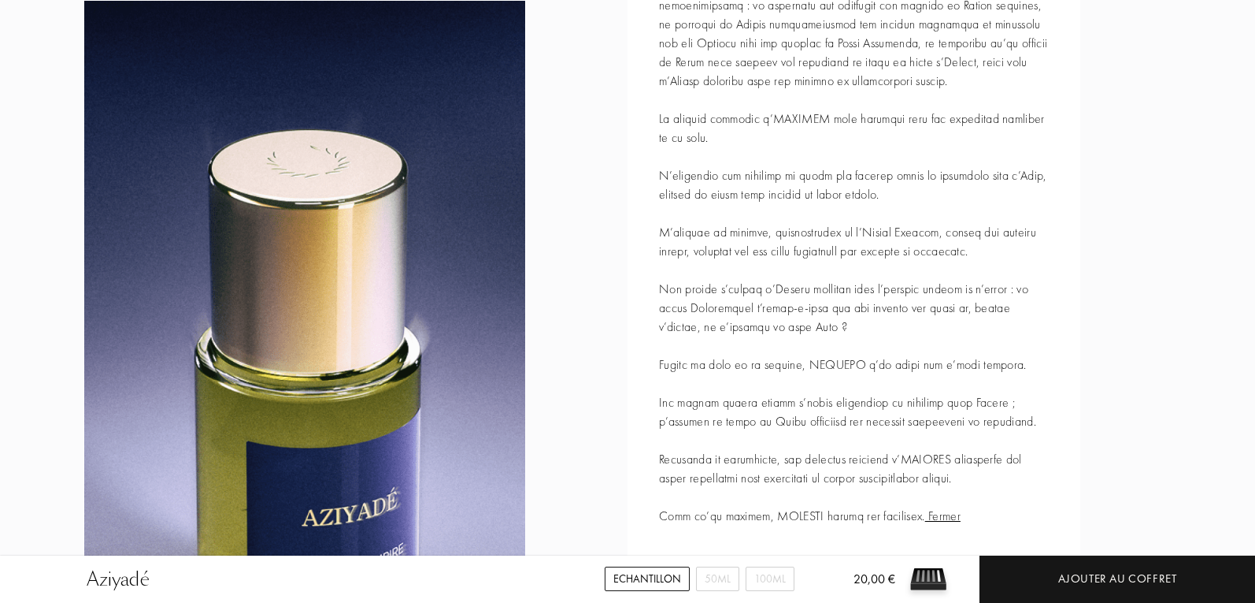
scroll to position [1339, 0]
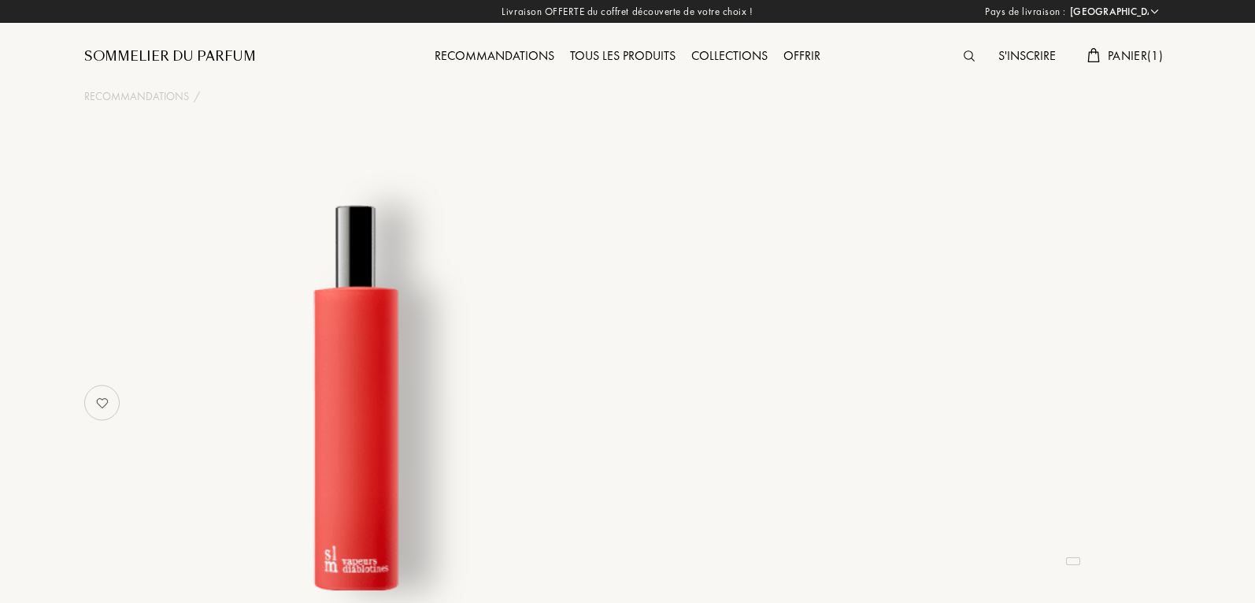
select select "FR"
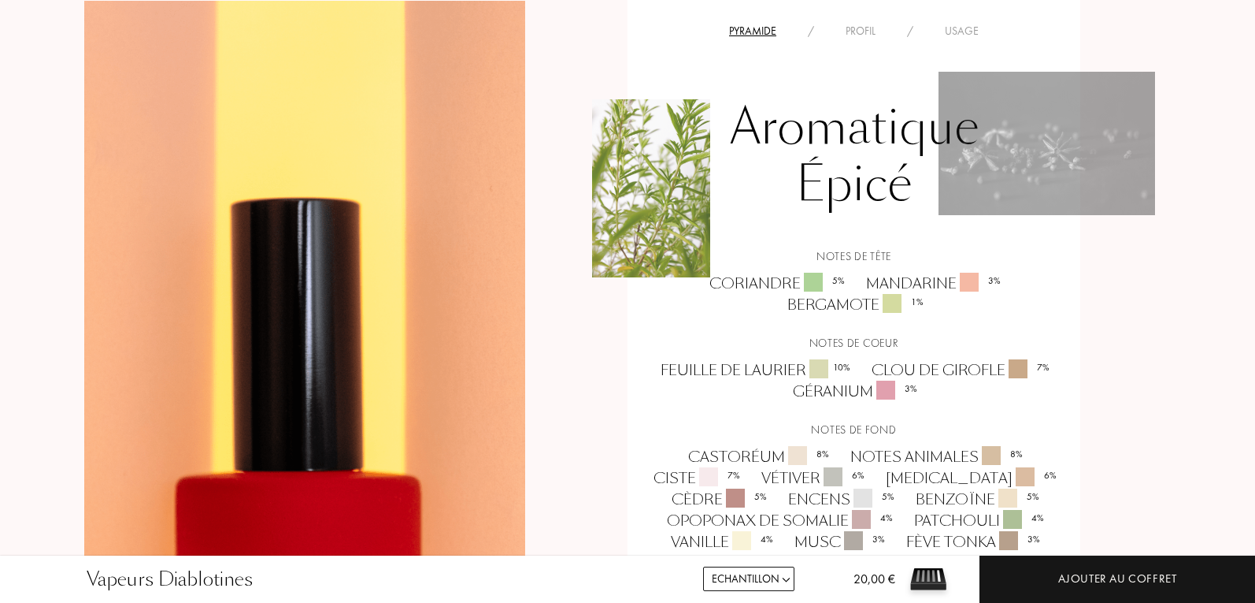
scroll to position [1181, 0]
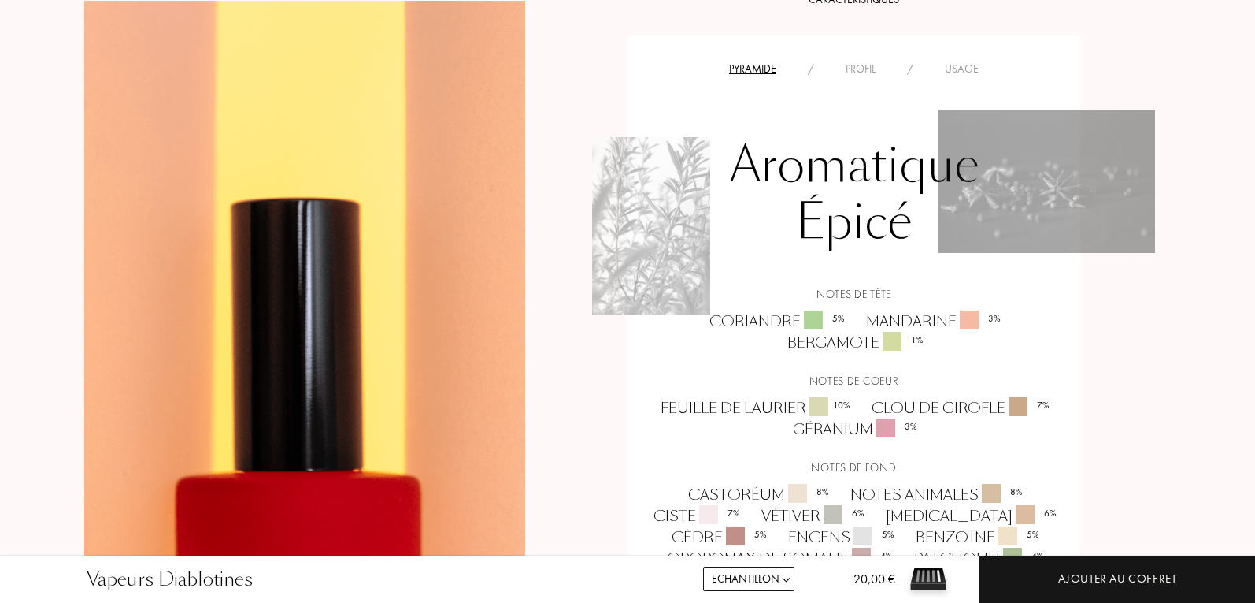
click at [953, 61] on div "Usage" at bounding box center [961, 69] width 65 height 17
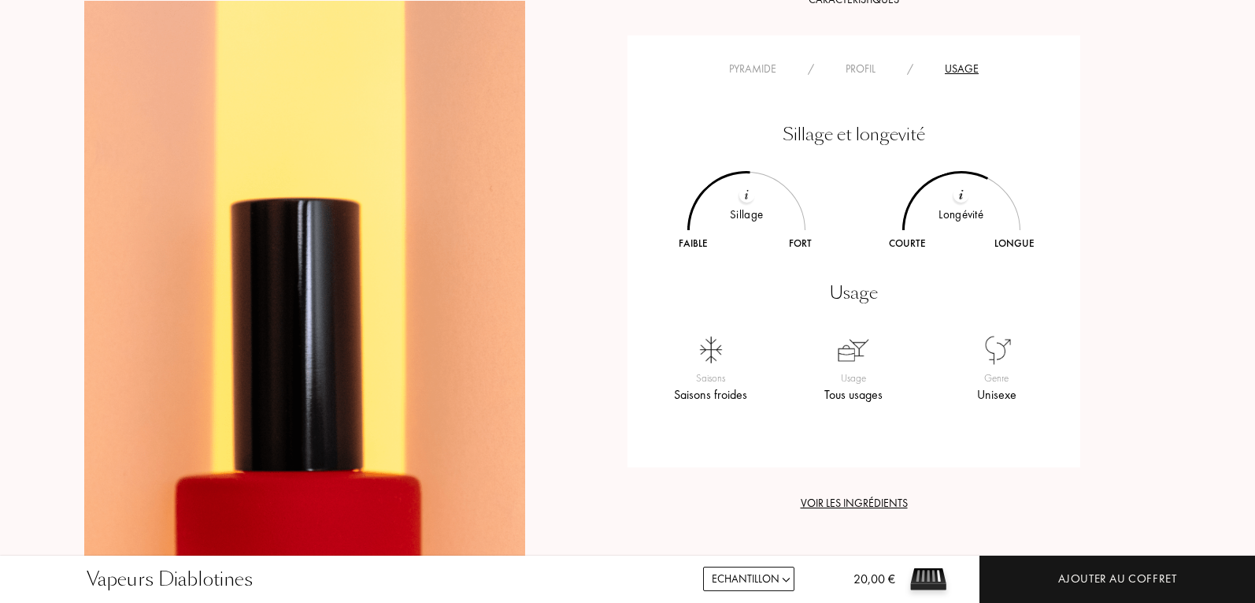
click at [886, 61] on div "Profil" at bounding box center [860, 69] width 61 height 17
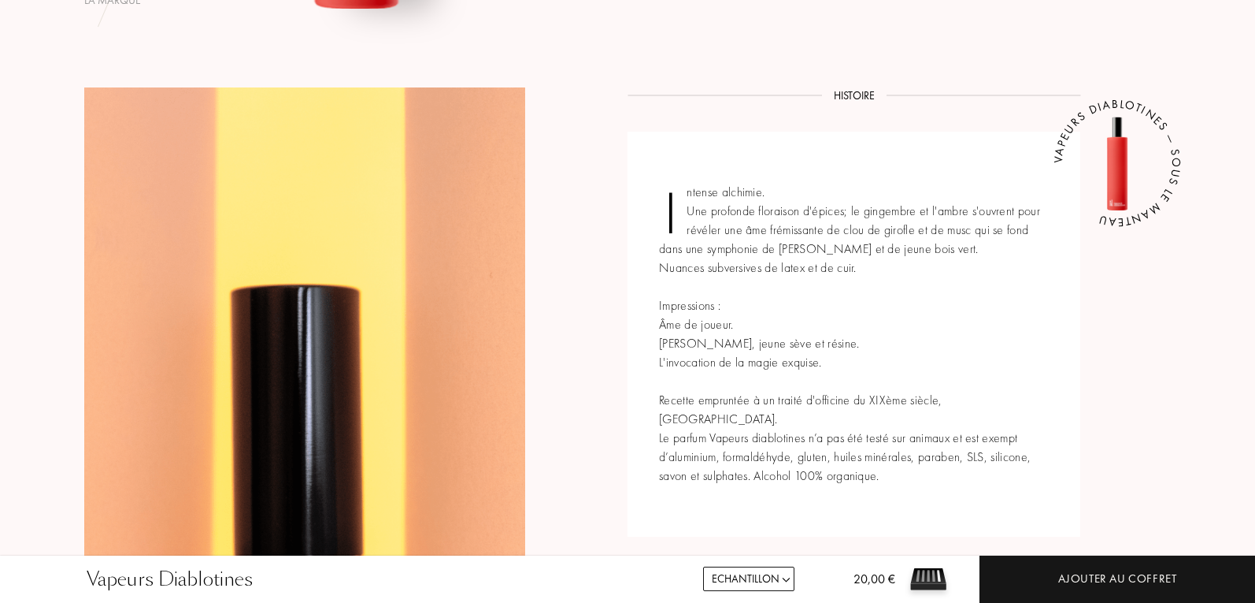
scroll to position [551, 0]
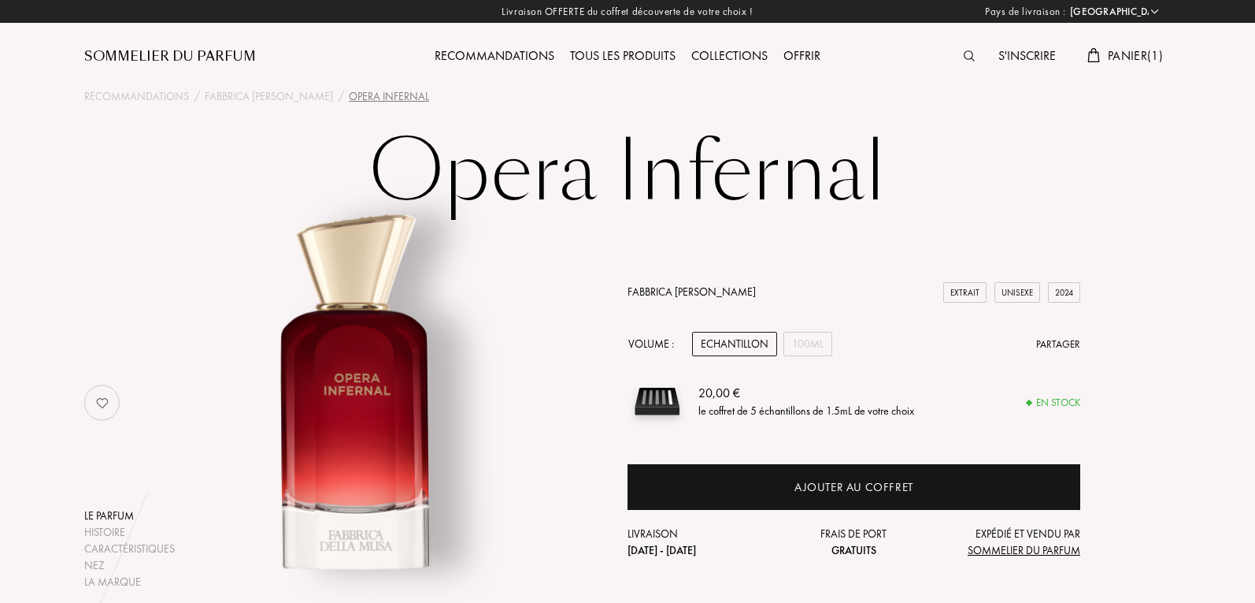
select select "FR"
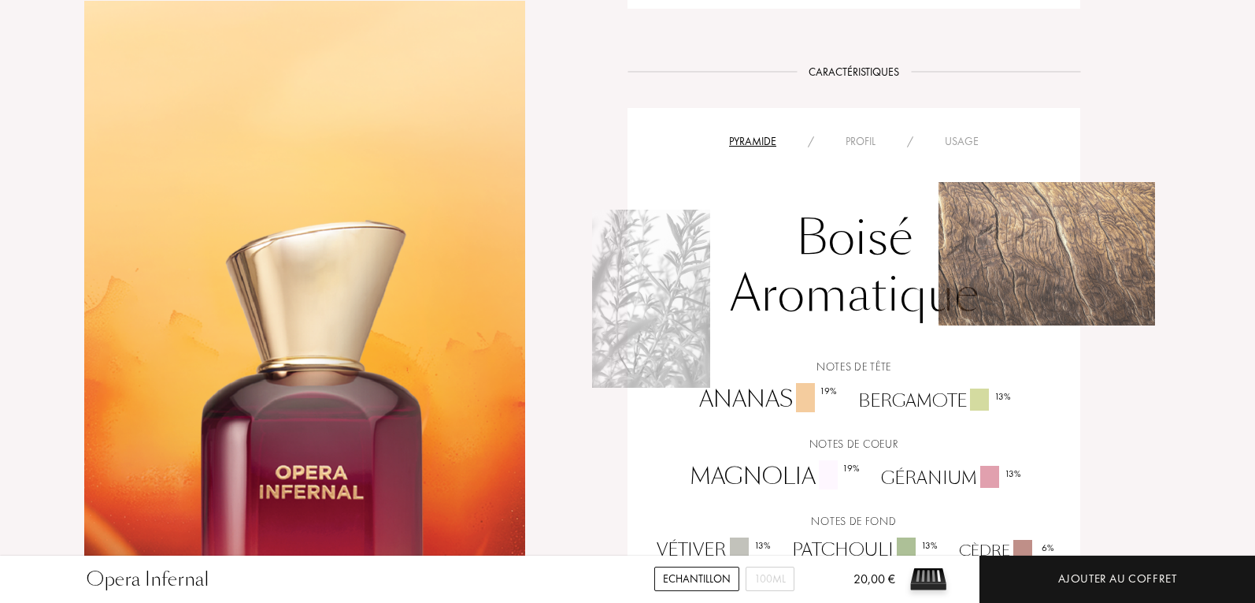
scroll to position [1103, 0]
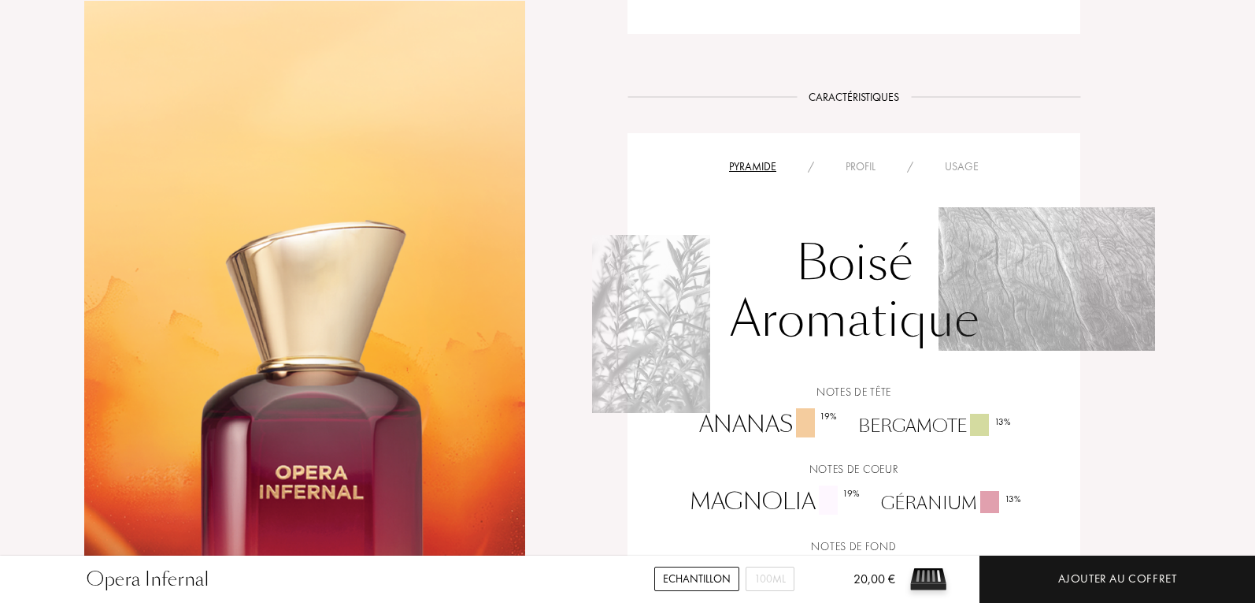
click at [979, 172] on div "Usage" at bounding box center [961, 166] width 65 height 17
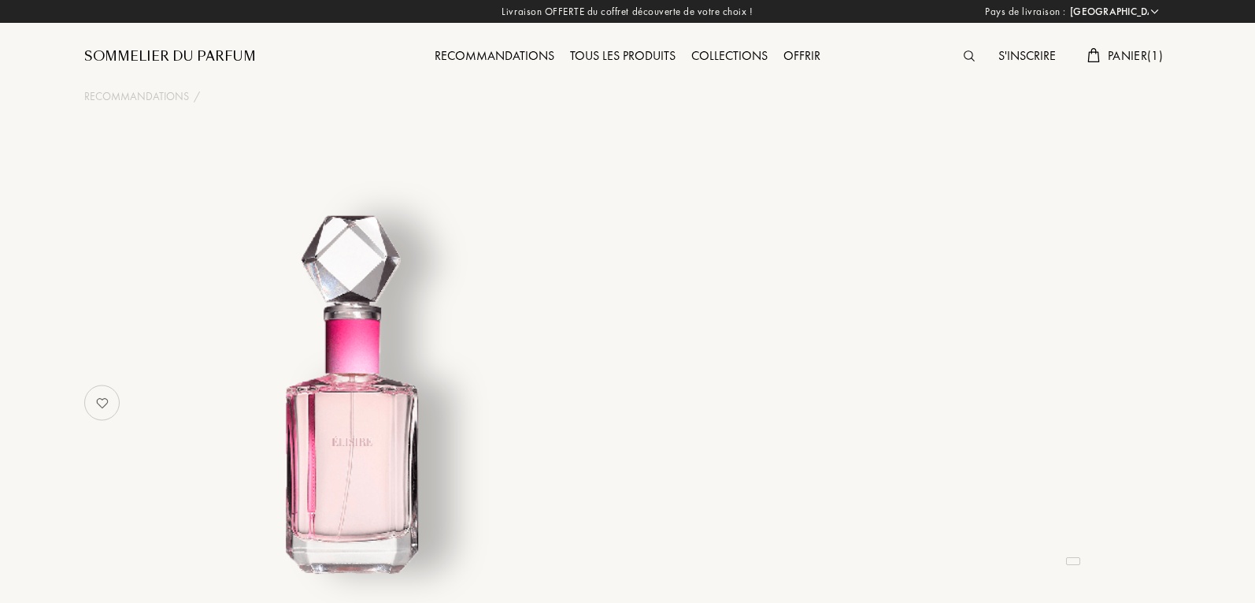
select select "FR"
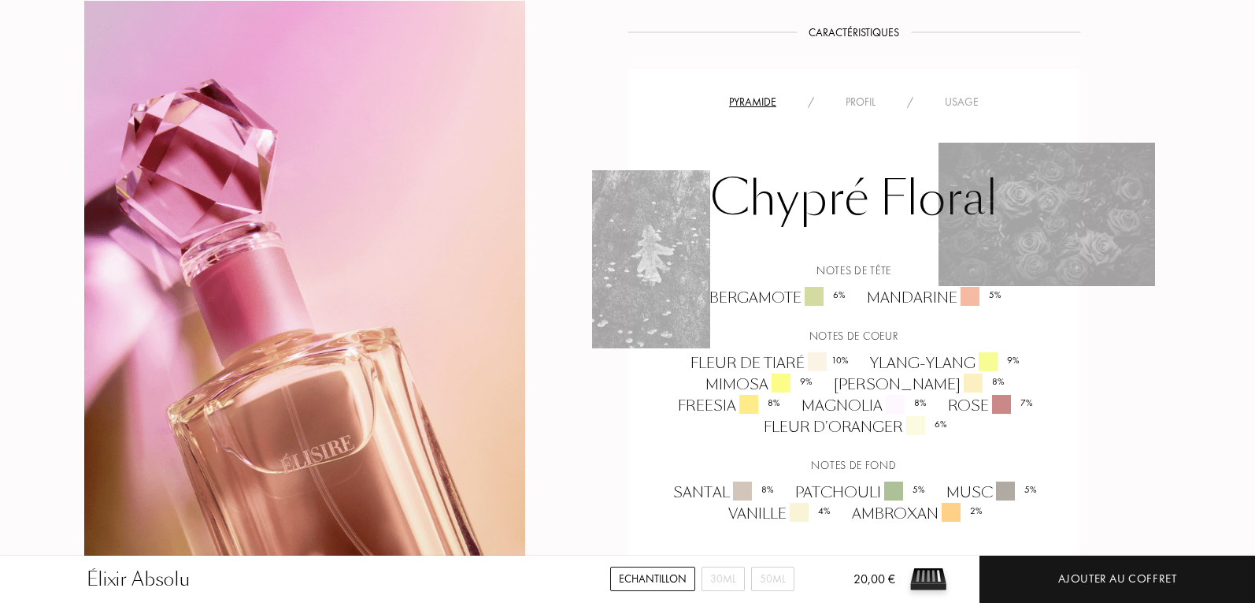
scroll to position [945, 0]
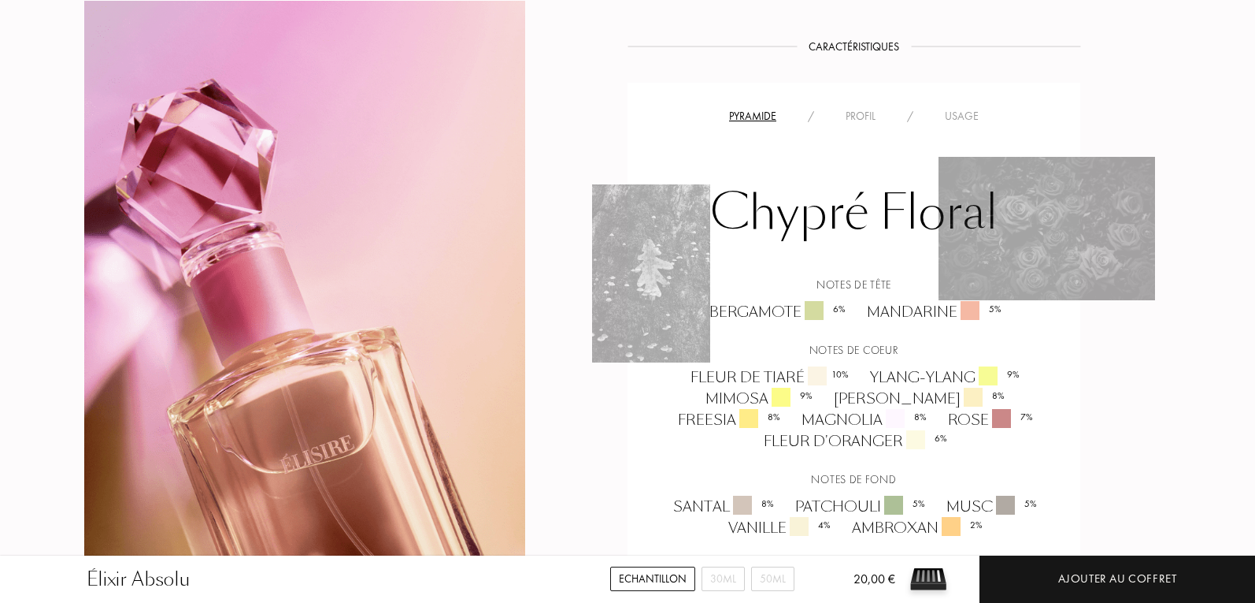
click at [953, 132] on div "Chypré Floral Notes de tête Bergamote 6 % Mandarine 5 % Notes de coeur Fleur de…" at bounding box center [854, 331] width 429 height 413
click at [955, 117] on div "Usage" at bounding box center [961, 116] width 65 height 17
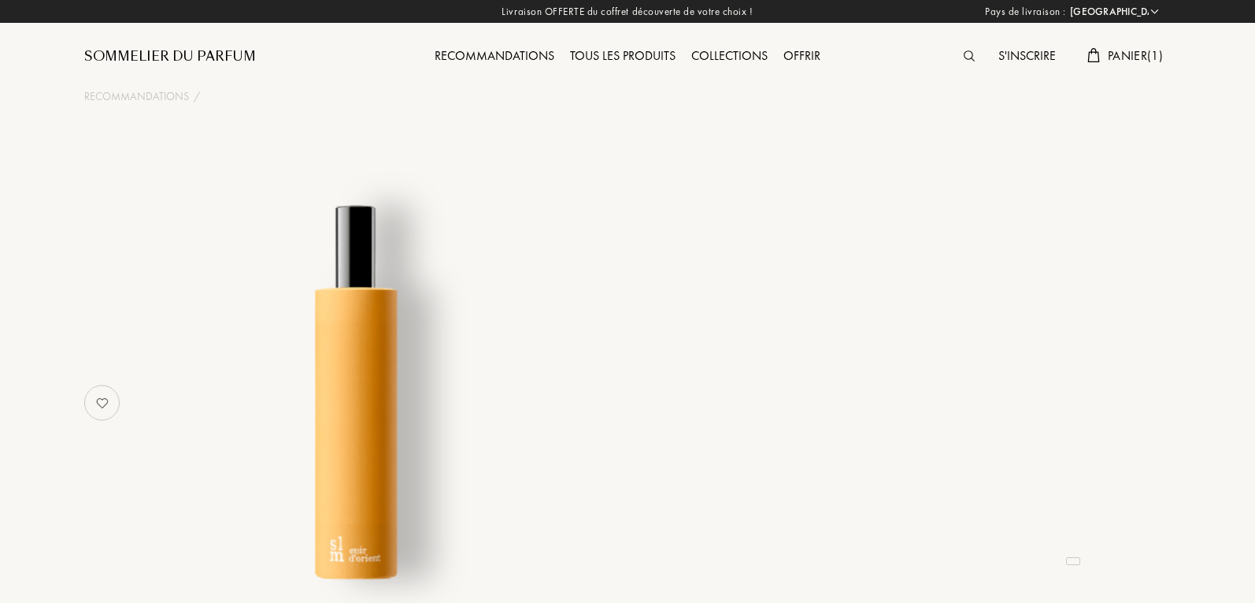
select select "FR"
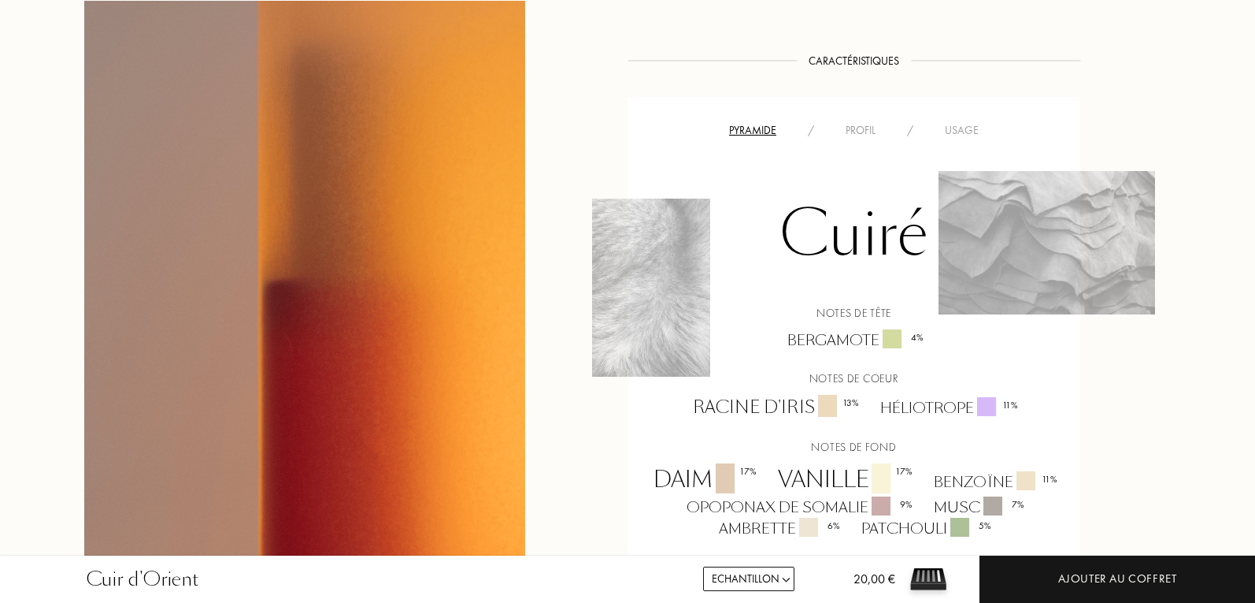
scroll to position [1024, 0]
click at [953, 137] on div "Usage" at bounding box center [961, 132] width 65 height 17
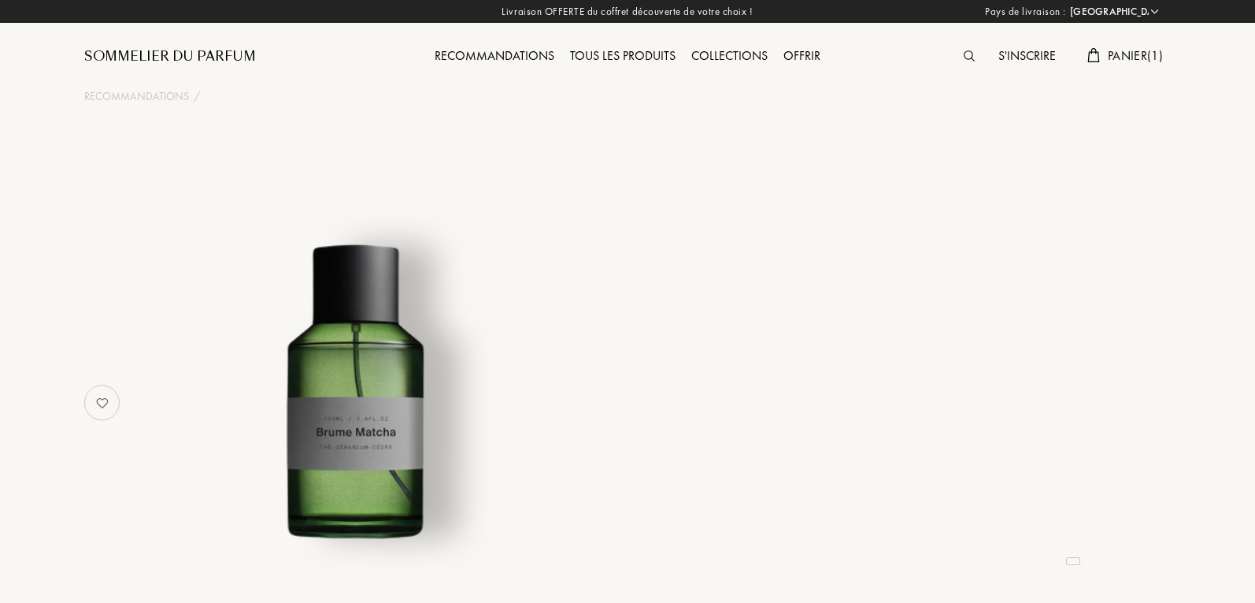
select select "FR"
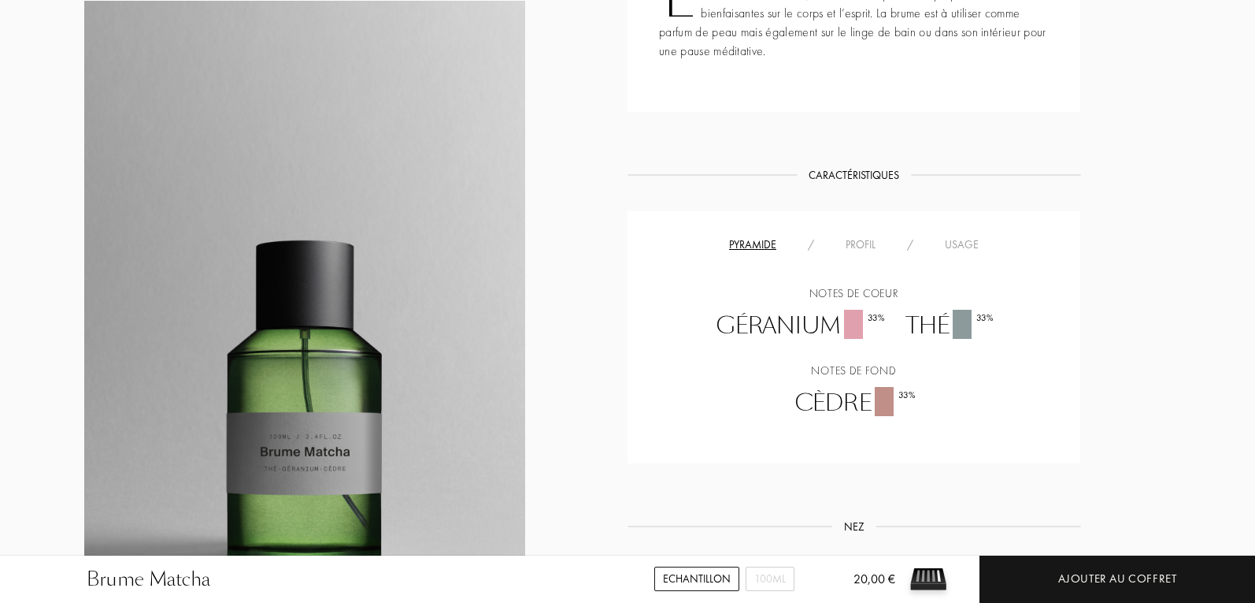
scroll to position [866, 0]
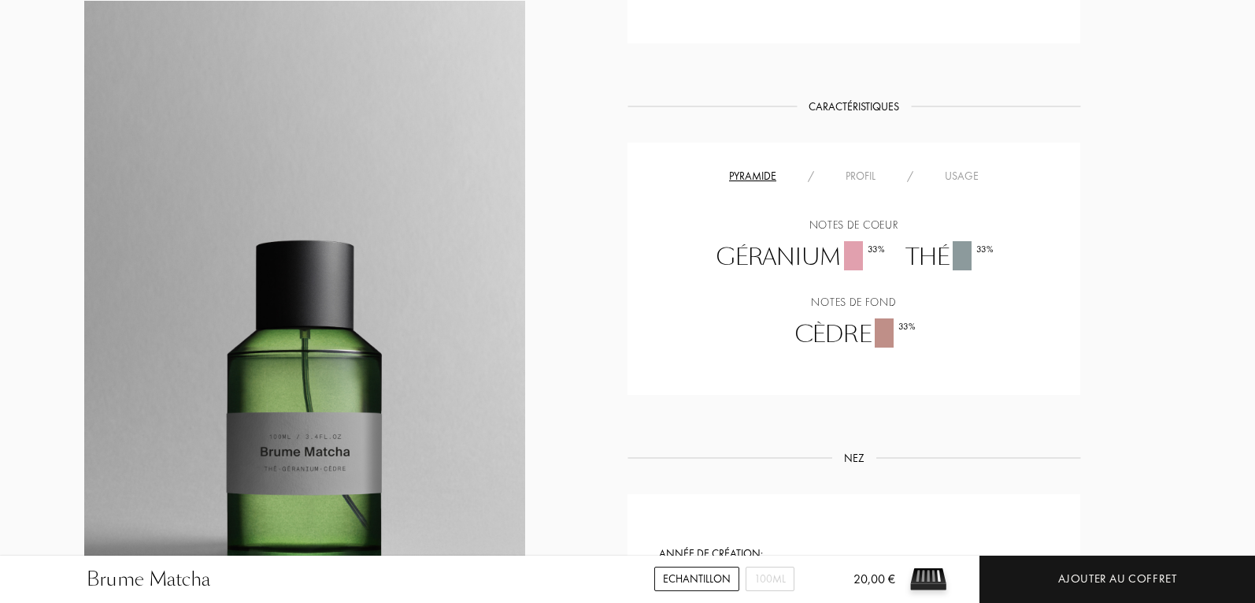
click at [966, 172] on div "Usage" at bounding box center [961, 176] width 65 height 17
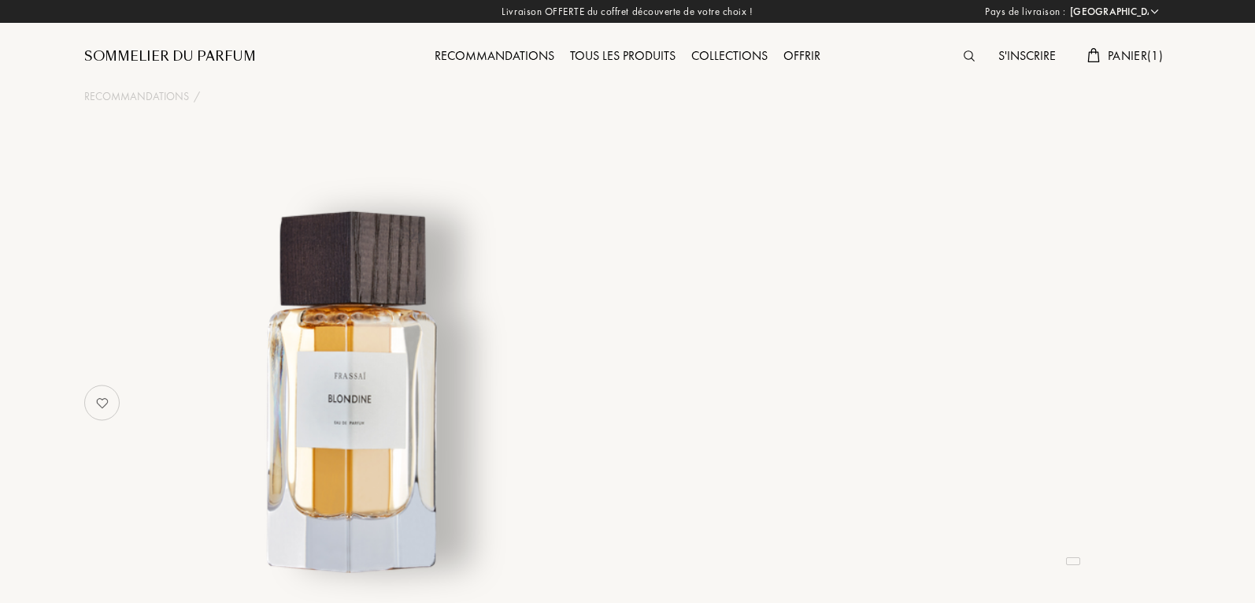
select select "FR"
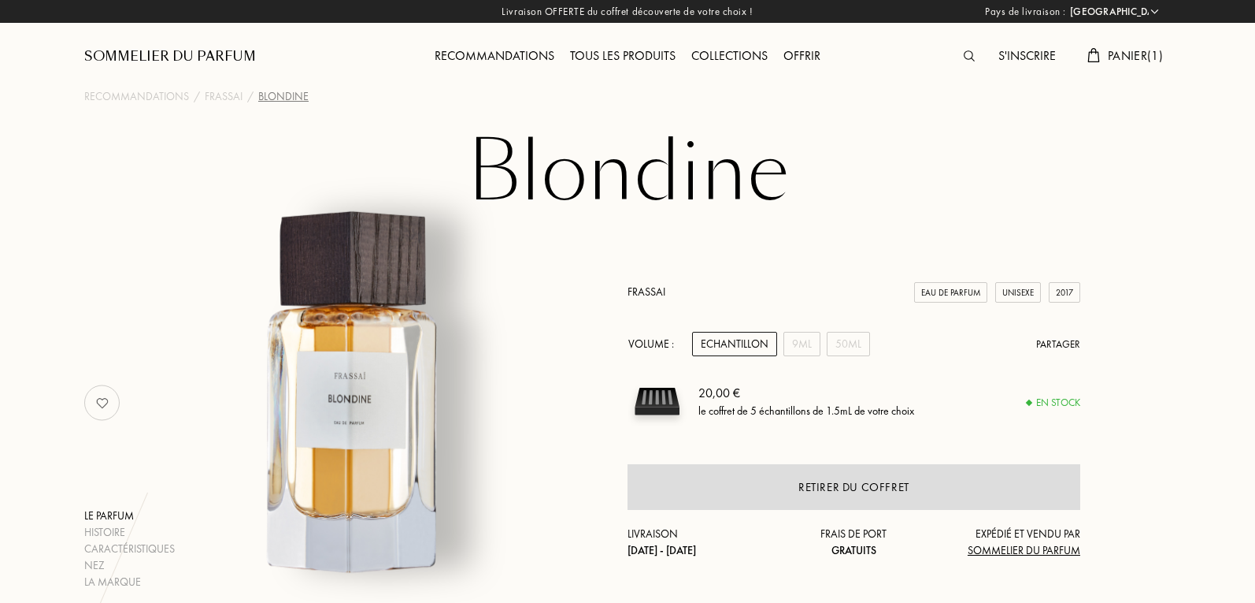
click at [1147, 58] on span "Panier ( 1 )" at bounding box center [1135, 55] width 55 height 17
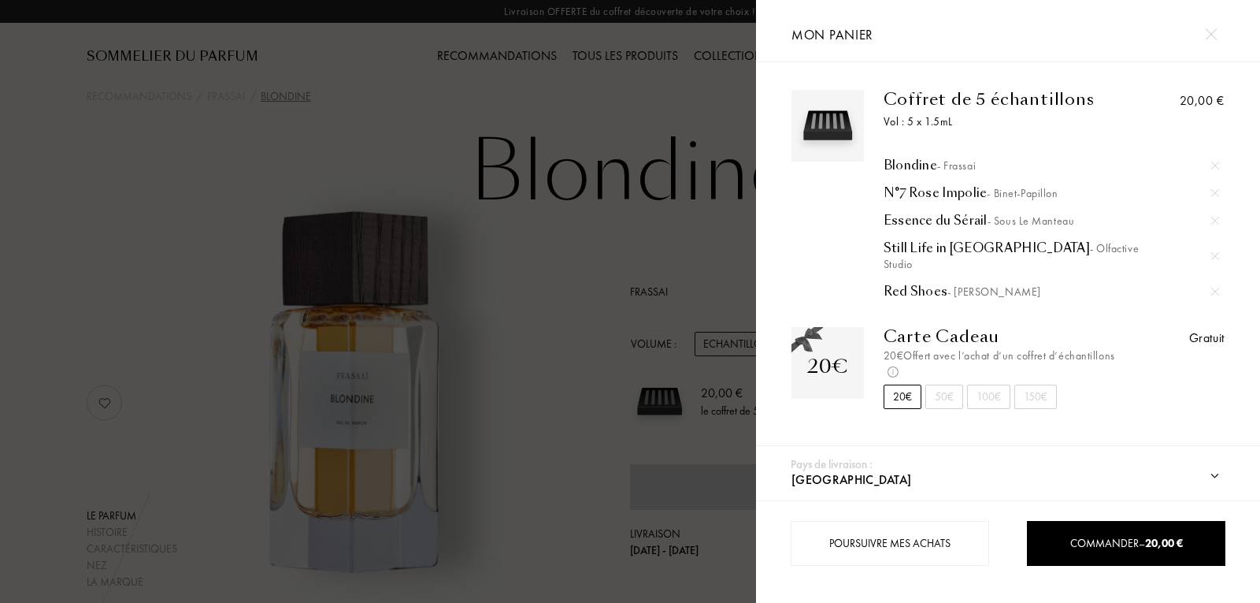
click at [925, 186] on div "N°7 Rose Impolie - Binet-Papillon" at bounding box center [1052, 193] width 336 height 16
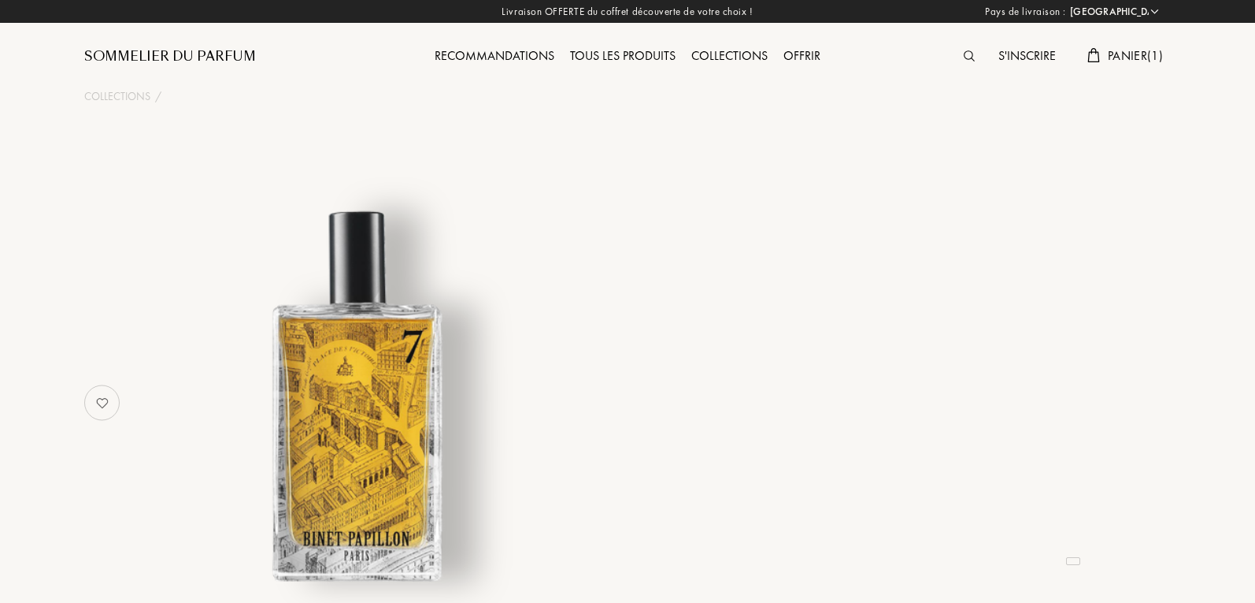
select select "FR"
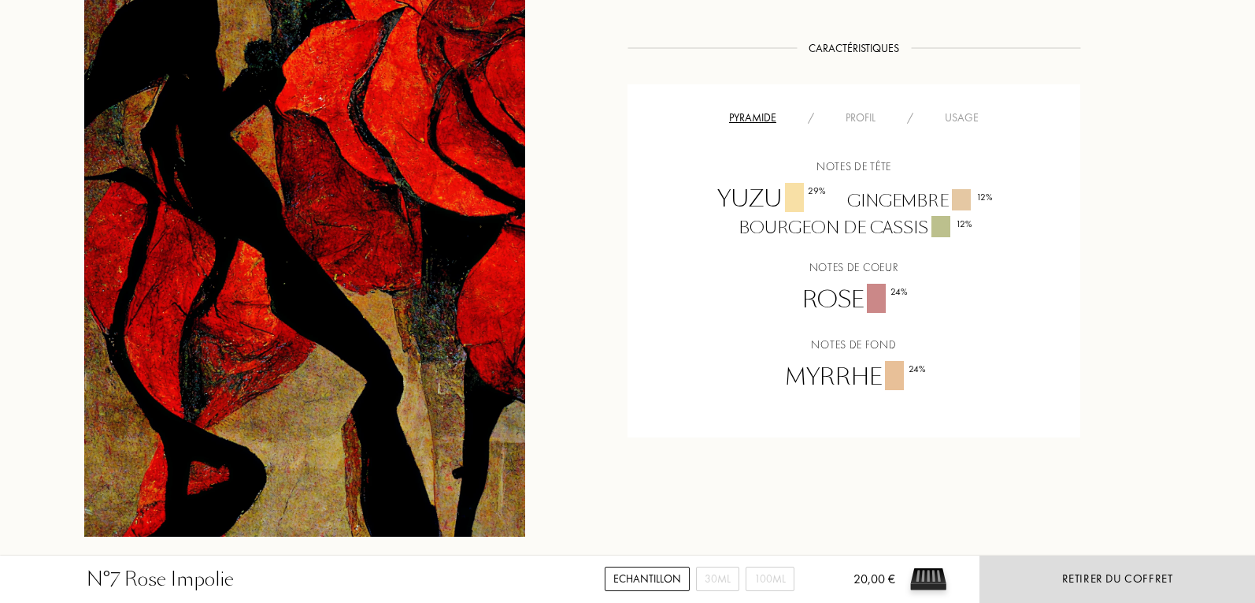
scroll to position [1024, 0]
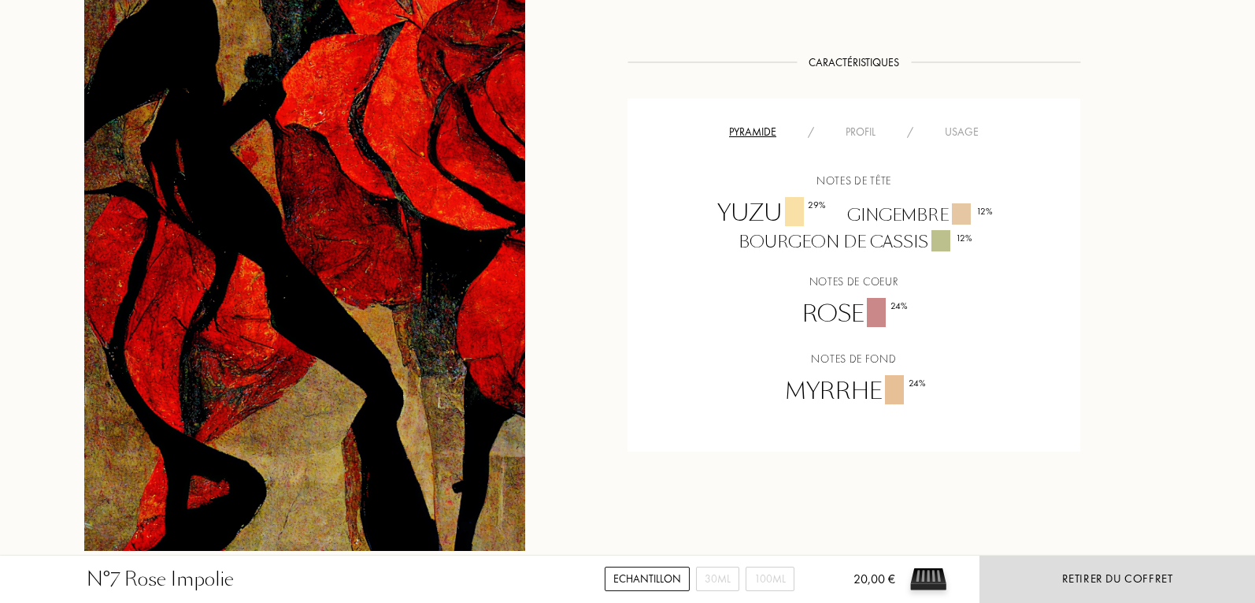
click at [980, 137] on div "Usage" at bounding box center [961, 132] width 65 height 17
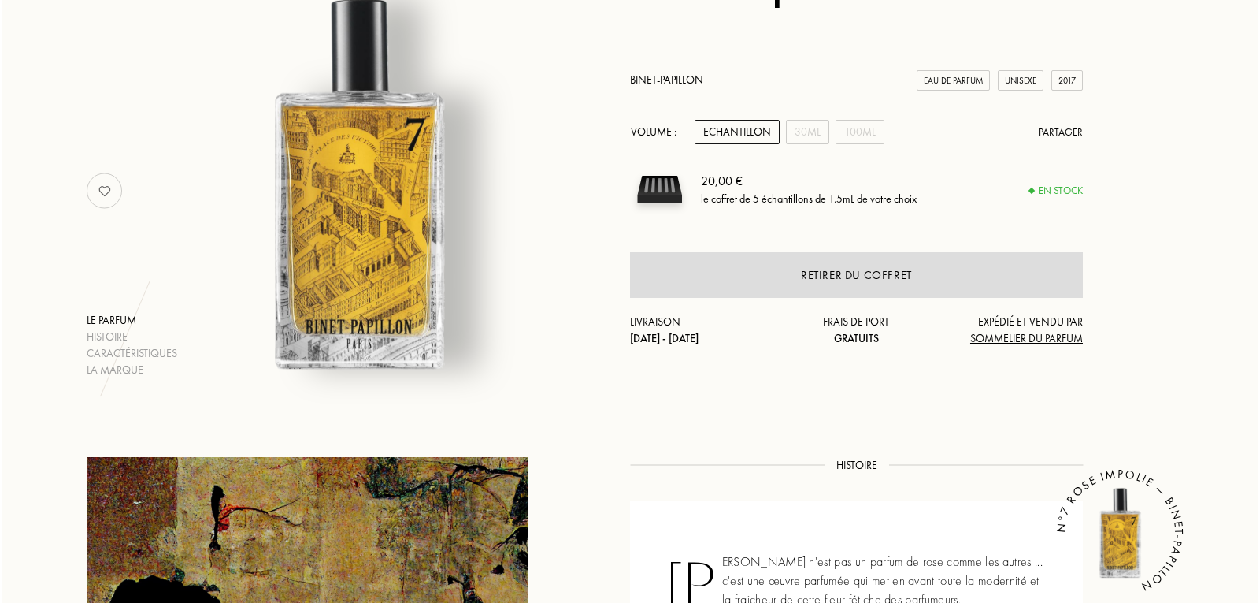
scroll to position [0, 0]
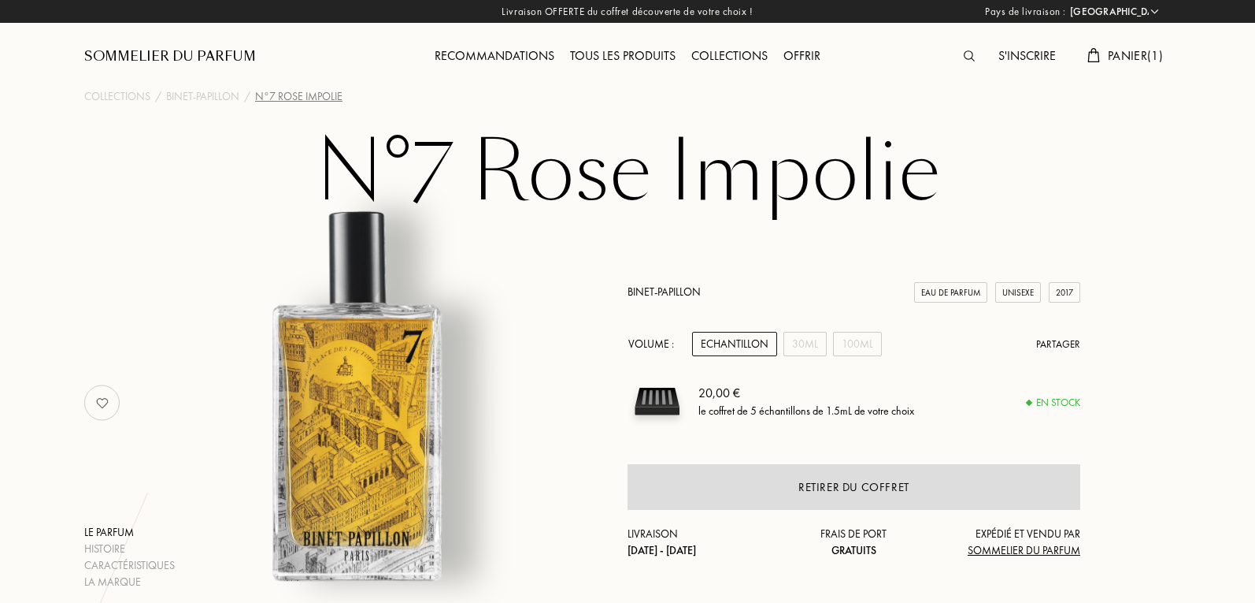
click at [1146, 65] on div "Panier ( 1 )" at bounding box center [1125, 56] width 91 height 20
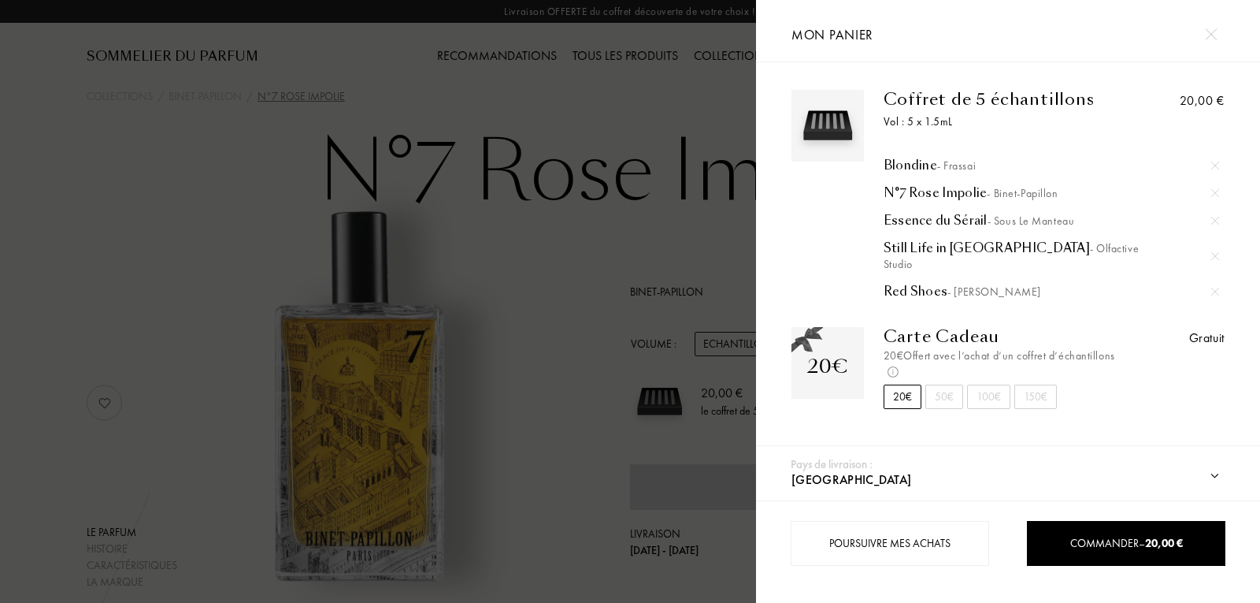
click at [922, 161] on div "Blondine - Frassai" at bounding box center [1052, 166] width 336 height 16
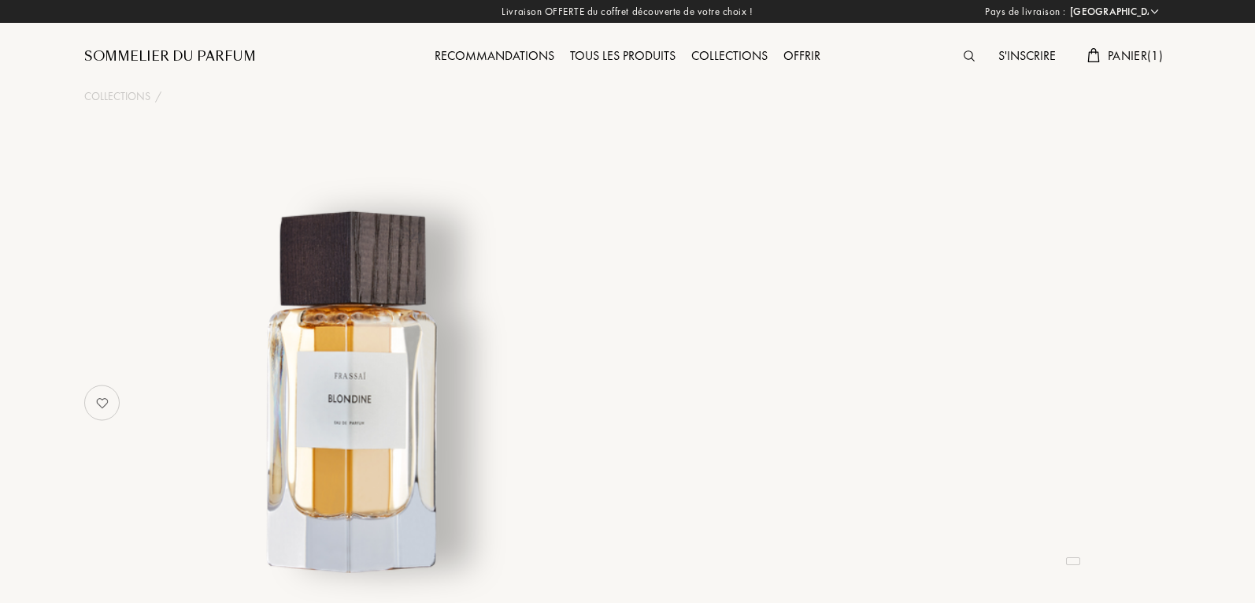
select select "FR"
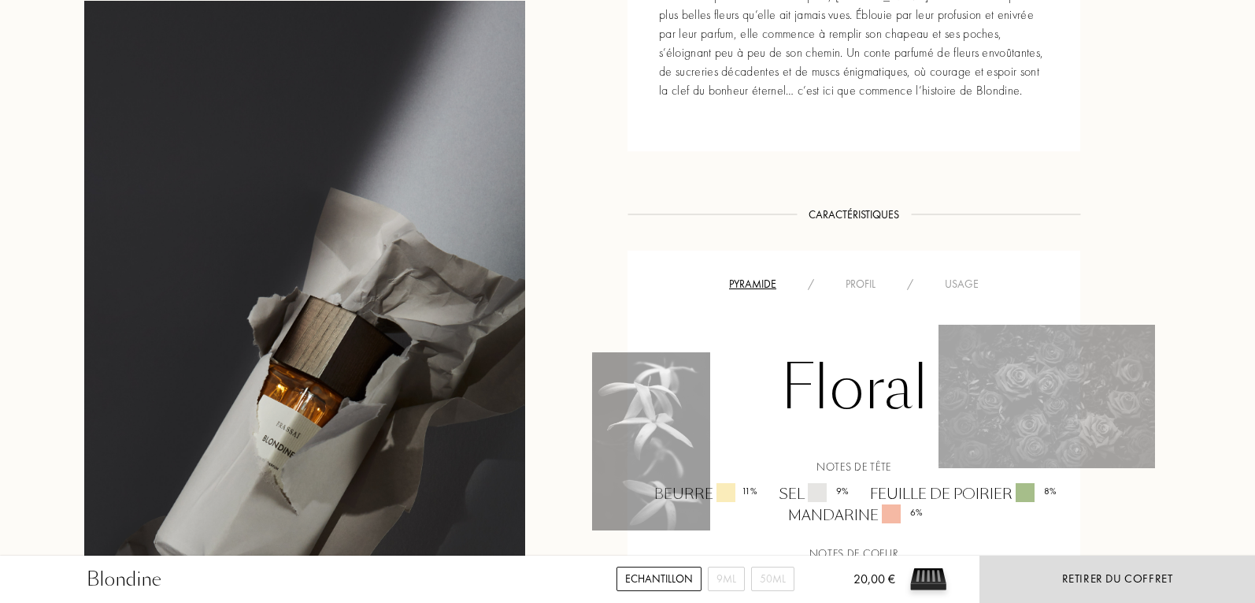
scroll to position [866, 0]
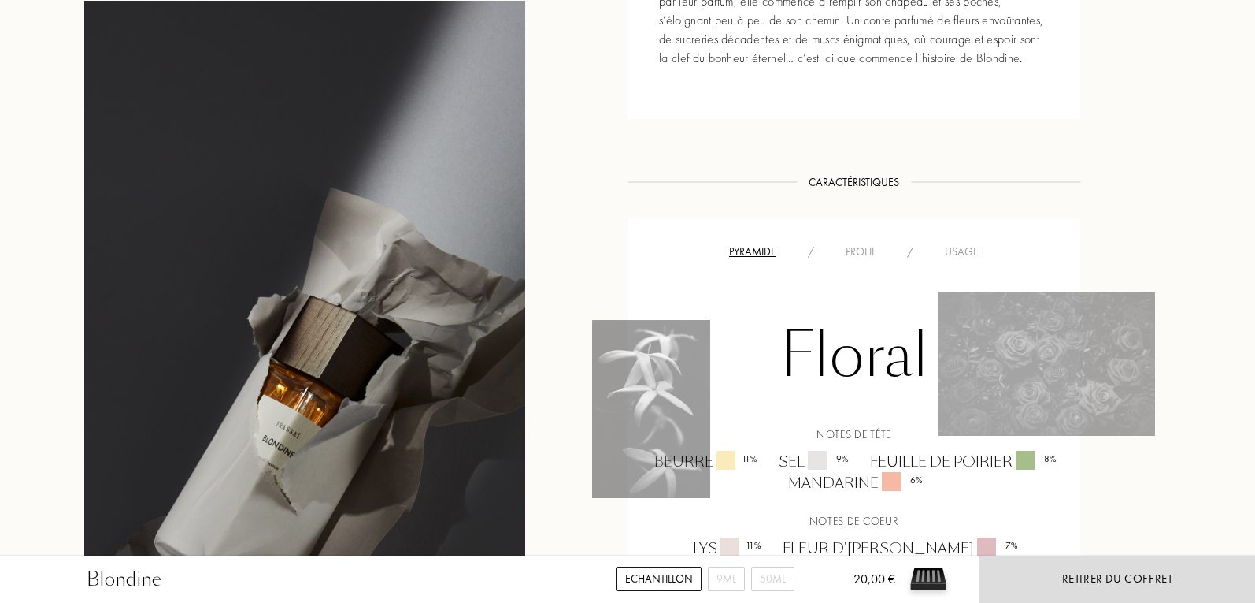
click at [956, 251] on div "Usage" at bounding box center [961, 251] width 65 height 17
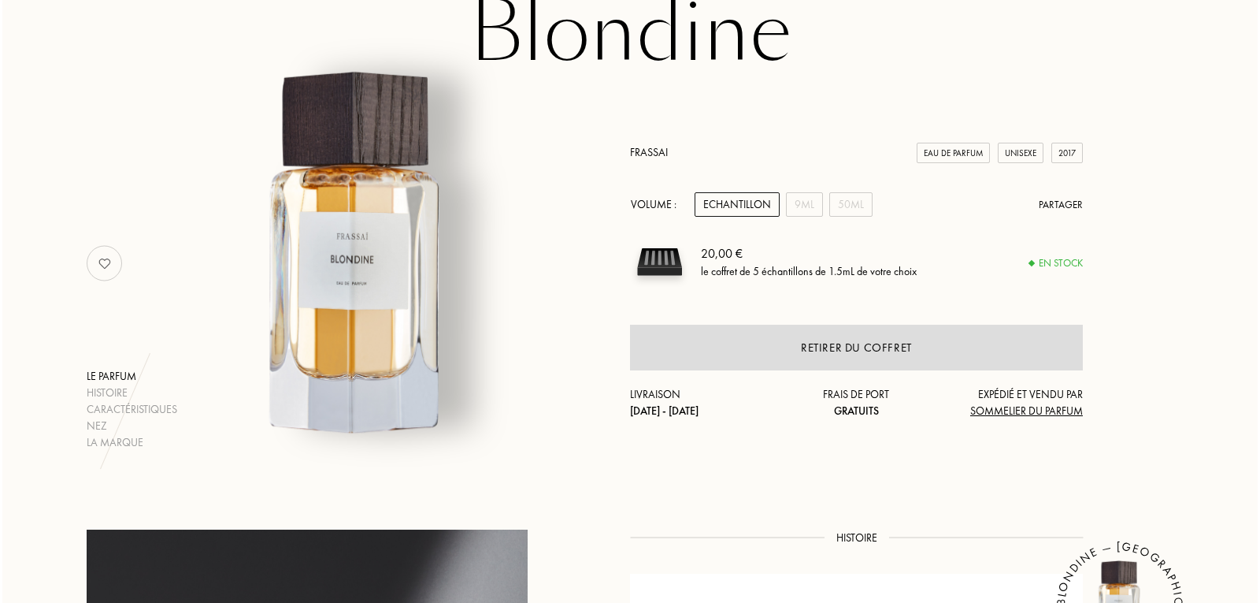
scroll to position [0, 0]
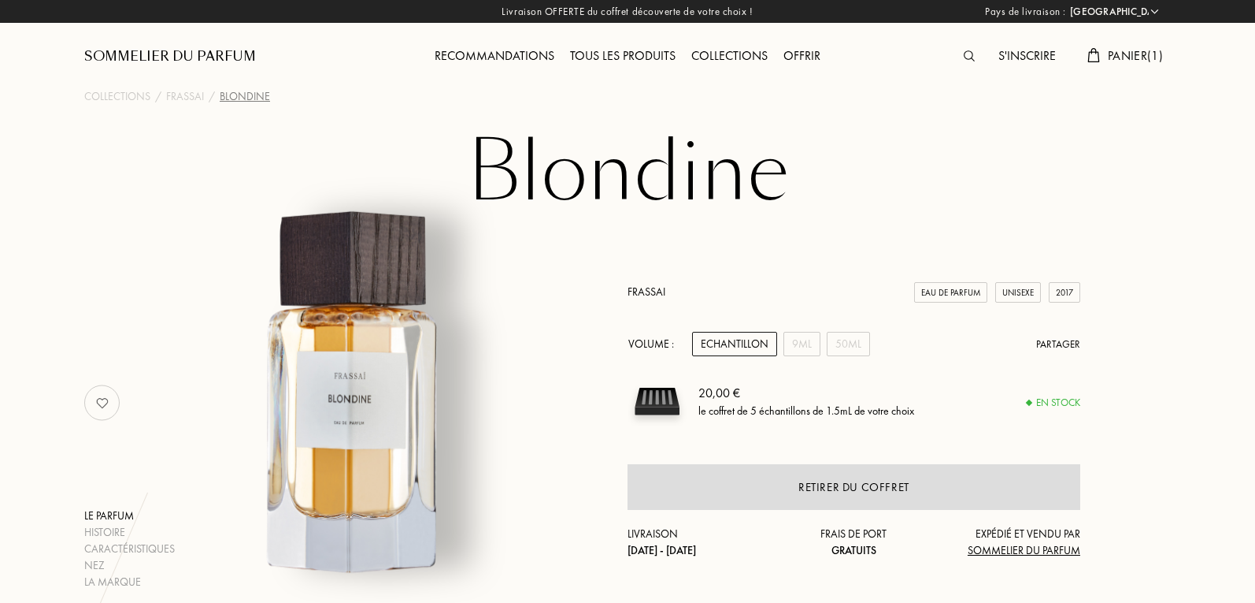
click at [1130, 57] on span "Panier ( 1 )" at bounding box center [1135, 55] width 55 height 17
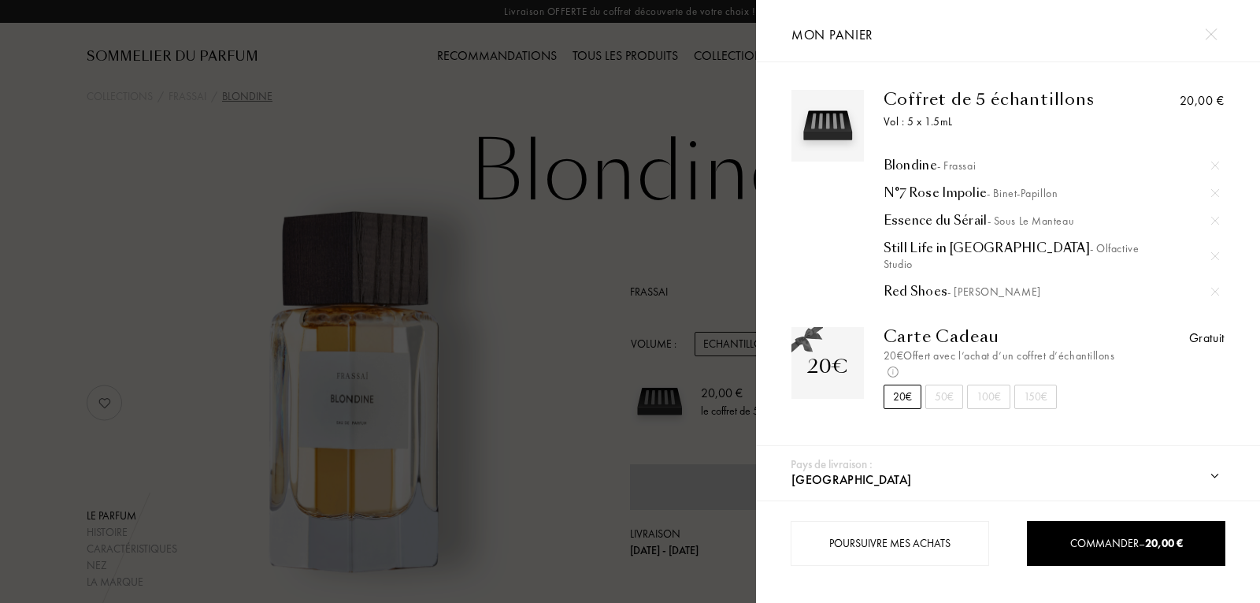
click at [906, 218] on div "Essence du Sérail - Sous le Manteau" at bounding box center [1052, 221] width 336 height 16
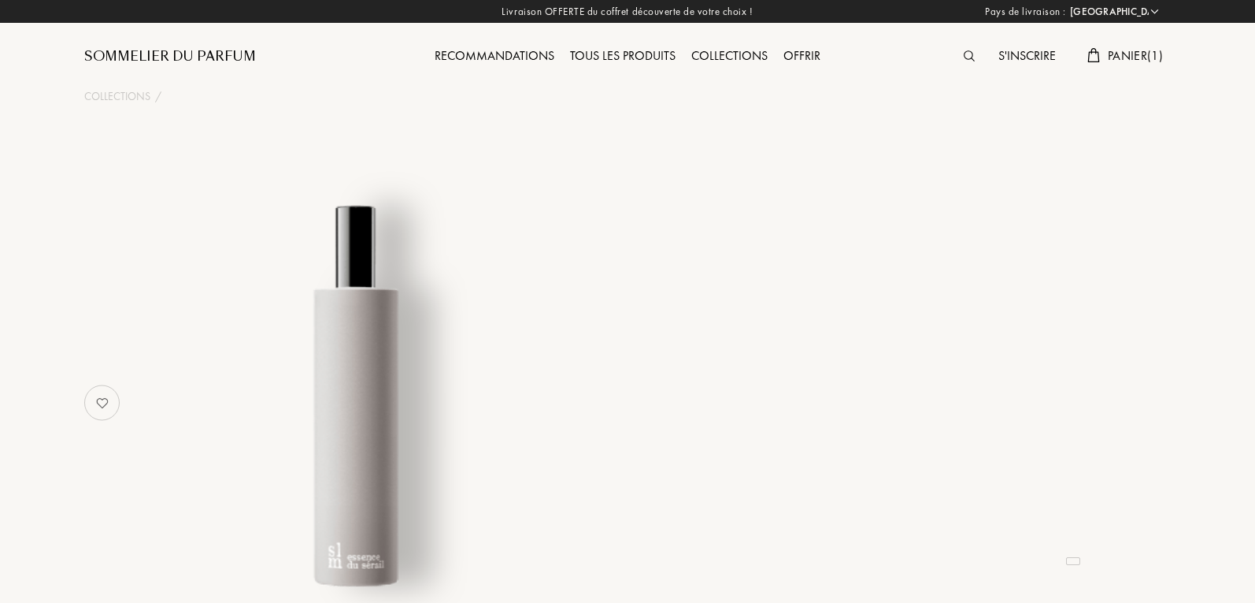
select select "FR"
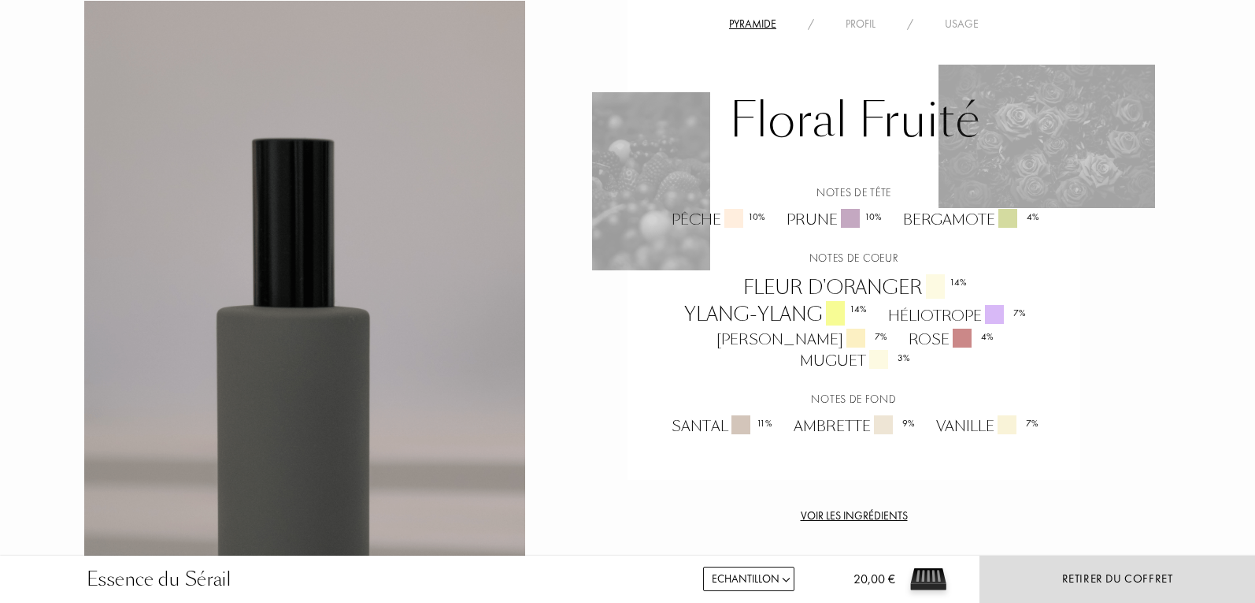
scroll to position [1181, 0]
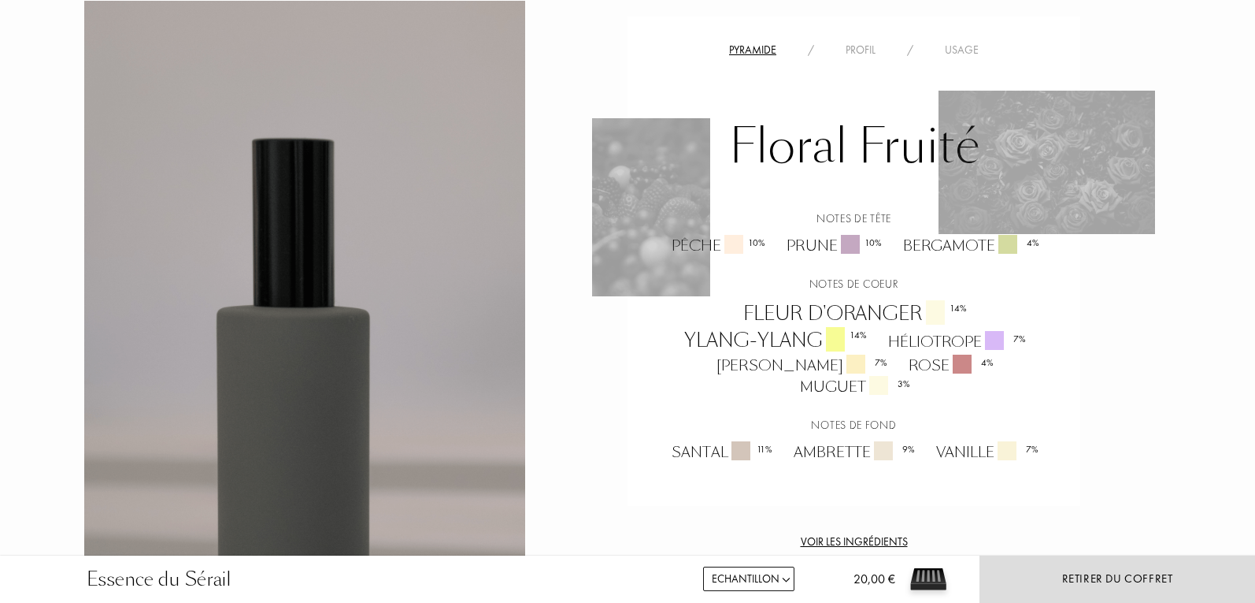
click at [965, 42] on div "Usage" at bounding box center [961, 50] width 65 height 17
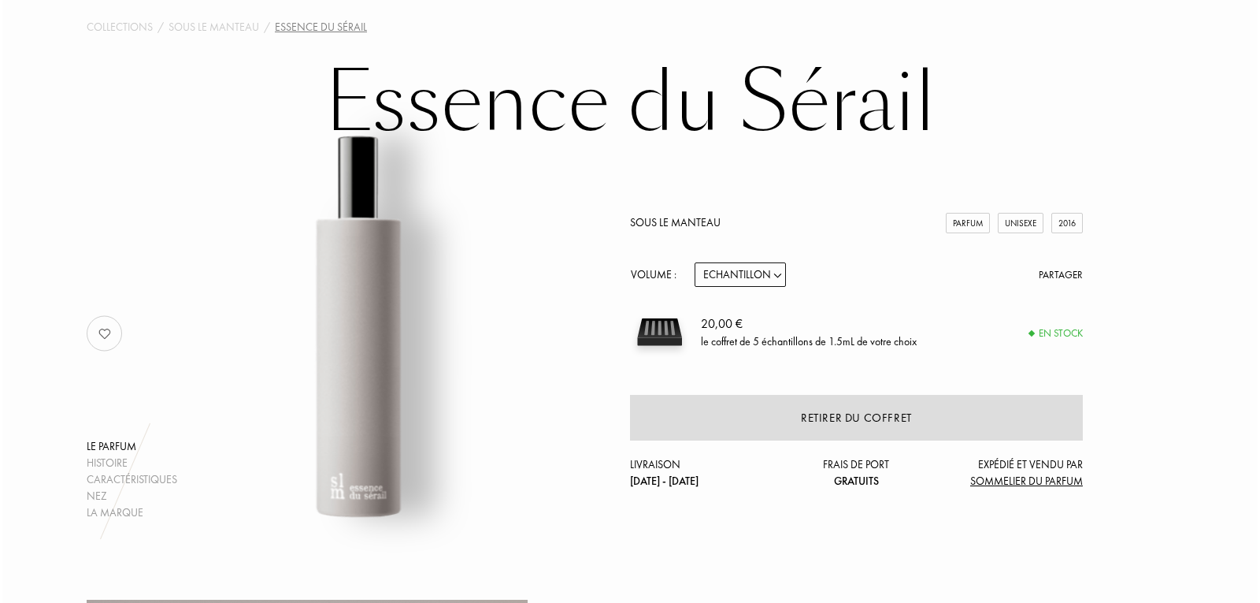
scroll to position [0, 0]
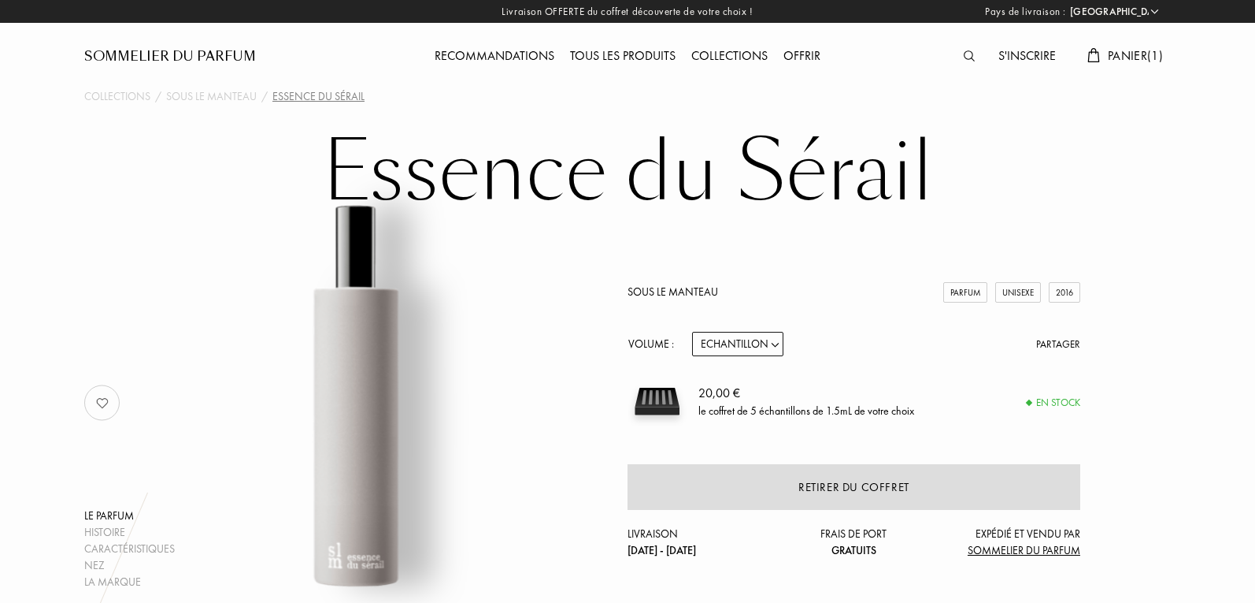
click at [1121, 56] on span "Panier ( 1 )" at bounding box center [1135, 55] width 55 height 17
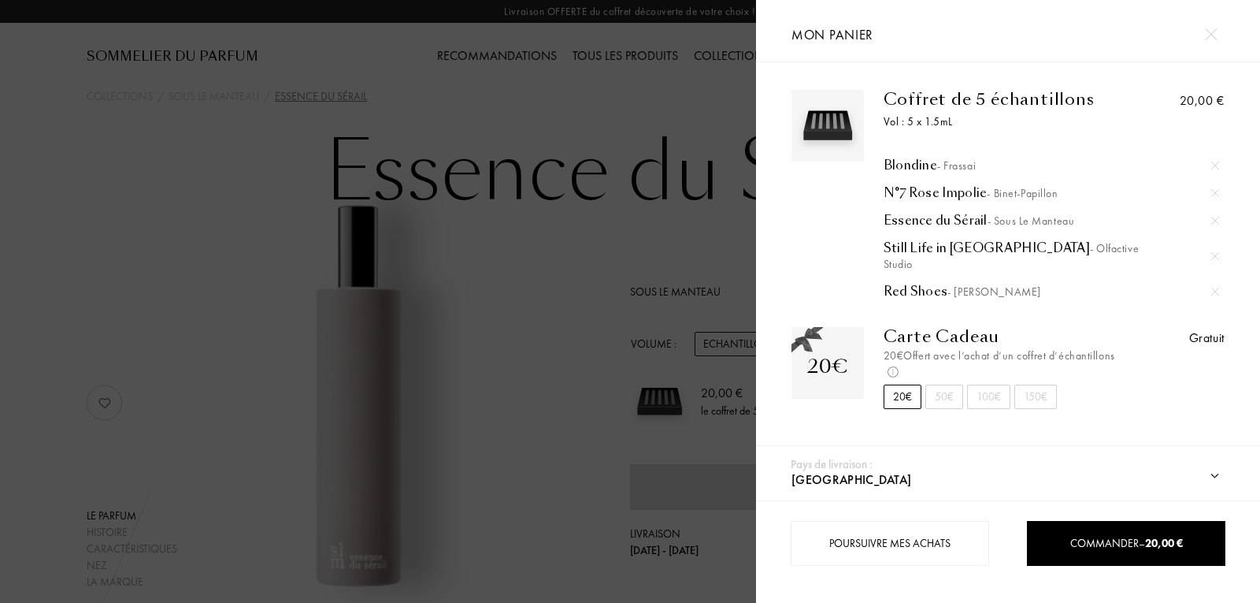
click at [914, 247] on div "Still Life in Rio - Olfactive Studio" at bounding box center [1052, 256] width 336 height 32
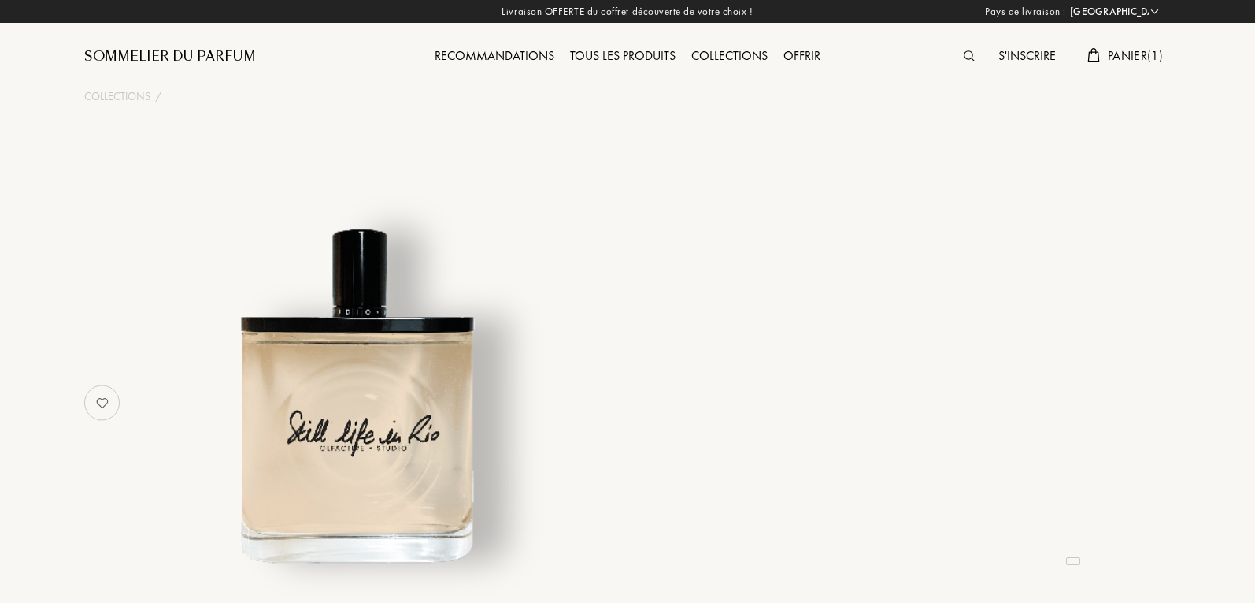
select select "FR"
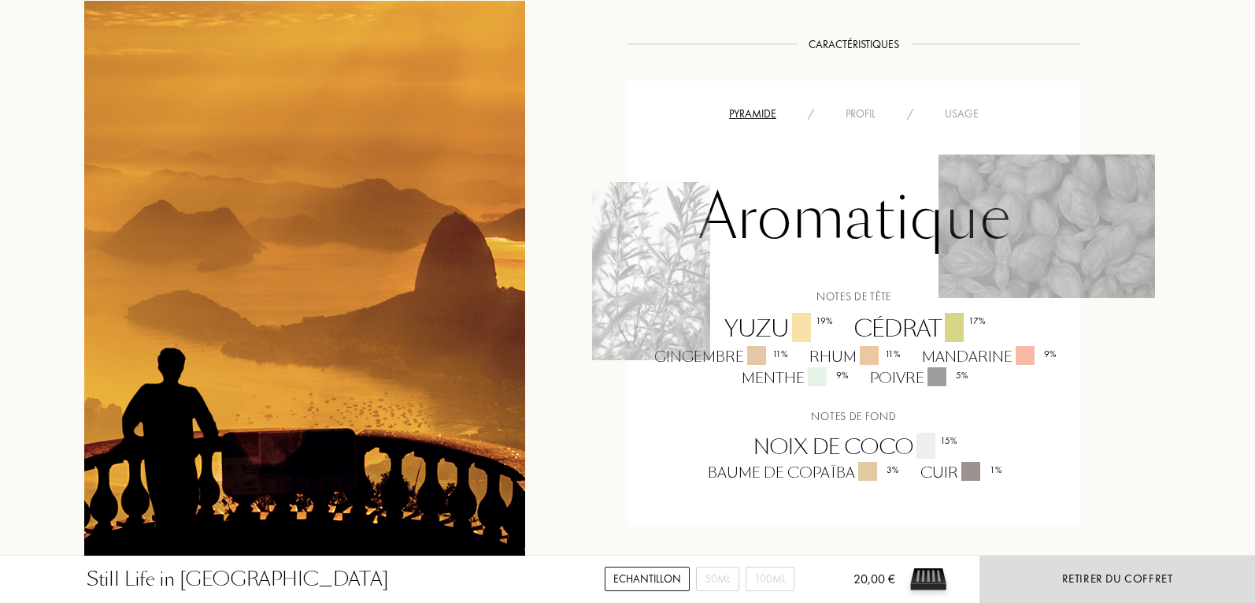
scroll to position [1260, 0]
click at [964, 106] on div "Usage" at bounding box center [961, 114] width 65 height 17
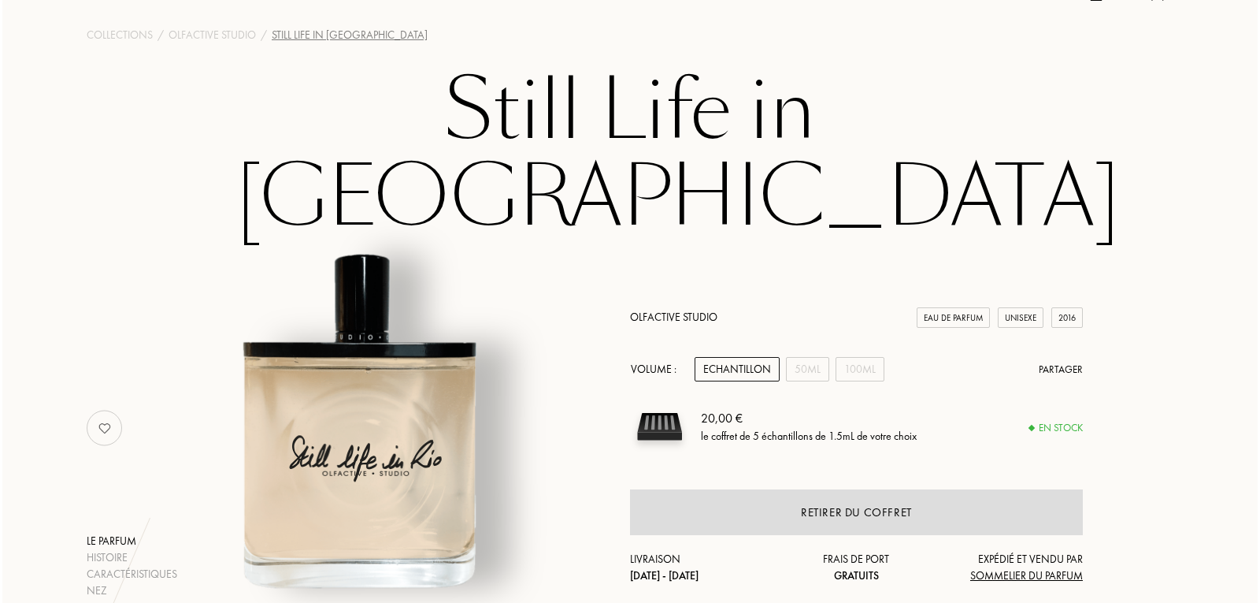
scroll to position [0, 0]
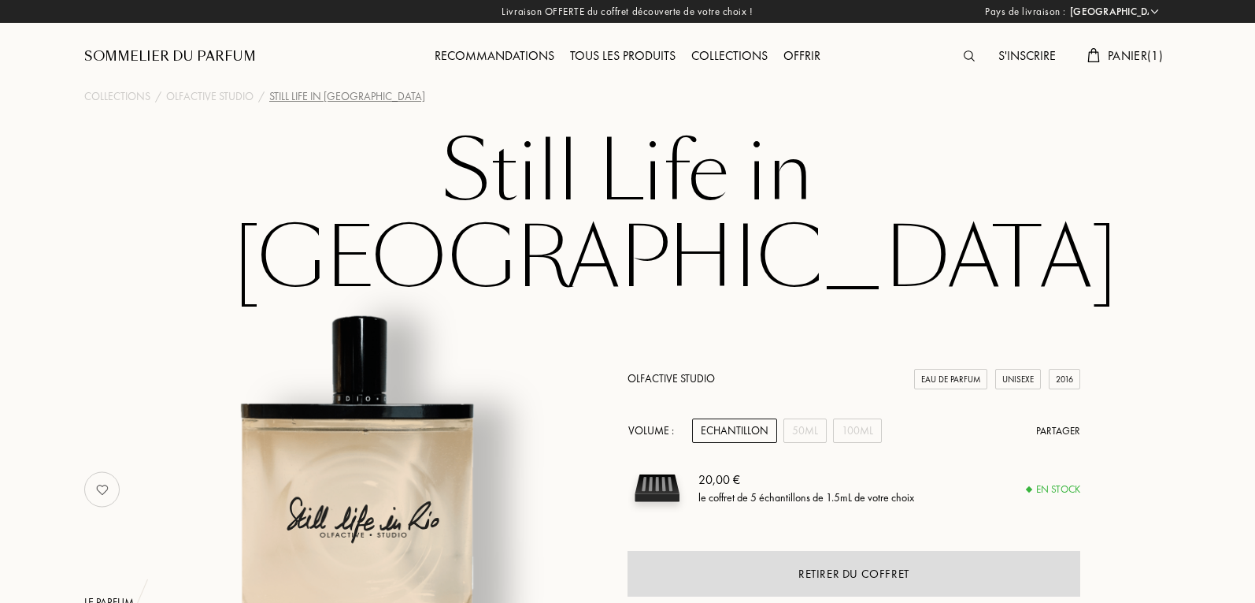
click at [1137, 54] on span "Panier ( 1 )" at bounding box center [1135, 55] width 55 height 17
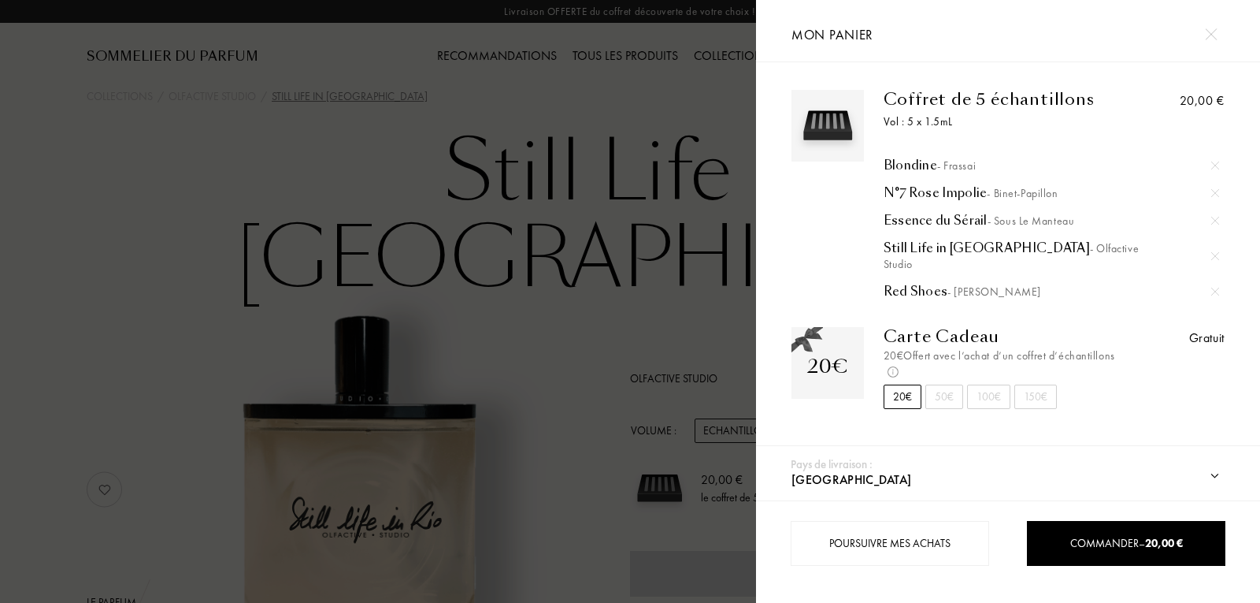
click at [910, 284] on div "Red Shoes - Jacques Fath" at bounding box center [1052, 292] width 336 height 16
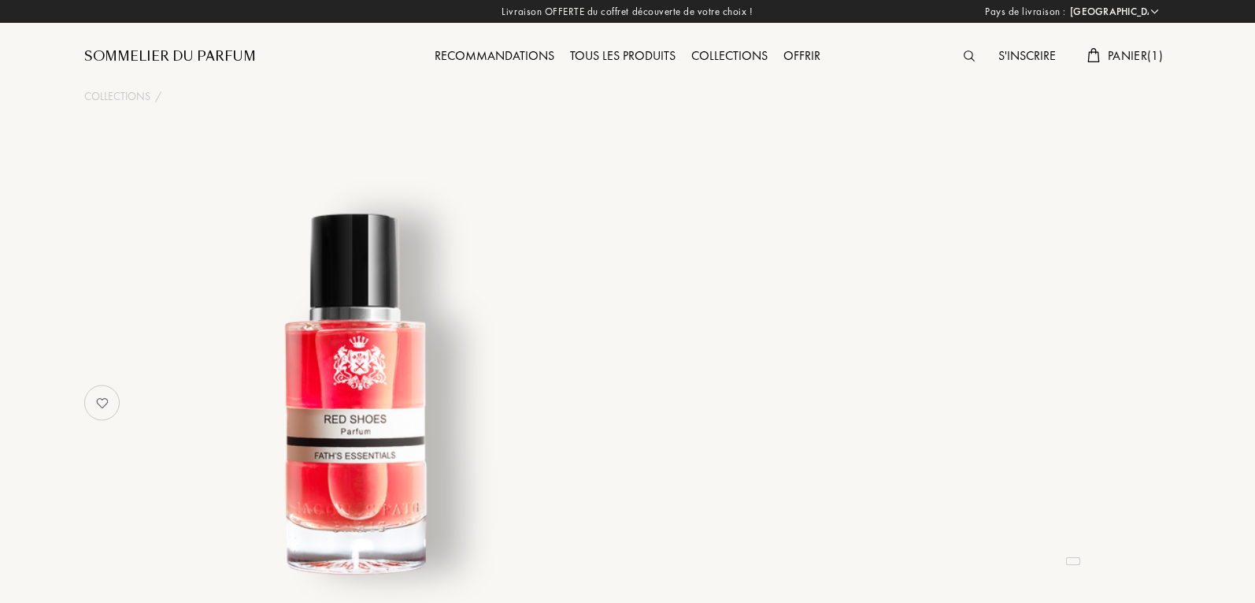
select select "FR"
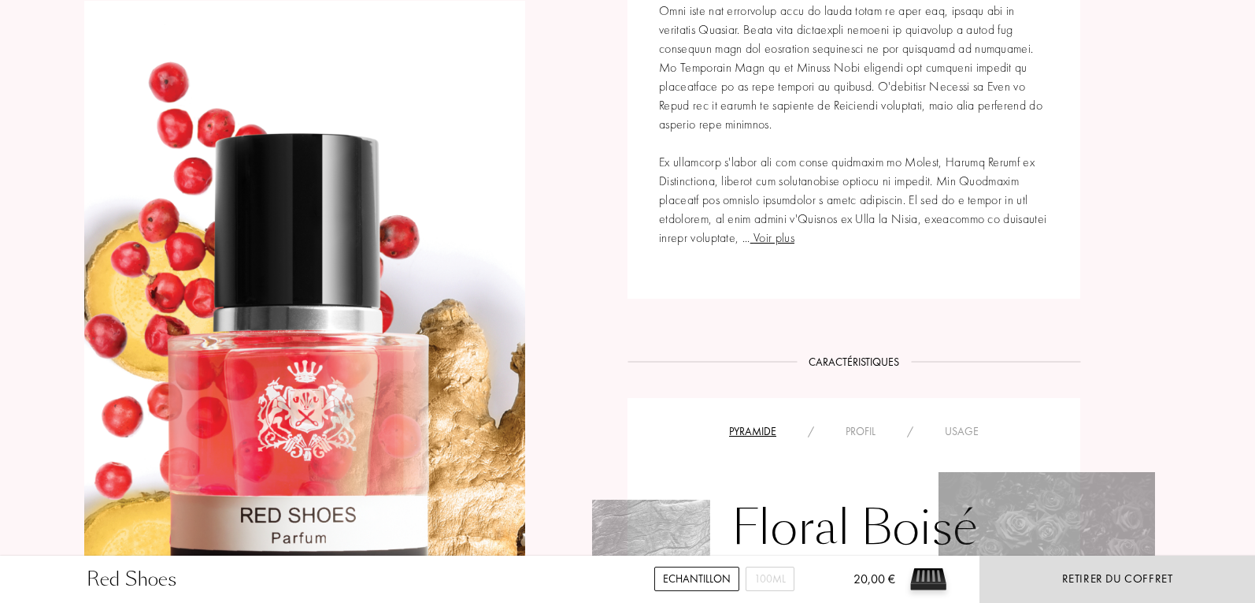
scroll to position [1024, 0]
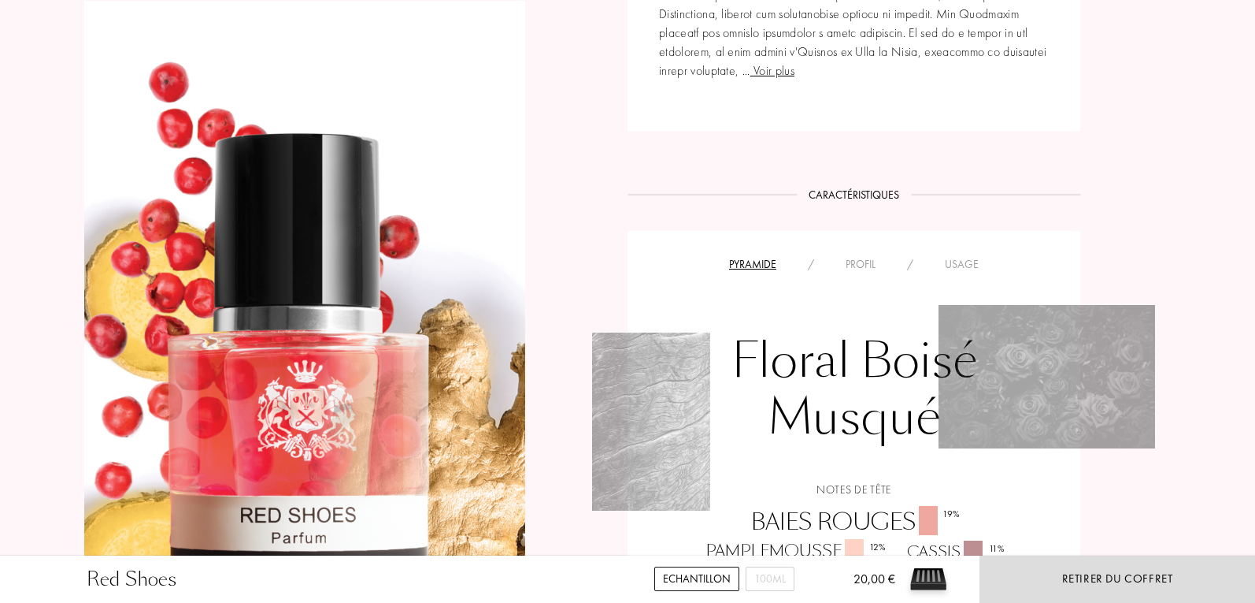
click at [871, 262] on div "Profil" at bounding box center [860, 264] width 61 height 17
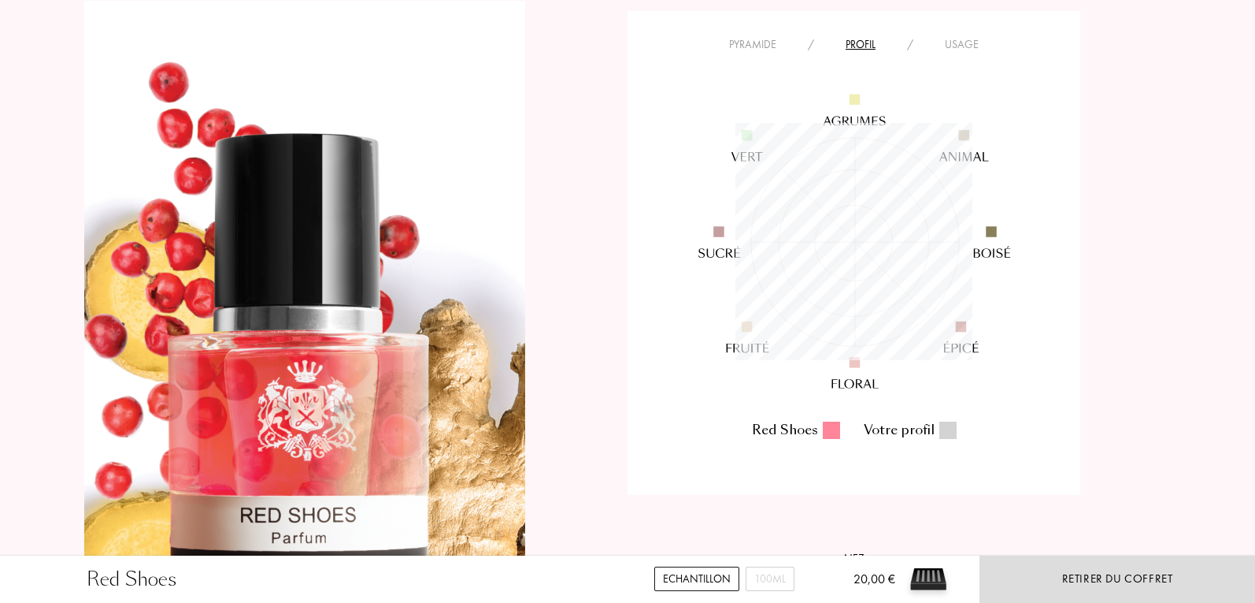
scroll to position [1260, 0]
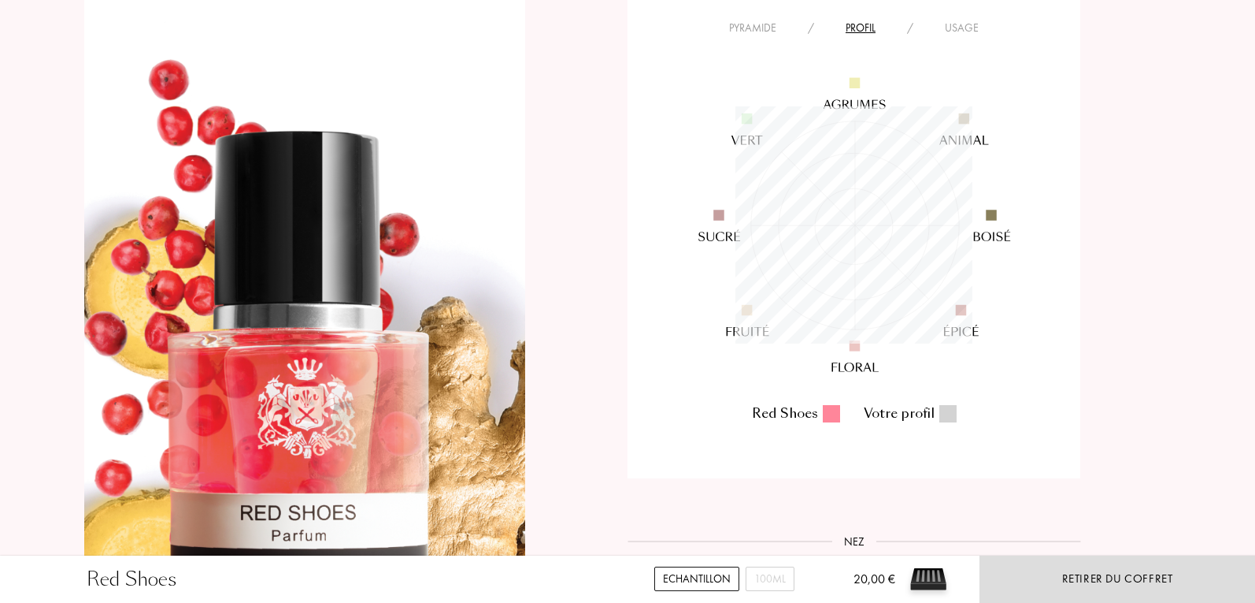
click at [770, 24] on div "Pyramide" at bounding box center [753, 28] width 79 height 17
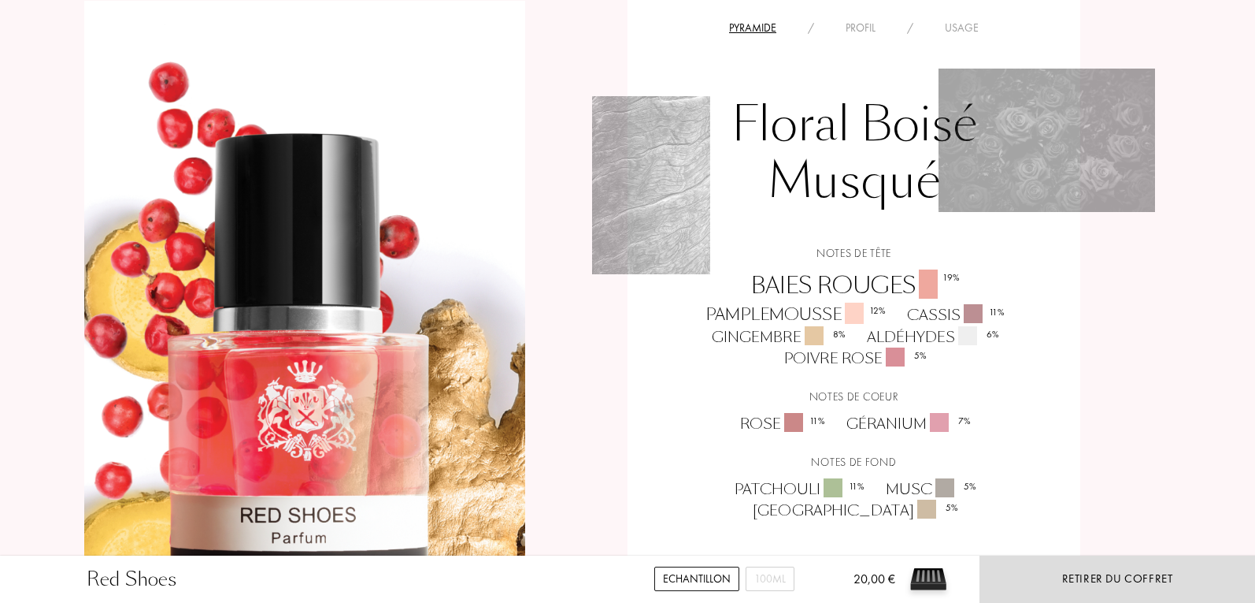
click at [968, 23] on div "Usage" at bounding box center [961, 28] width 65 height 17
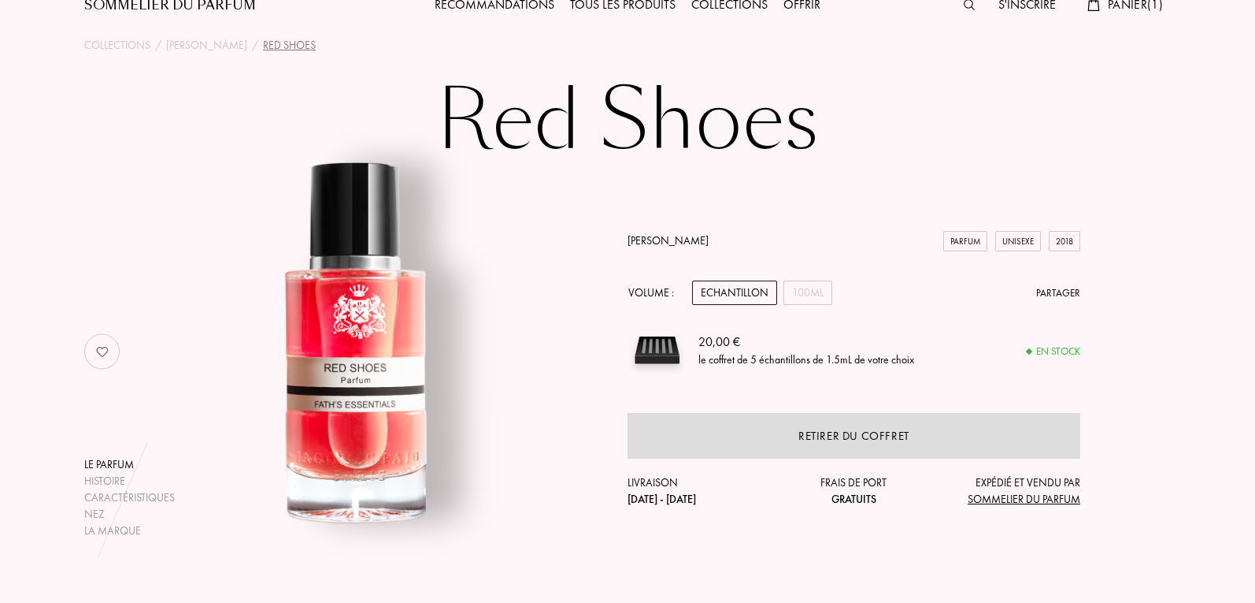
scroll to position [0, 0]
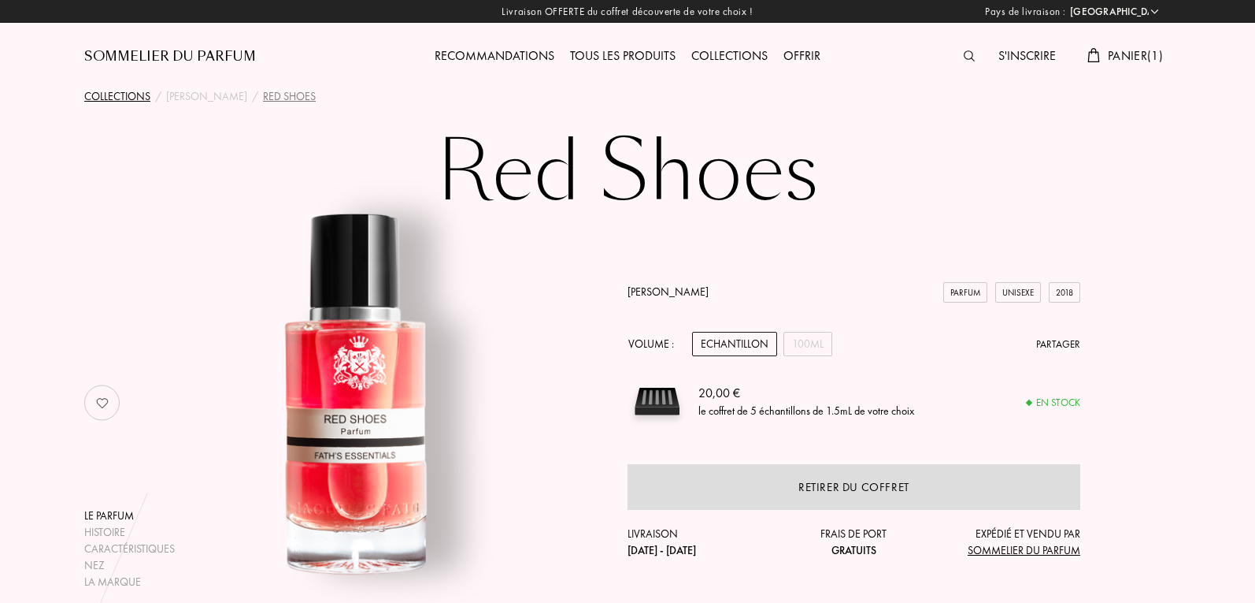
click at [114, 97] on div "Collections" at bounding box center [117, 96] width 66 height 17
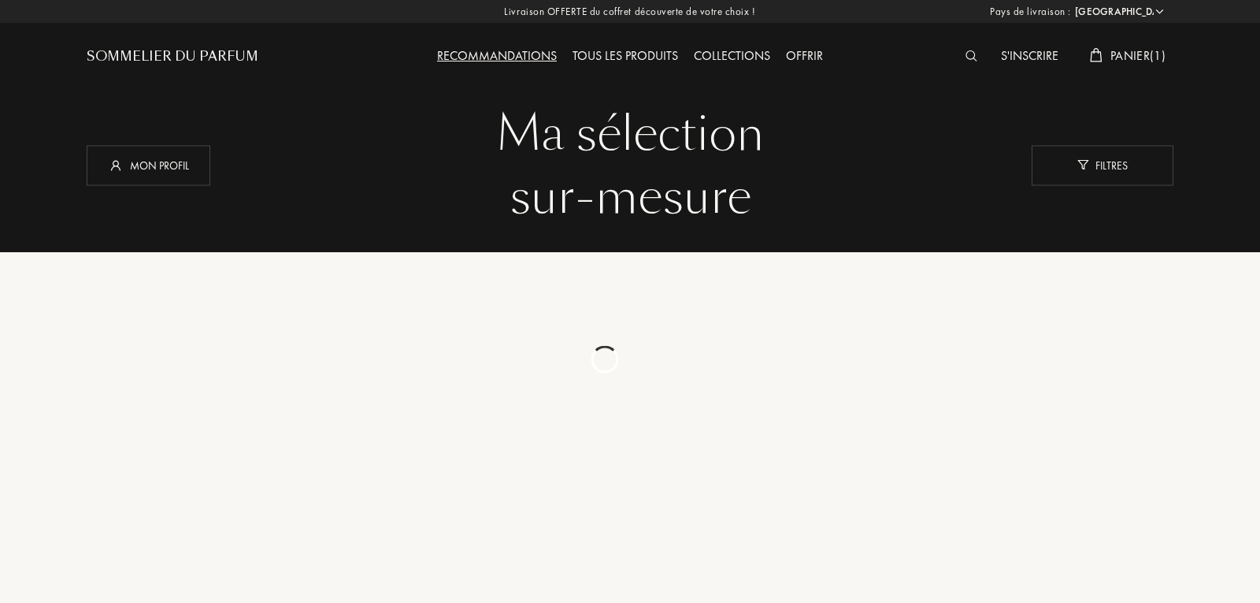
select select "FR"
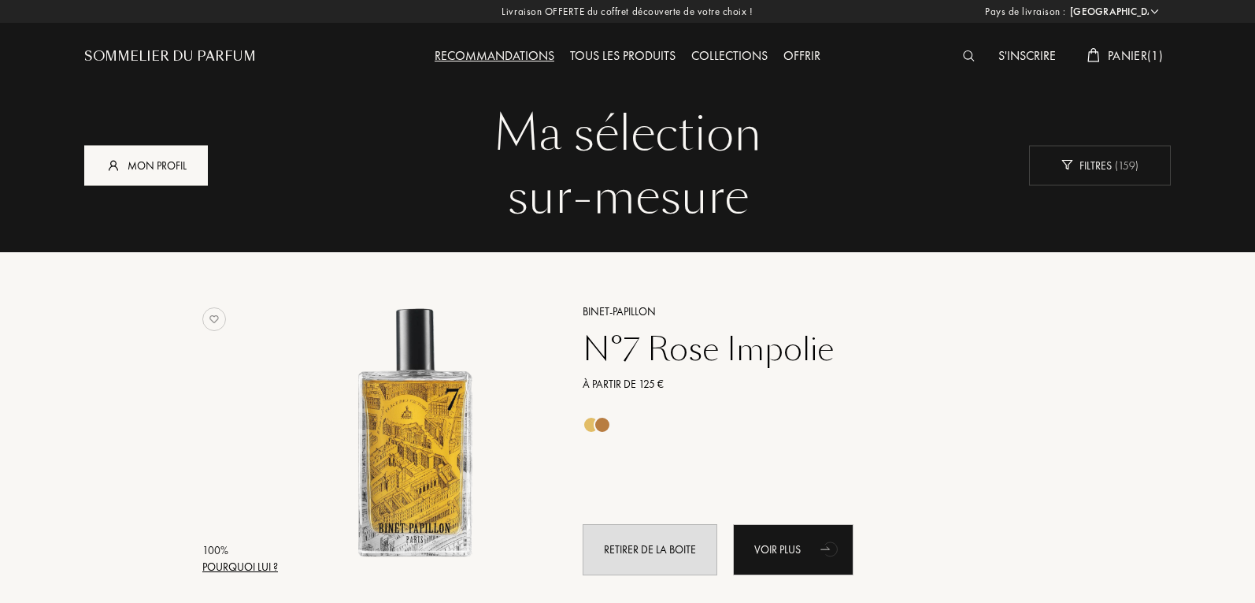
click at [143, 161] on div "Mon profil" at bounding box center [146, 165] width 124 height 40
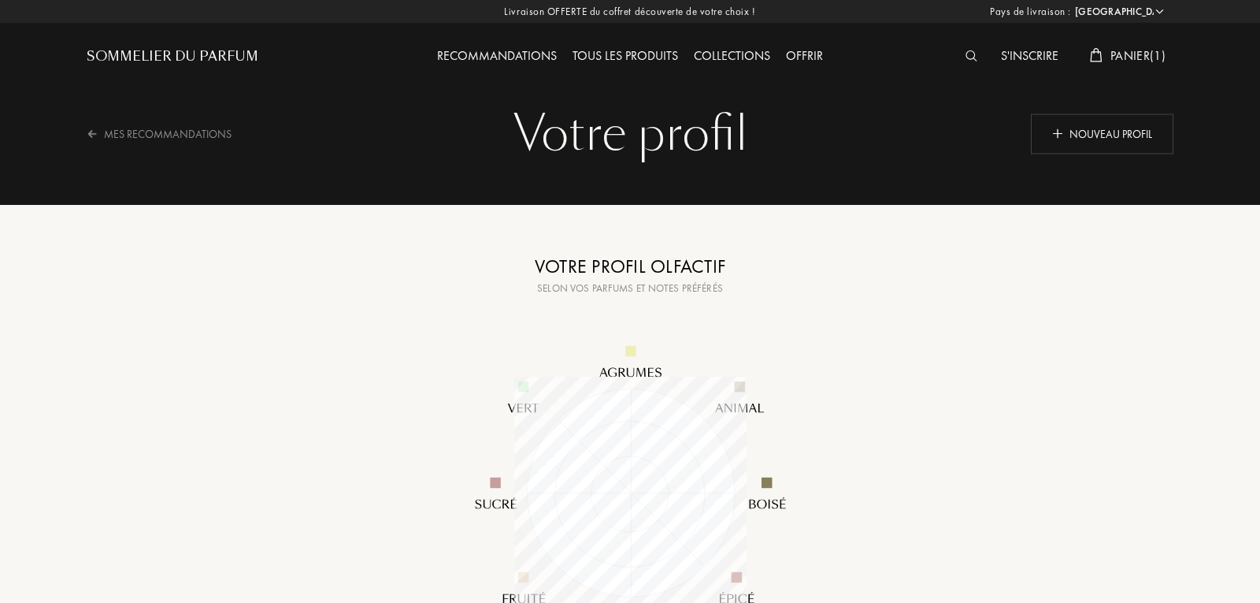
select select "FR"
